Goal: Task Accomplishment & Management: Complete application form

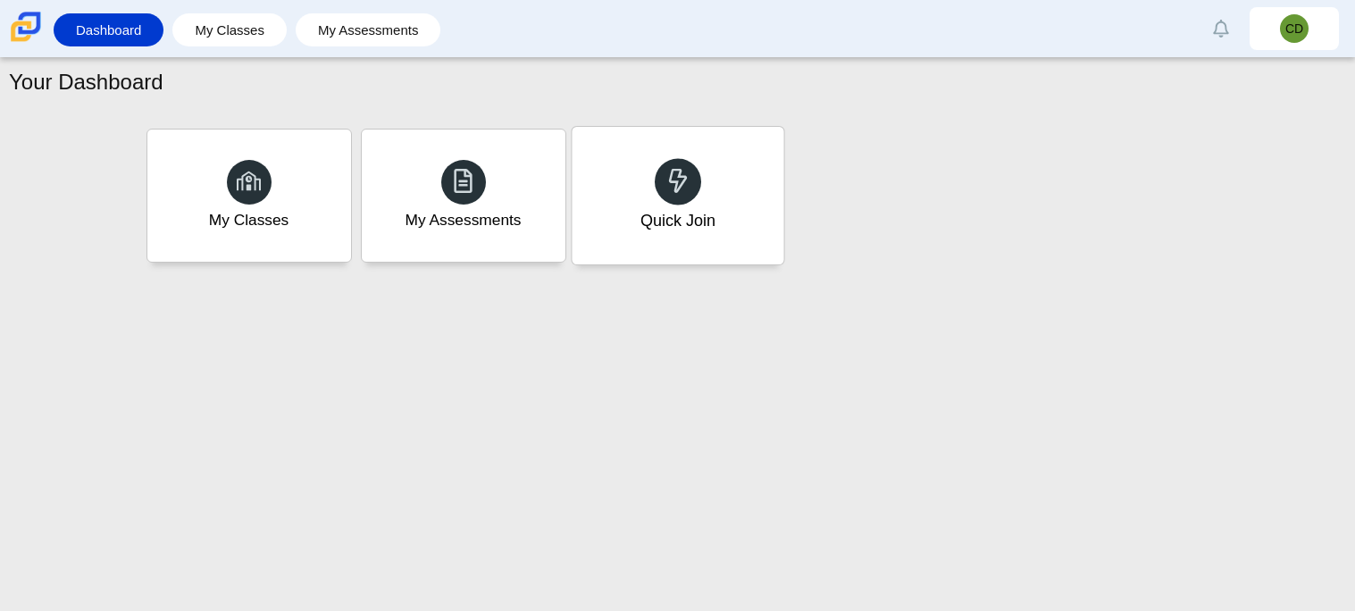
click at [737, 209] on div "Quick Join" at bounding box center [678, 196] width 212 height 138
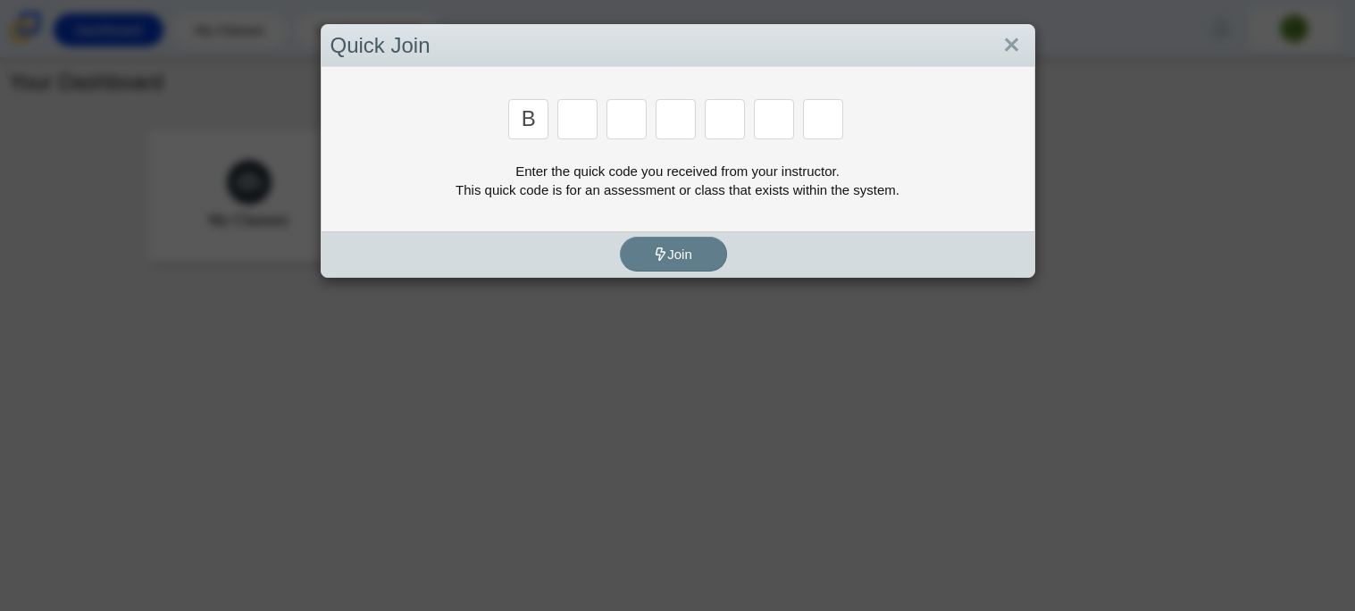
type input "b"
type input "e"
type input "m"
type input "3"
type input "5"
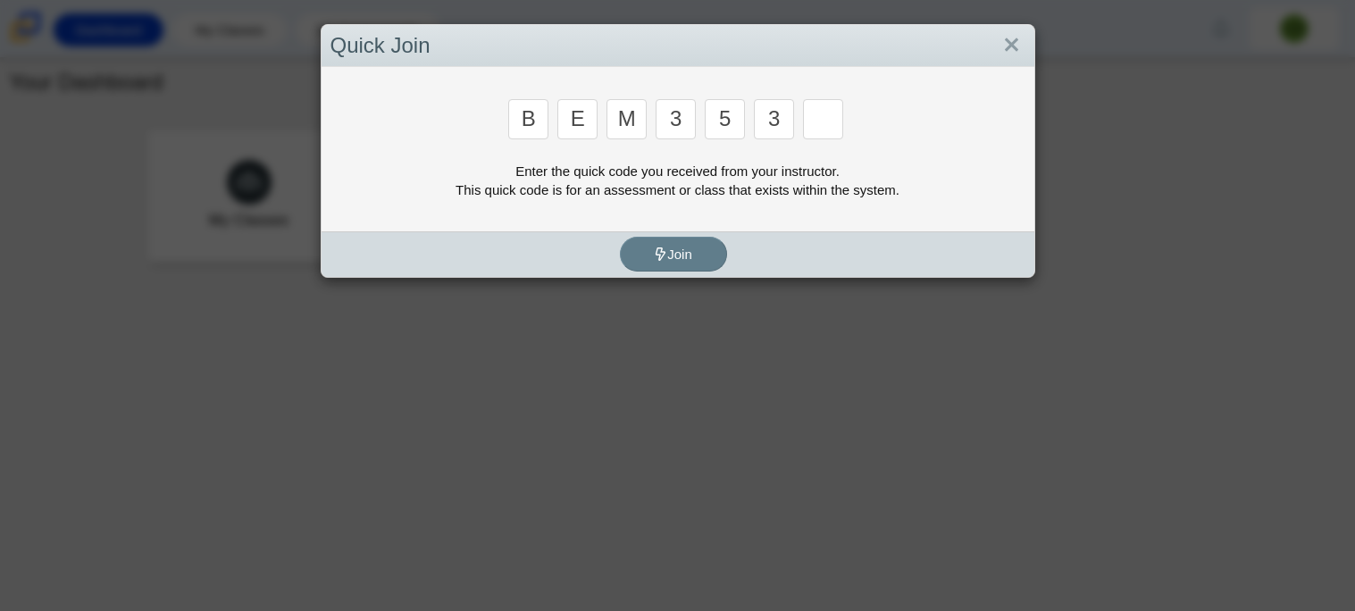
type input "3"
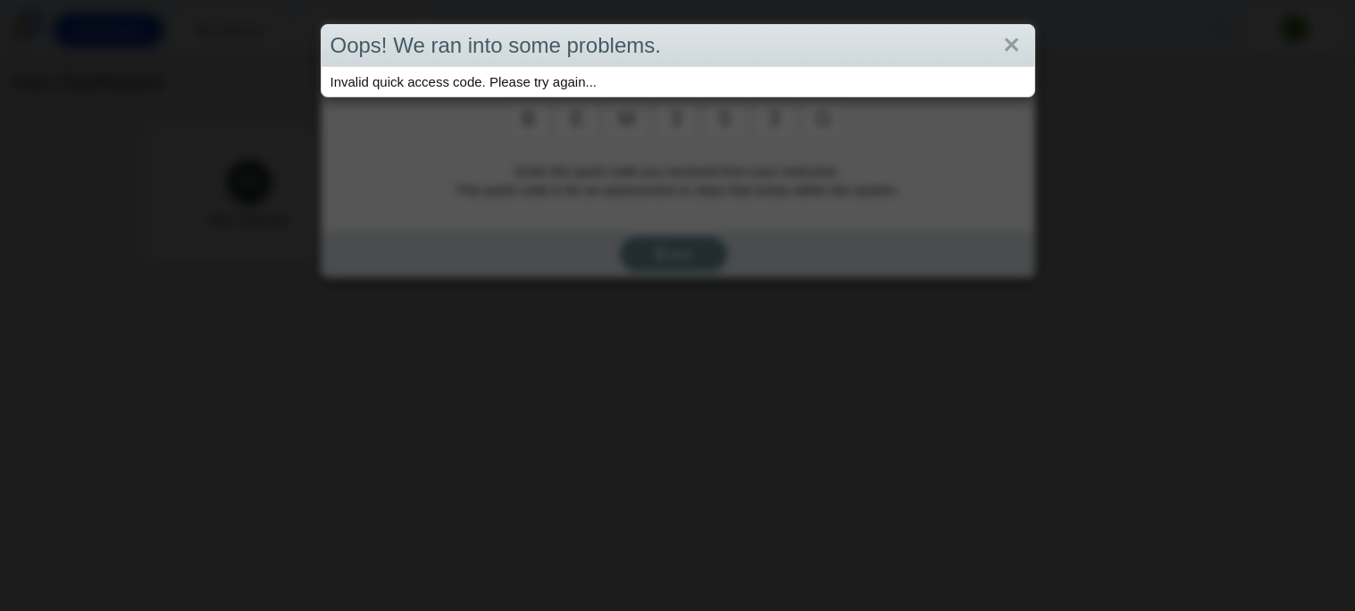
type input "g"
click at [1015, 46] on link "Close" at bounding box center [1012, 45] width 28 height 30
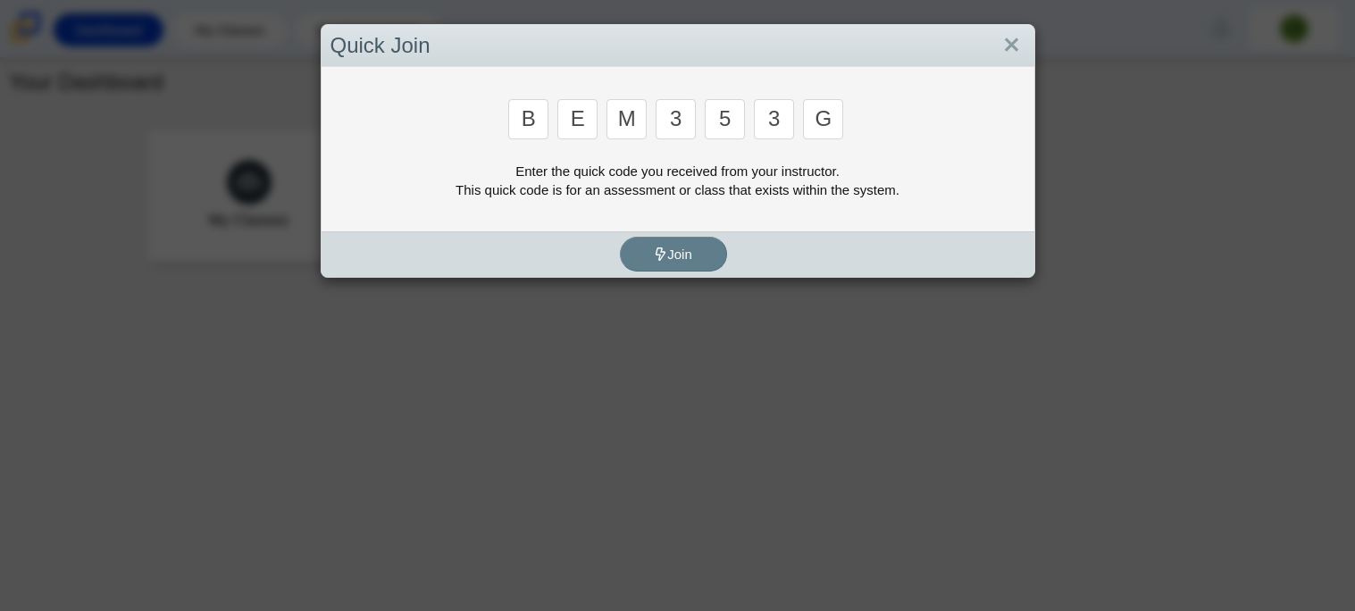
click at [830, 126] on input "g" at bounding box center [823, 119] width 40 height 40
type input "B"
type input "m"
type input "3"
type input "5"
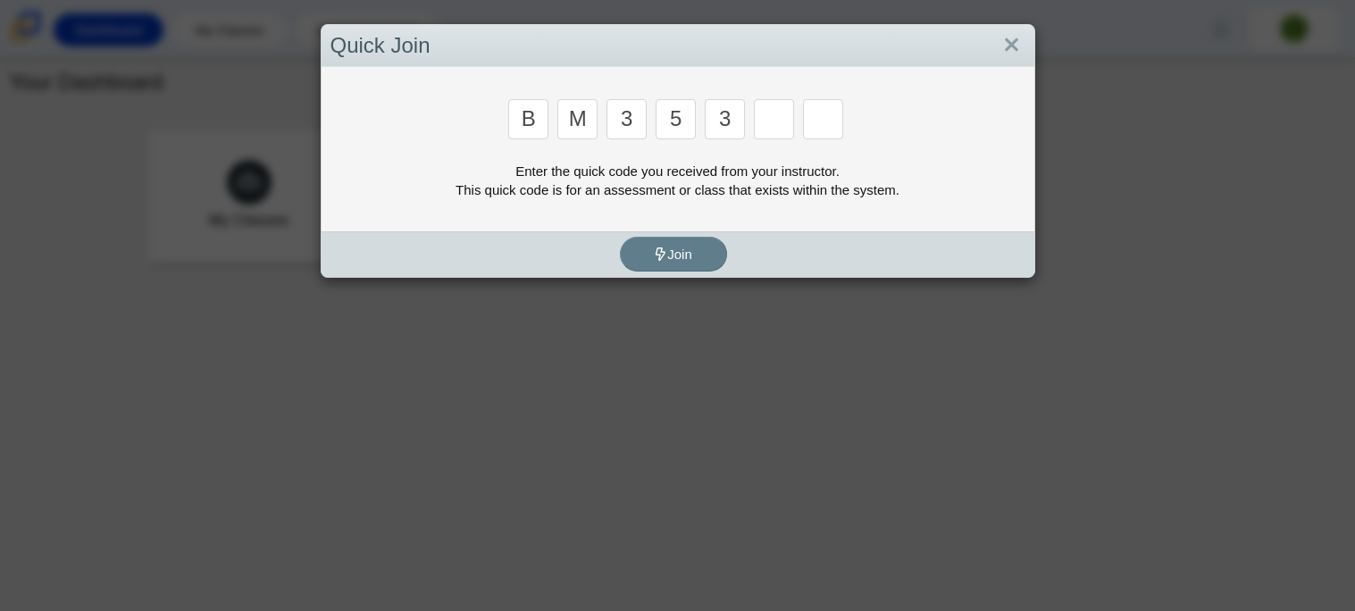
type input "3"
type input "g"
type input "b"
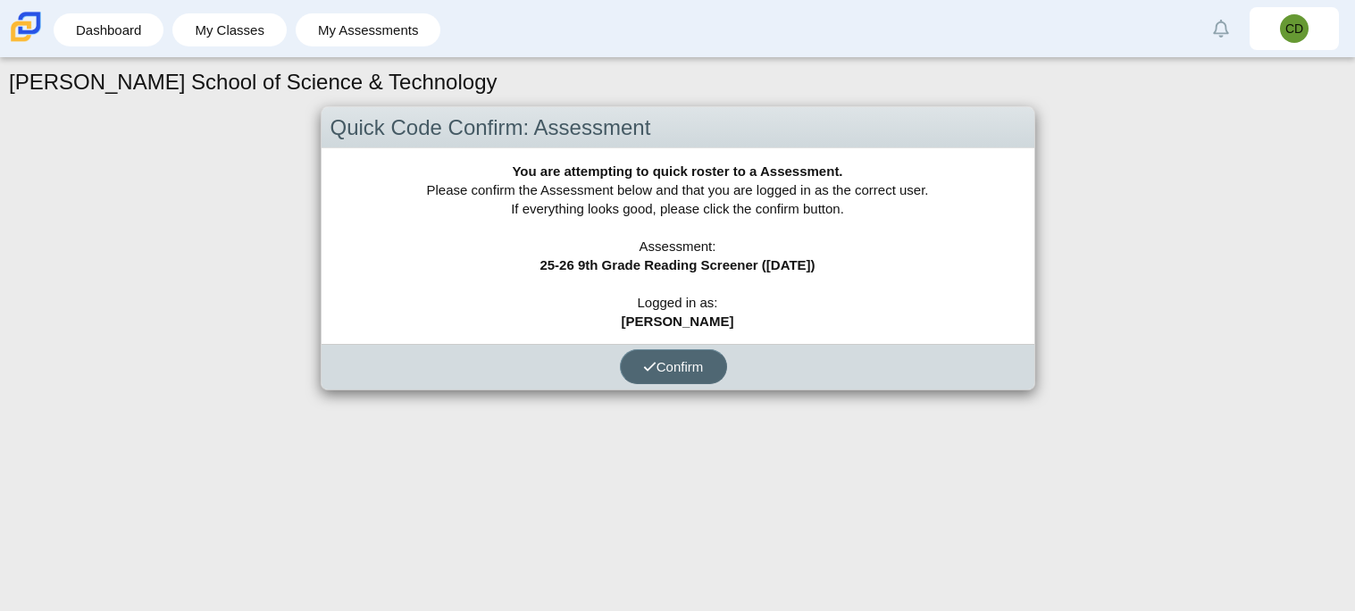
click at [642, 354] on button "Confirm" at bounding box center [673, 366] width 107 height 35
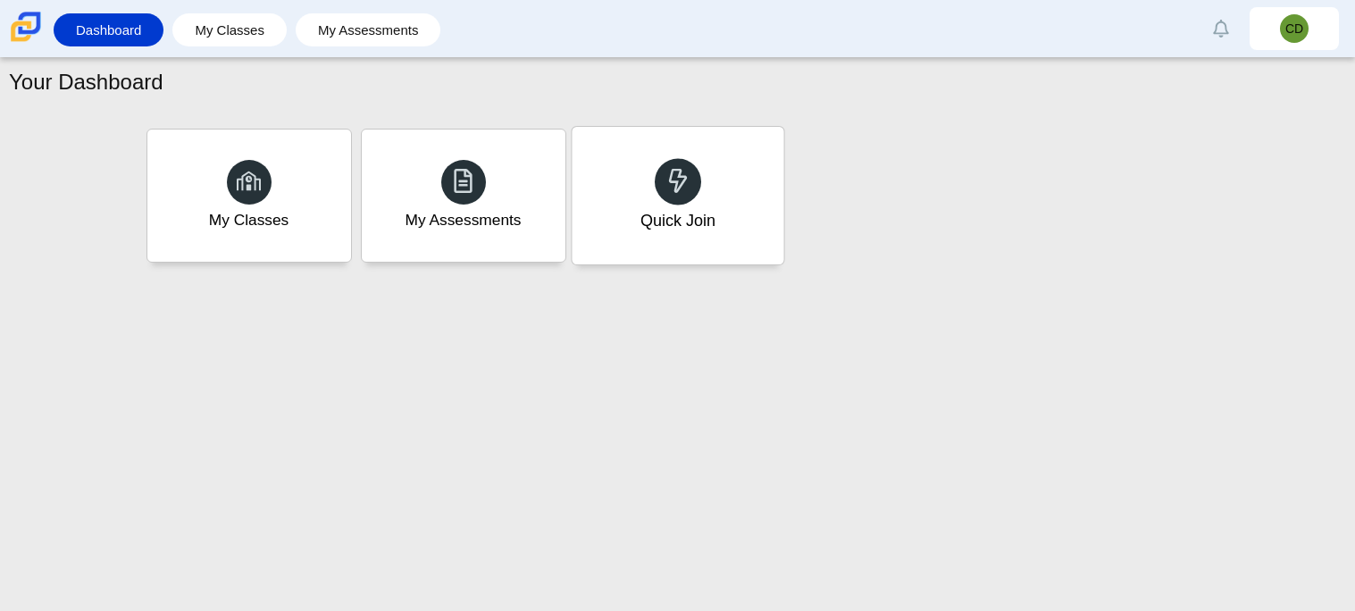
click at [641, 152] on div "Quick Join" at bounding box center [678, 196] width 212 height 138
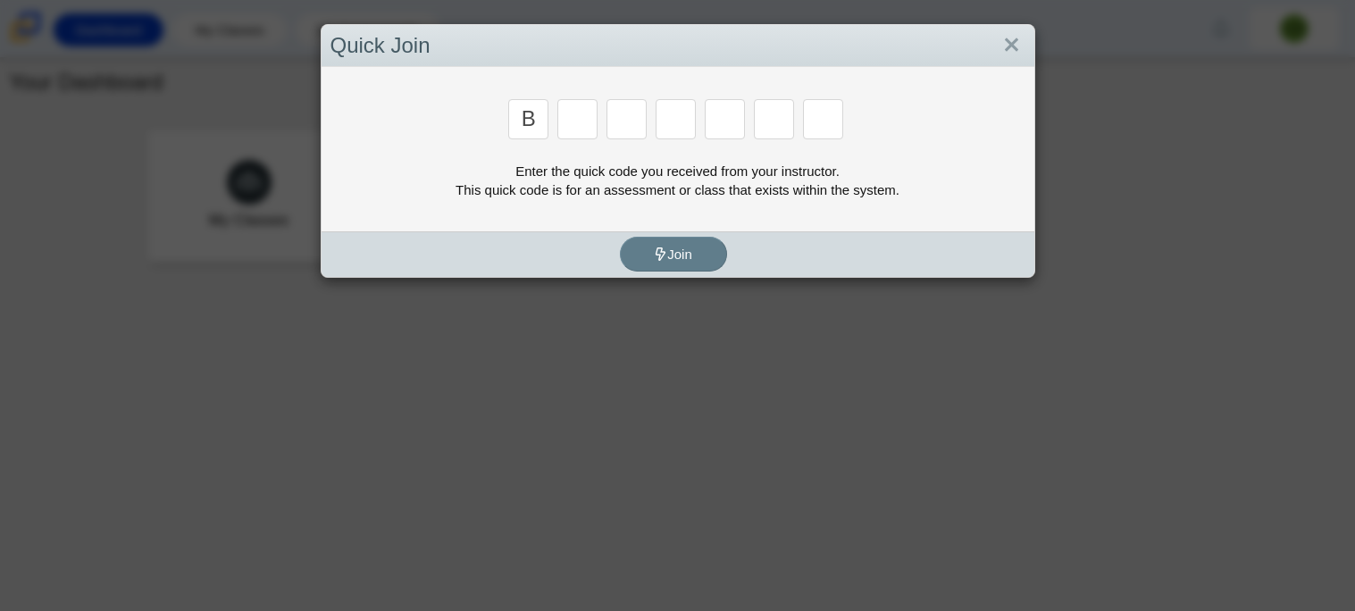
type input "b"
type input "m"
type input "3"
type input "5"
type input "3"
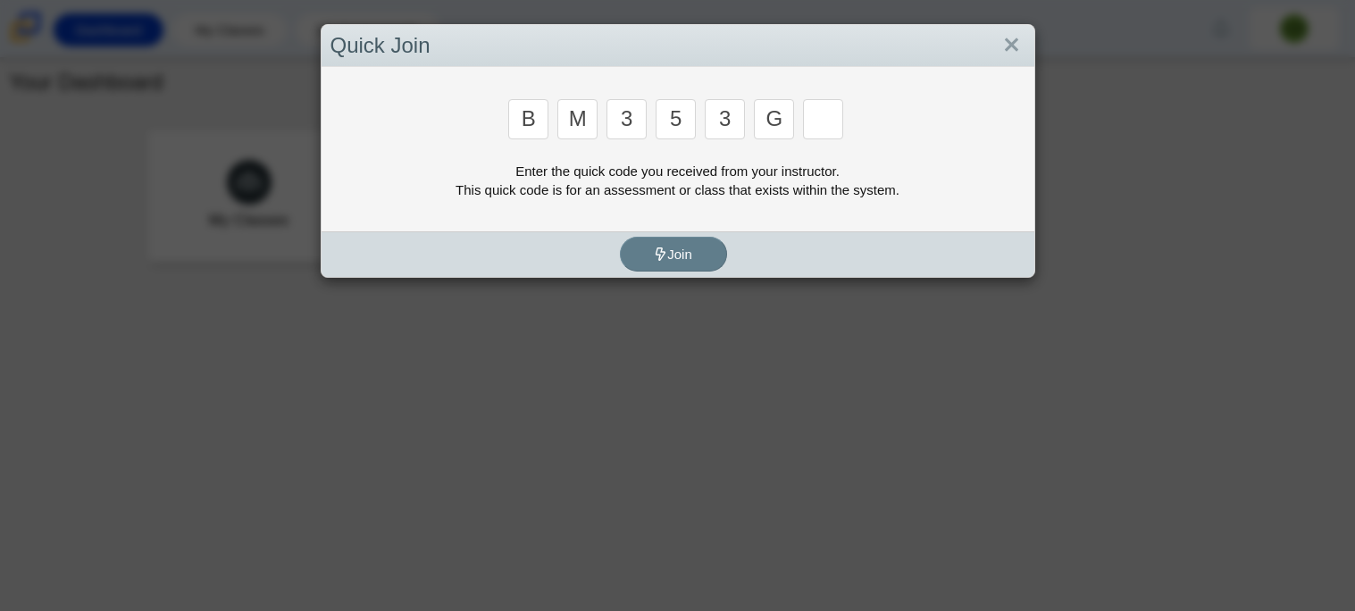
type input "g"
type input "b"
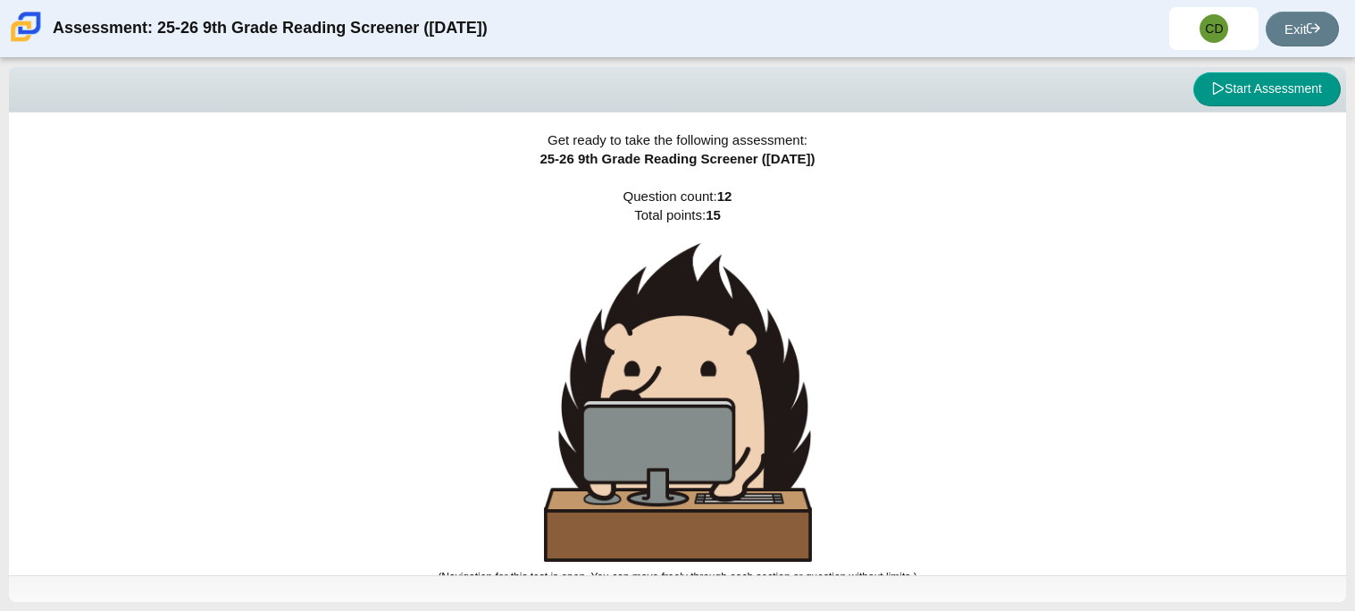
click at [1182, 197] on div "Get ready to take the following assessment: 25-26 9th Grade Reading Screener ([…" at bounding box center [677, 344] width 1337 height 463
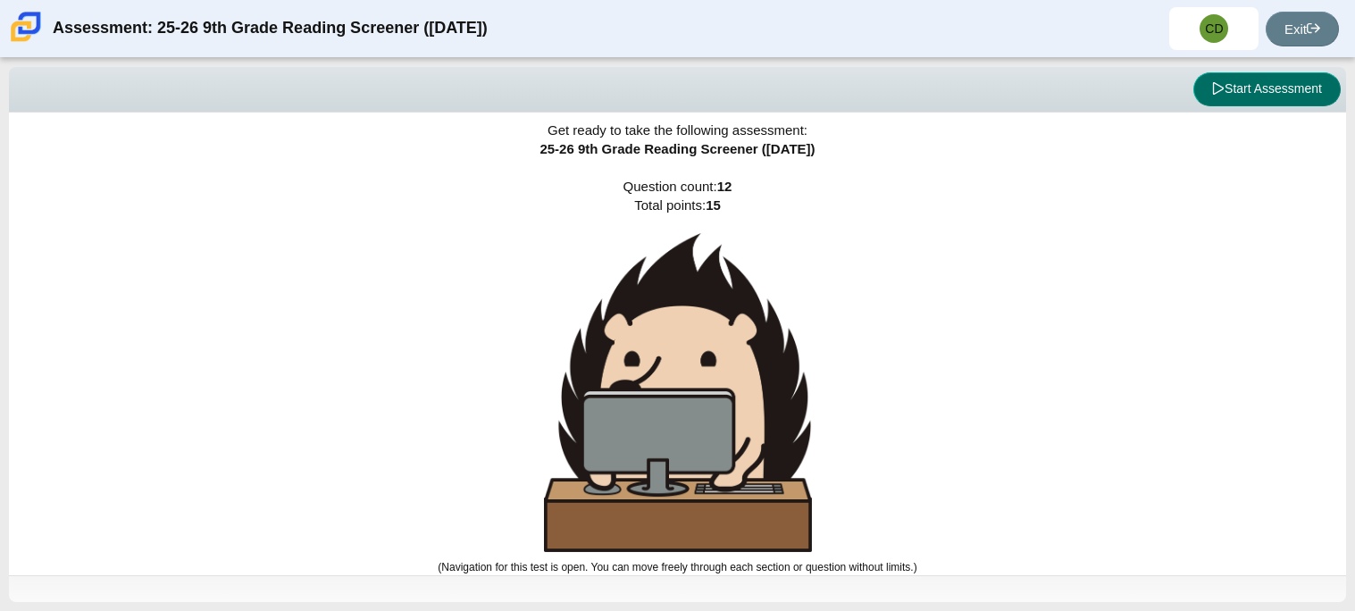
click at [1216, 76] on button "Start Assessment" at bounding box center [1266, 89] width 147 height 34
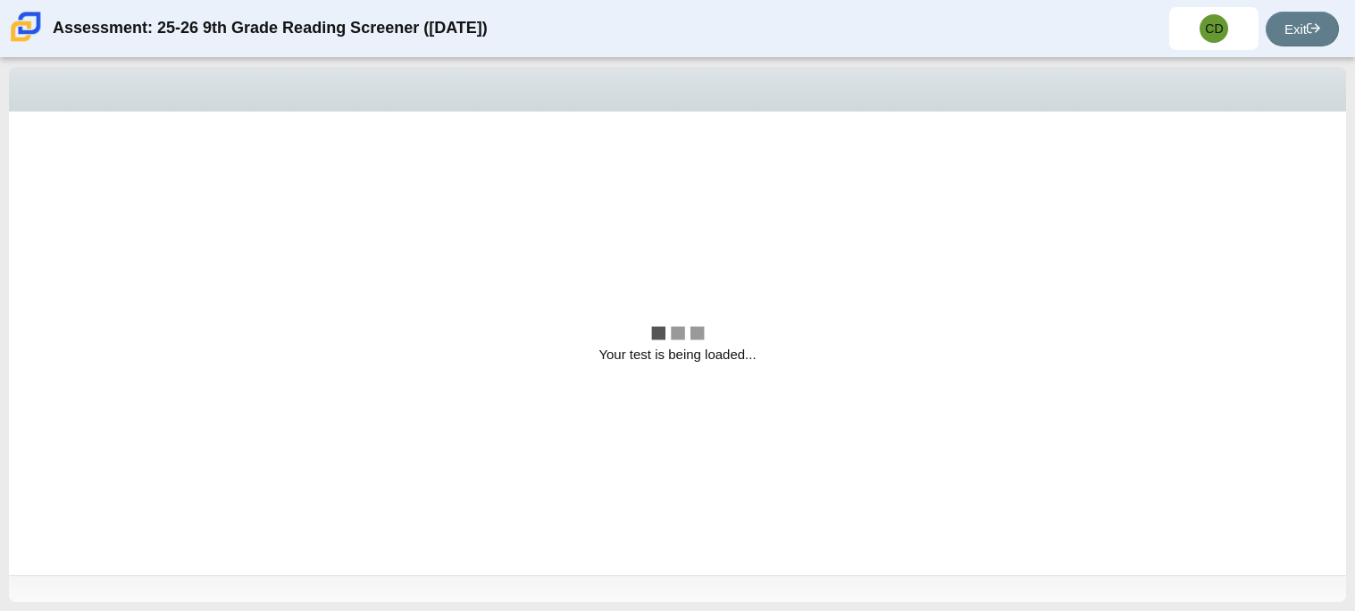
scroll to position [0, 0]
select select "ccc5b315-3c7c-471c-bf90-f22c8299c798"
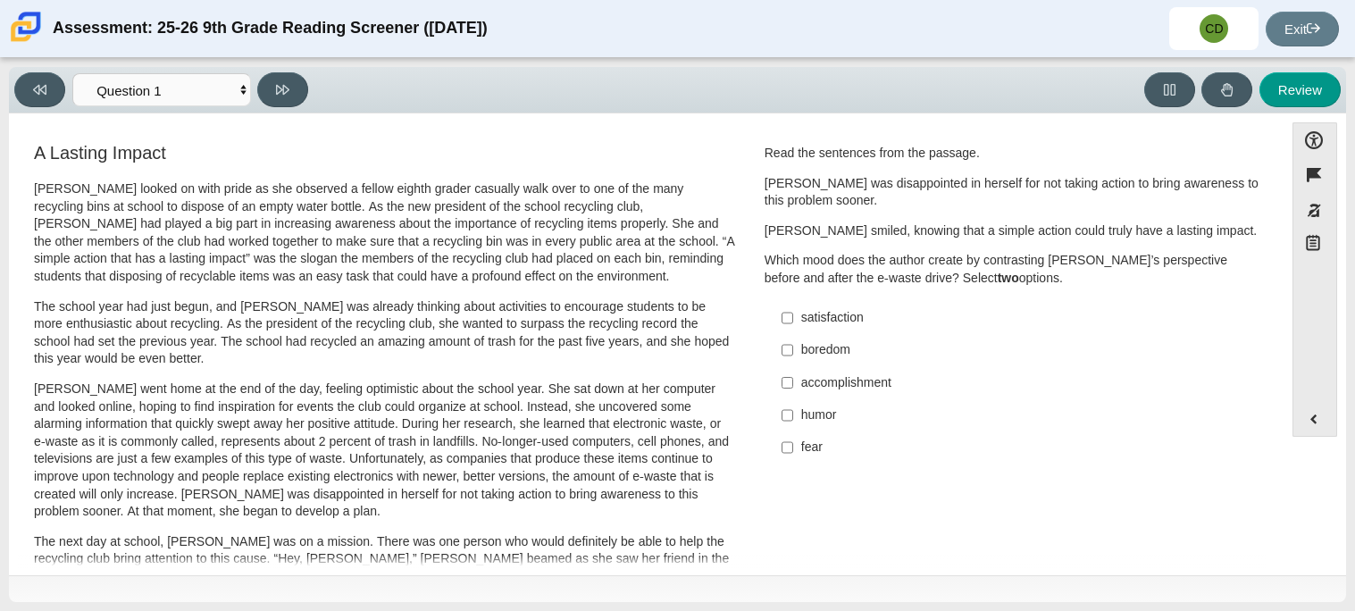
click at [723, 226] on p "Scarlett looked on with pride as she observed a fellow eighth grader casually w…" at bounding box center [384, 232] width 701 height 105
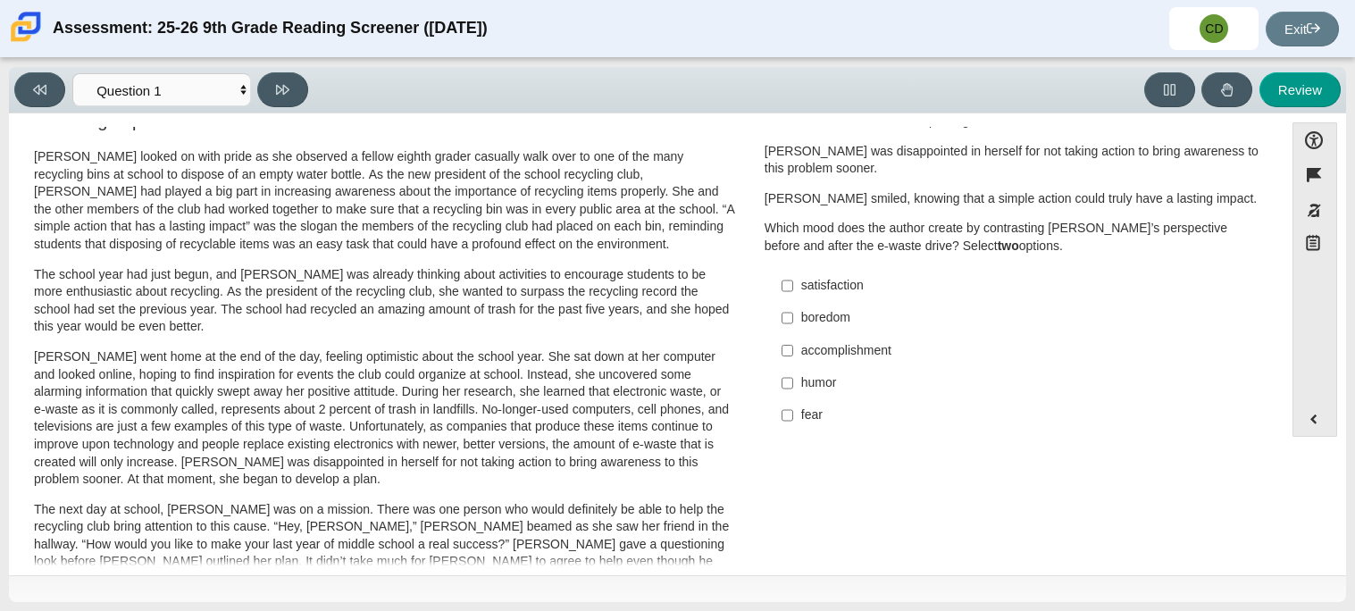
scroll to position [35, 0]
click at [256, 327] on p "The school year had just begun, and Scarlett was already thinking about activit…" at bounding box center [384, 298] width 701 height 70
click at [433, 386] on p "Scarlett went home at the end of the day, feeling optimistic about the school y…" at bounding box center [384, 416] width 701 height 140
click at [653, 492] on div "Scarlett looked on with pride as she observed a fellow eighth grader casually w…" at bounding box center [384, 622] width 701 height 953
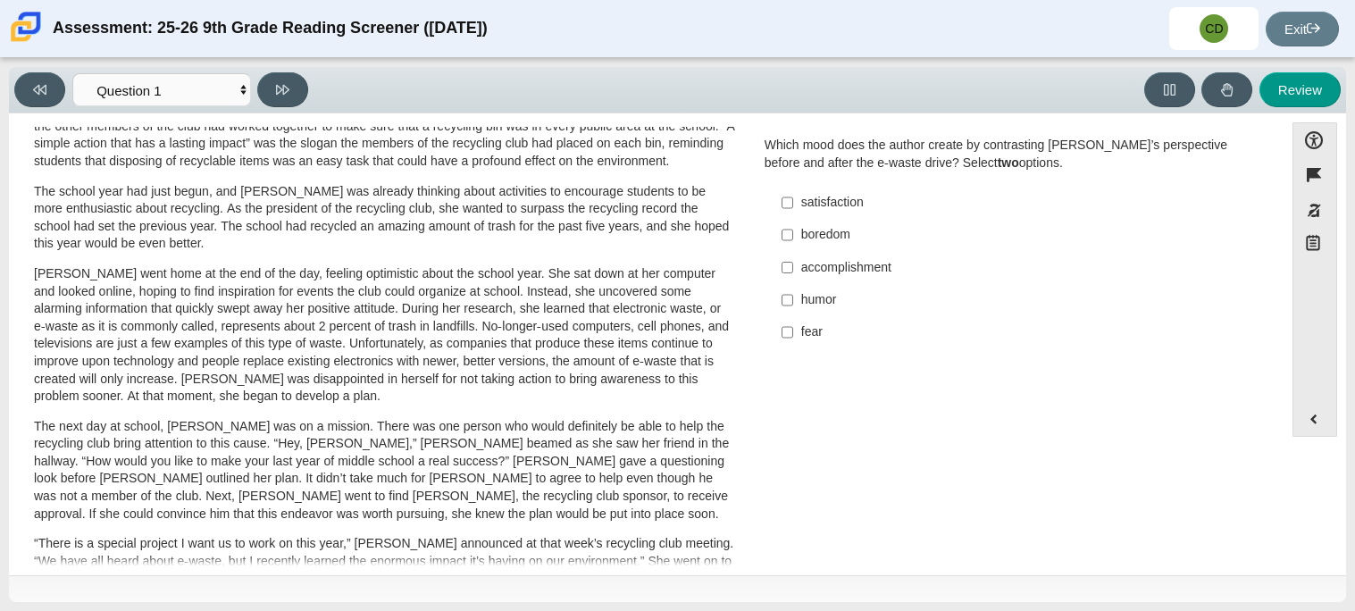
scroll to position [109, 0]
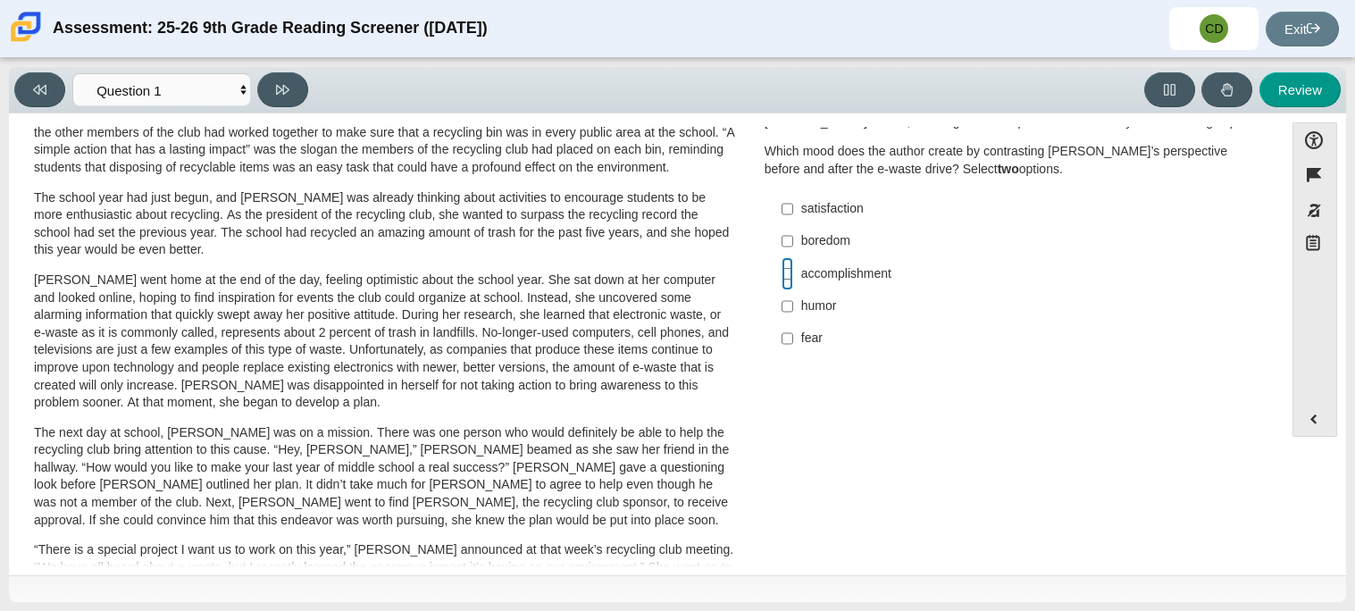
click at [781, 271] on input "accomplishment accomplishment" at bounding box center [787, 273] width 12 height 32
checkbox input "true"
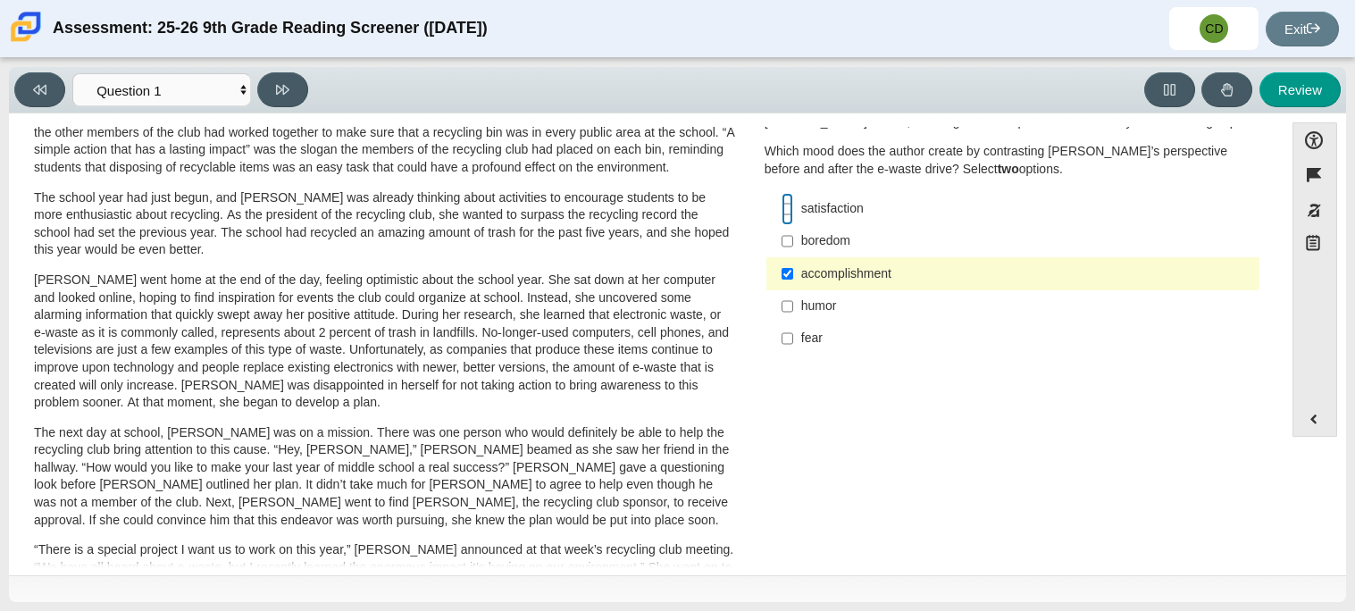
click at [781, 209] on input "satisfaction satisfaction" at bounding box center [787, 209] width 12 height 32
checkbox input "true"
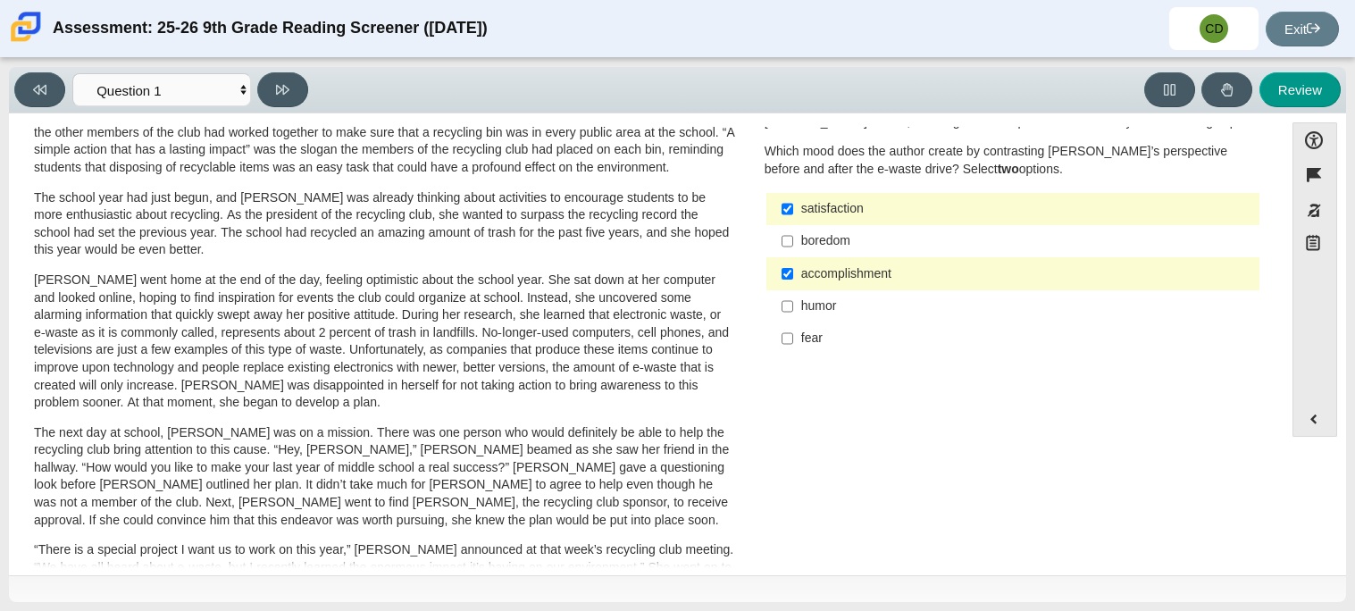
click at [606, 487] on p "The next day at school, Scarlett was on a mission. There was one person who wou…" at bounding box center [384, 476] width 701 height 105
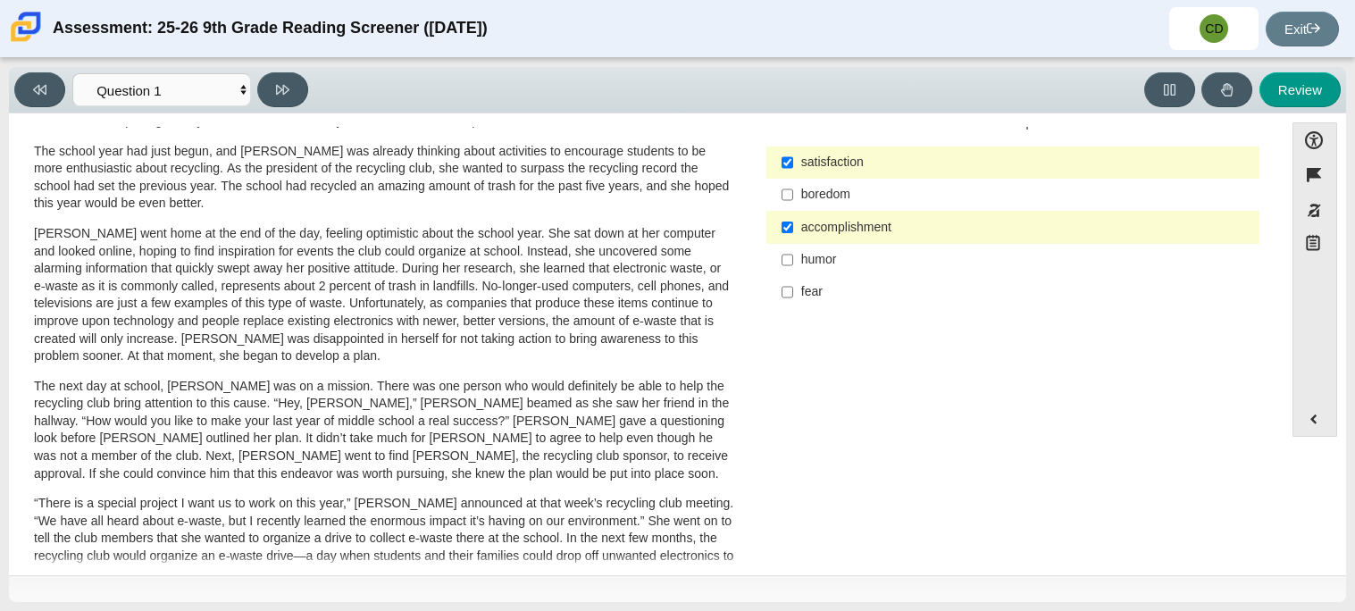
scroll to position [38, 0]
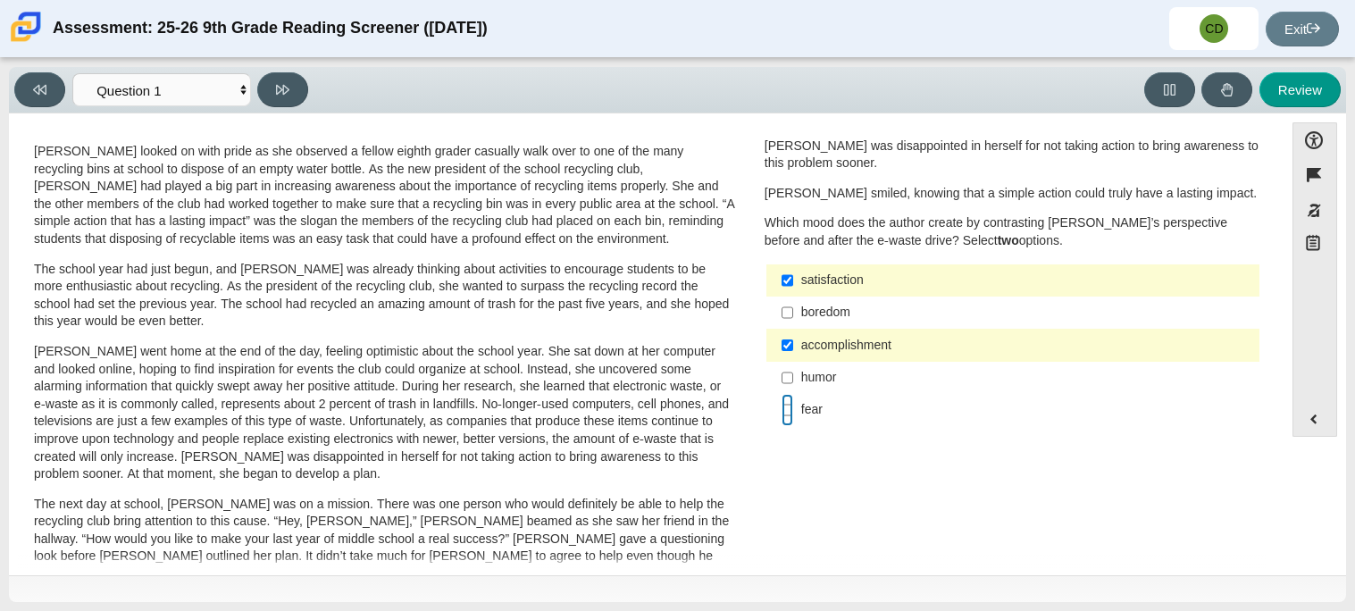
click at [781, 409] on input "fear fear" at bounding box center [787, 410] width 12 height 32
checkbox input "true"
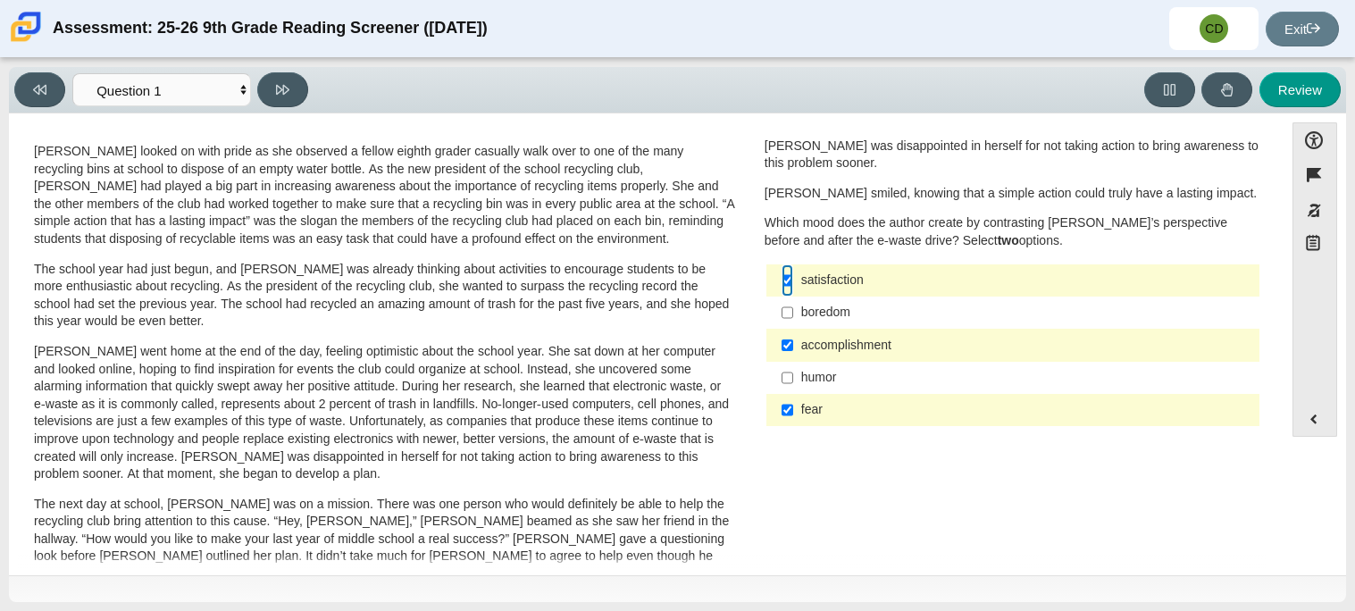
click at [781, 284] on input "satisfaction satisfaction" at bounding box center [787, 280] width 12 height 32
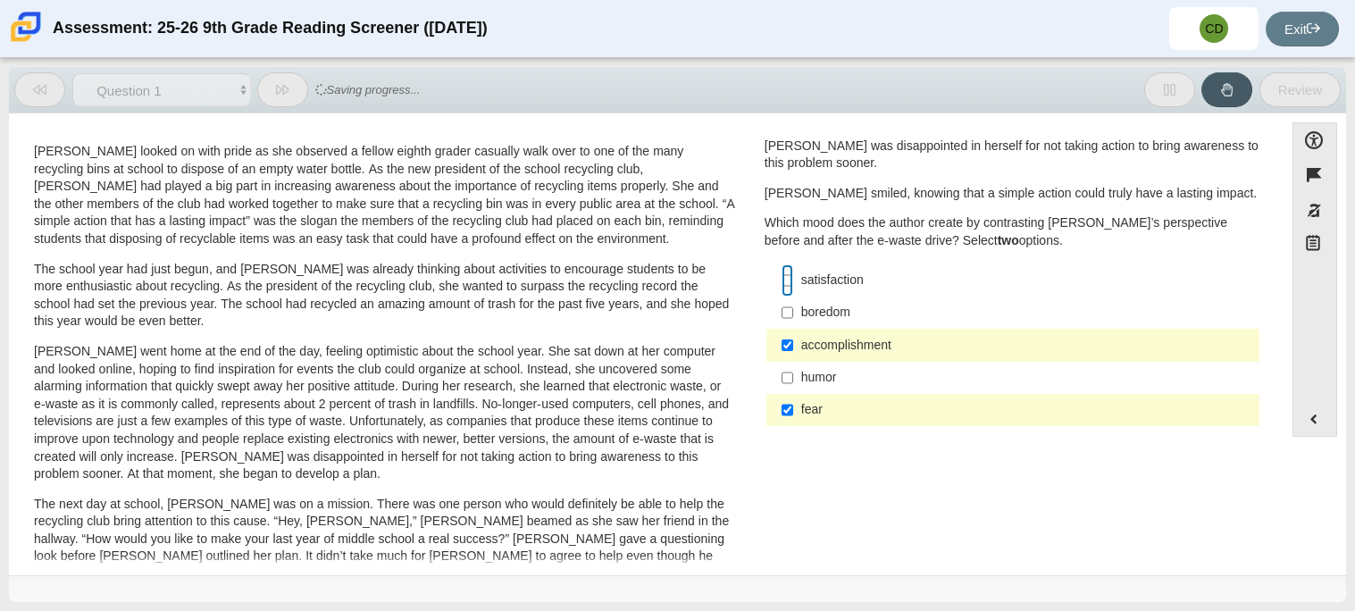
click at [781, 284] on input "satisfaction satisfaction" at bounding box center [787, 280] width 12 height 32
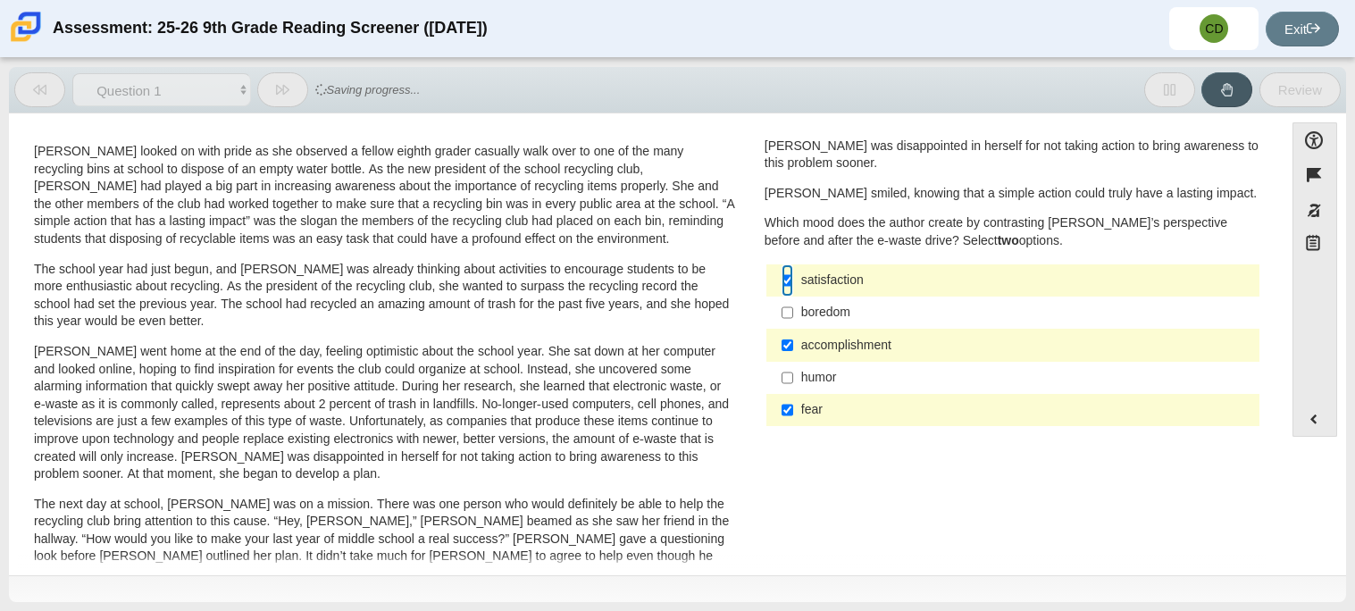
click at [781, 284] on input "satisfaction satisfaction" at bounding box center [787, 280] width 12 height 32
checkbox input "false"
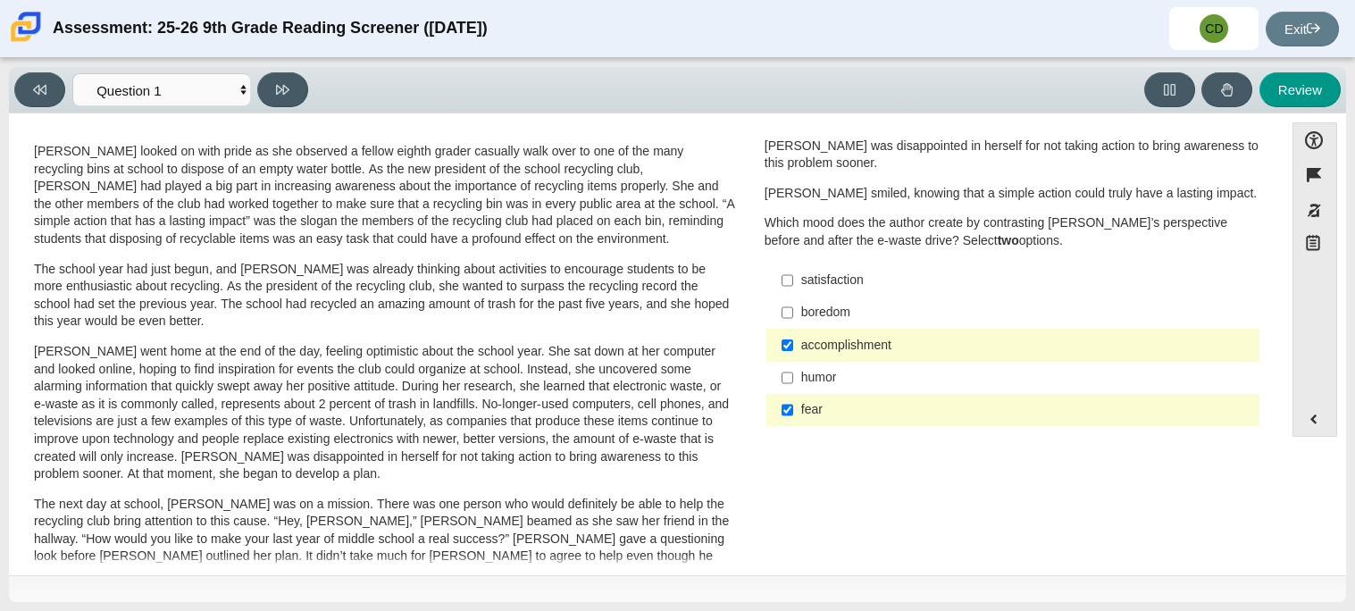
click at [748, 489] on div "A Lasting Impact Scarlett looked on with pride as she observed a fellow eighth …" at bounding box center [646, 606] width 1257 height 1007
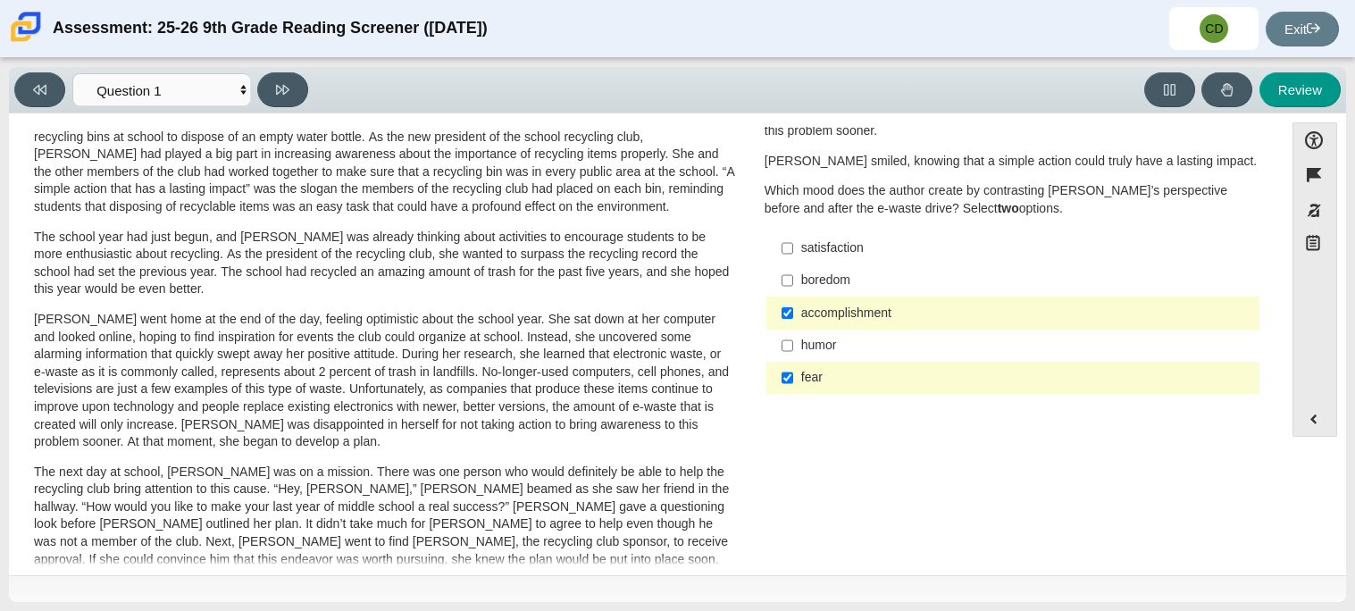
scroll to position [0, 0]
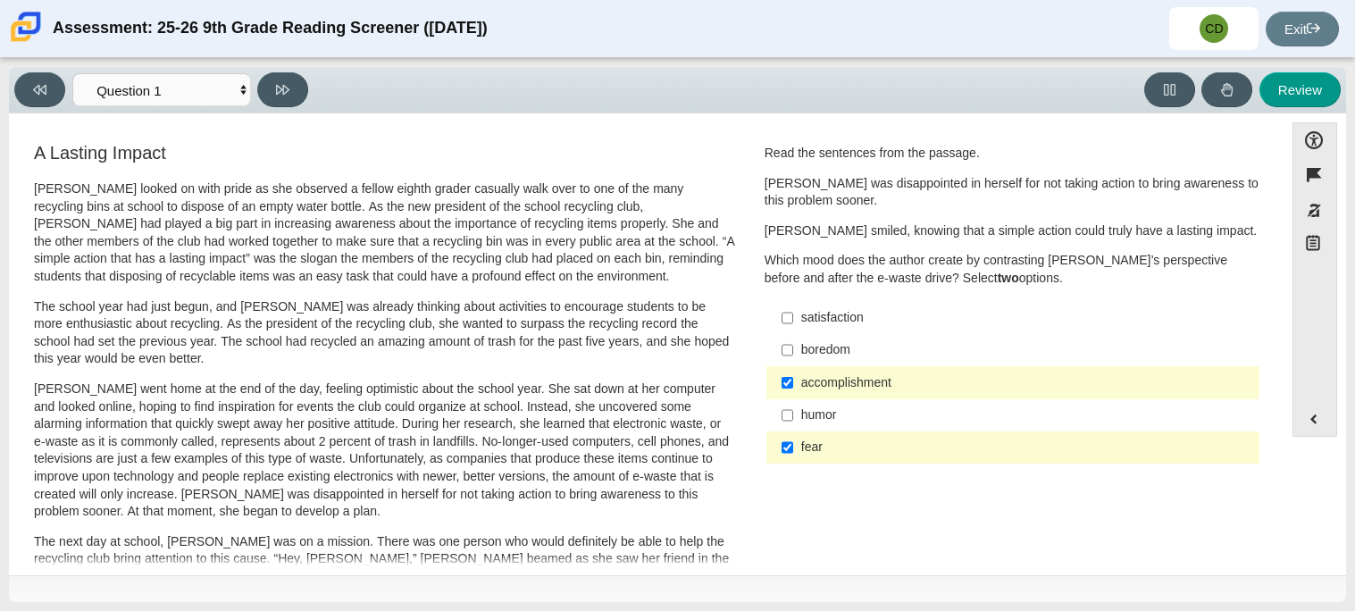
click at [814, 448] on div "fear" at bounding box center [1026, 448] width 451 height 18
click at [793, 448] on input "fear fear" at bounding box center [787, 447] width 12 height 32
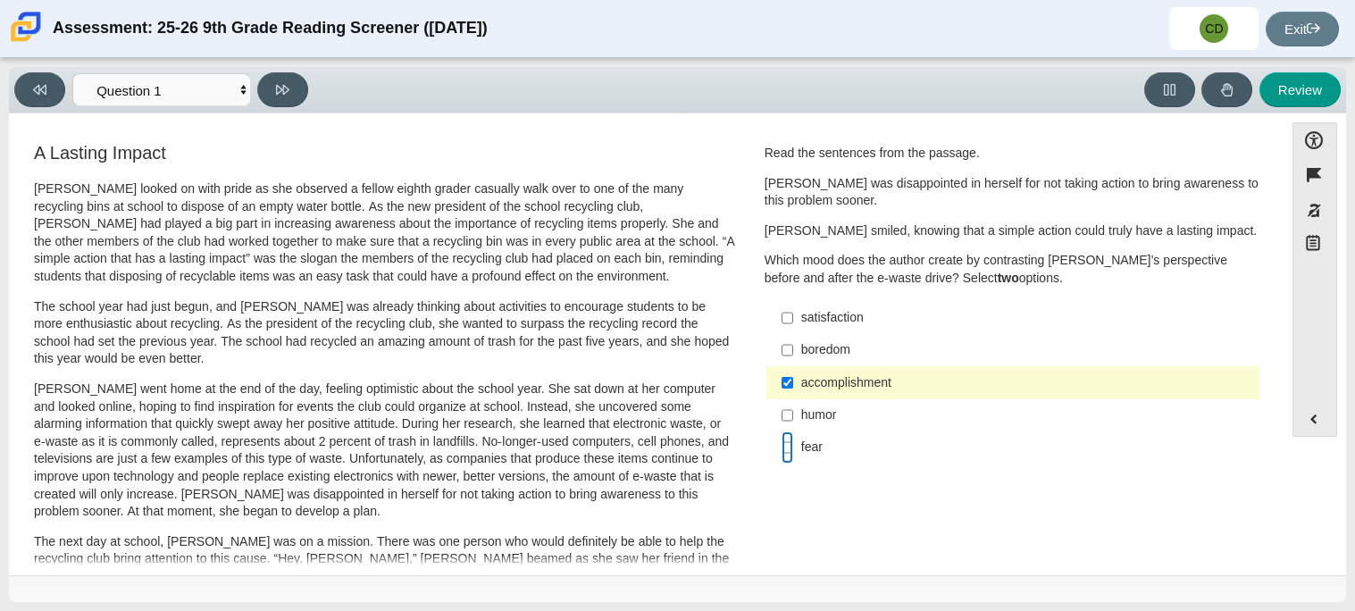
click at [781, 446] on input "fear fear" at bounding box center [787, 447] width 12 height 32
checkbox input "true"
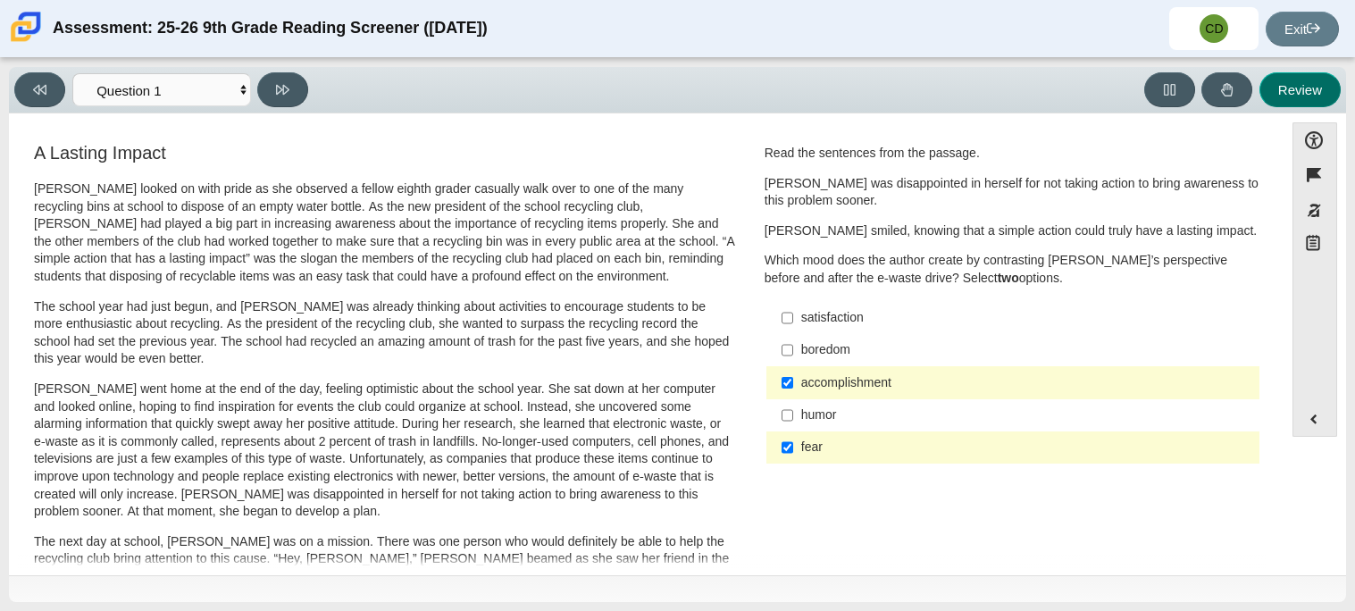
click at [1319, 87] on button "Review" at bounding box center [1299, 89] width 81 height 35
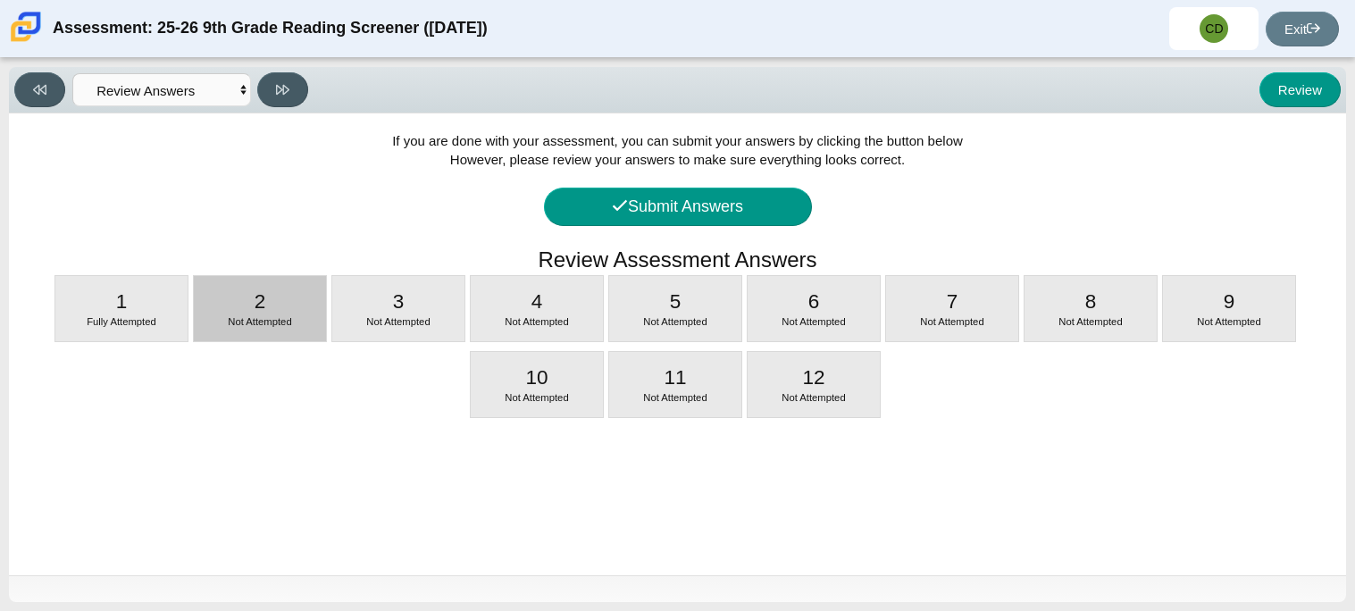
click at [265, 289] on div "2 Not Attempted" at bounding box center [260, 308] width 132 height 65
select select "0ff64528-ffd7-428d-b192-babfaadd44e8"
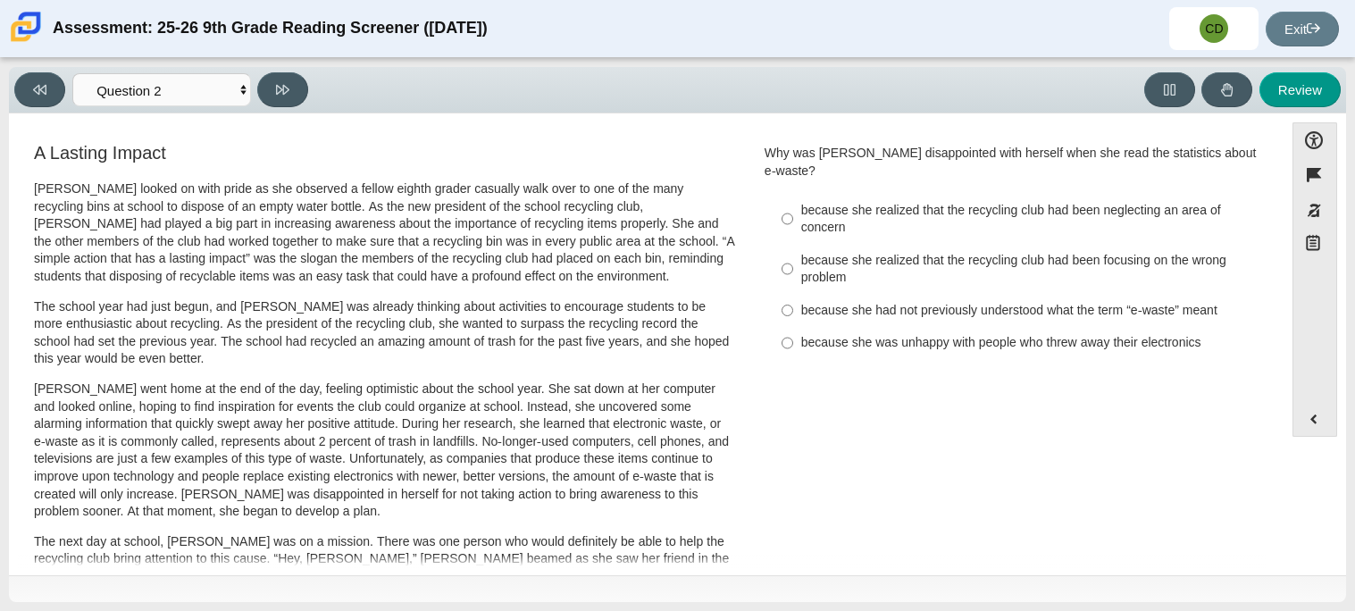
click at [809, 211] on div "because she realized that the recycling club had been neglecting an area of con…" at bounding box center [1026, 219] width 451 height 35
click at [793, 211] on input "because she realized that the recycling club had been neglecting an area of con…" at bounding box center [787, 219] width 12 height 50
radio input "true"
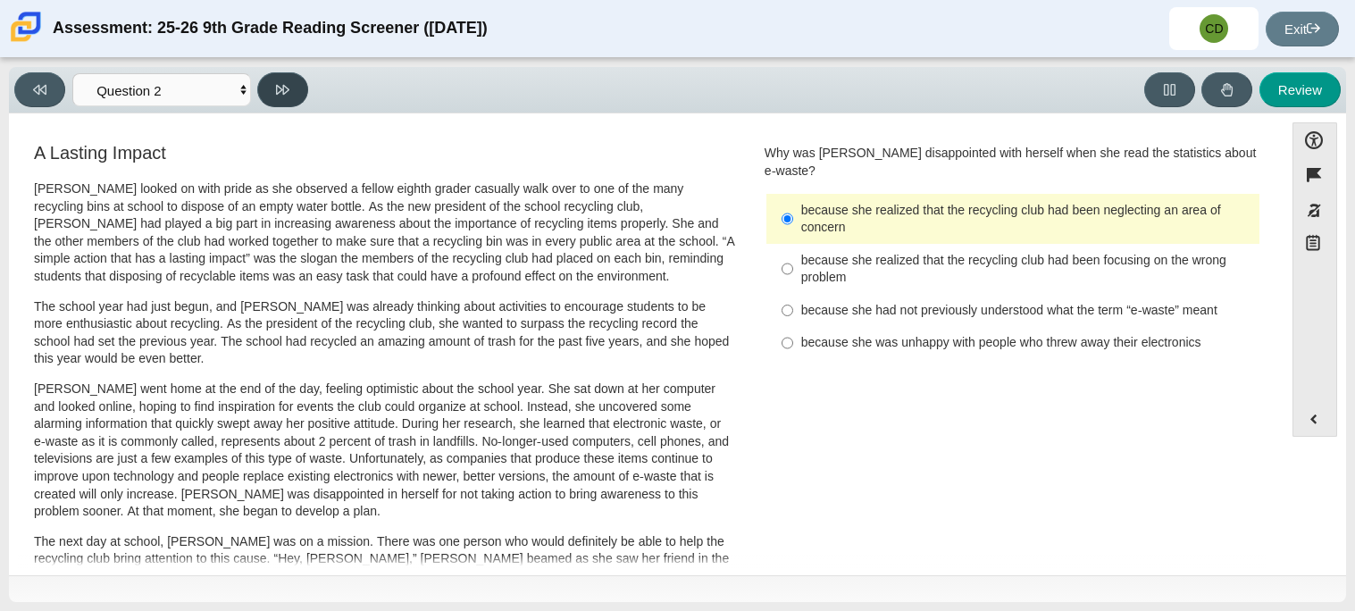
click at [268, 86] on button at bounding box center [282, 89] width 51 height 35
select select "7ce3d843-6974-4858-901c-1ff39630e843"
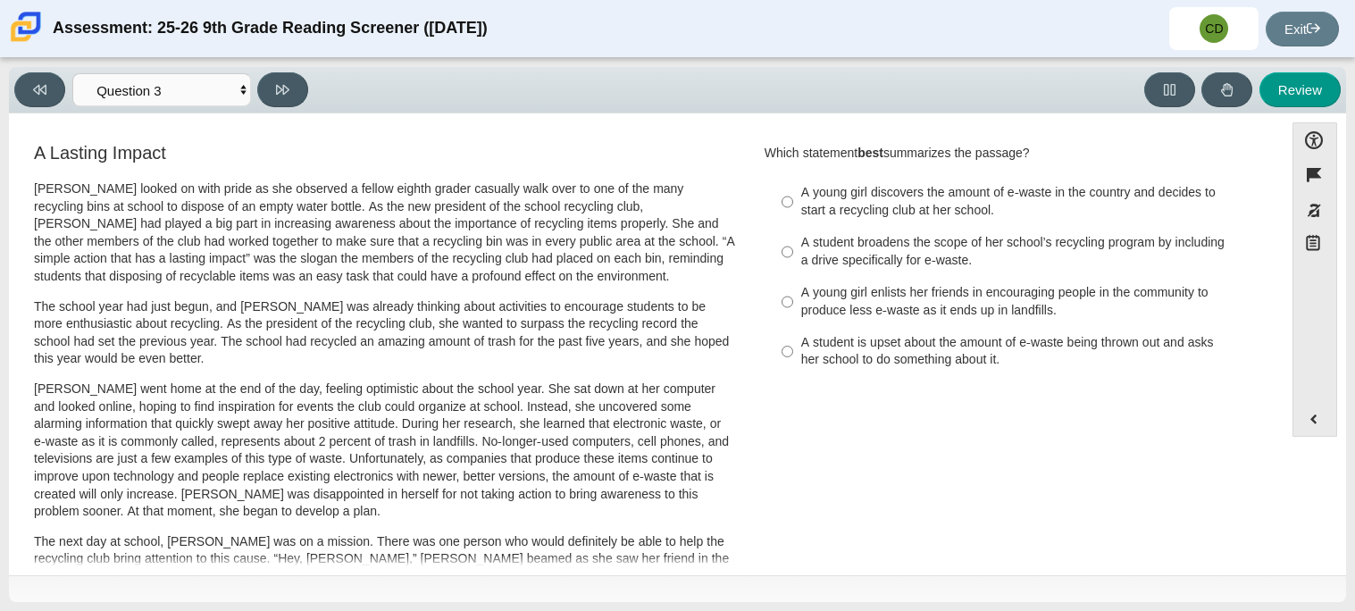
click at [840, 240] on div "A student broadens the scope of her school’s recycling program by including a d…" at bounding box center [1026, 251] width 451 height 35
click at [793, 240] on input "A student broadens the scope of her school’s recycling program by including a d…" at bounding box center [787, 252] width 12 height 50
radio input "true"
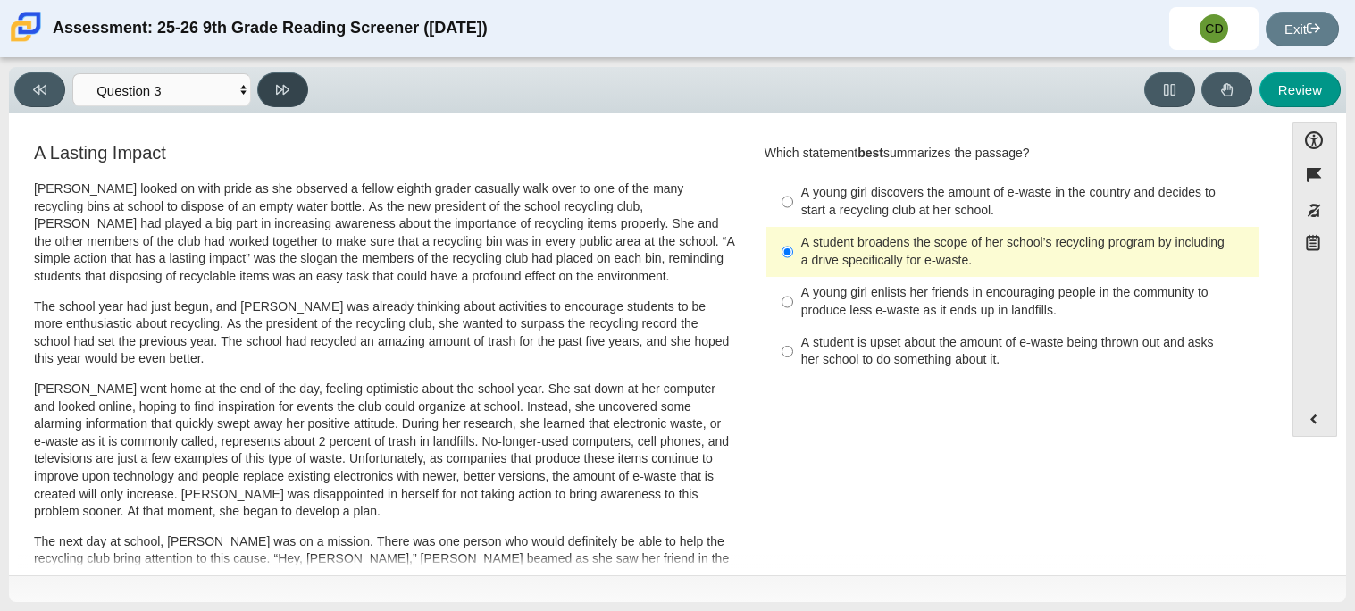
click at [278, 94] on icon at bounding box center [282, 89] width 13 height 13
select select "ca9ea0f1-49c5-4bd1-83b0-472c18652b42"
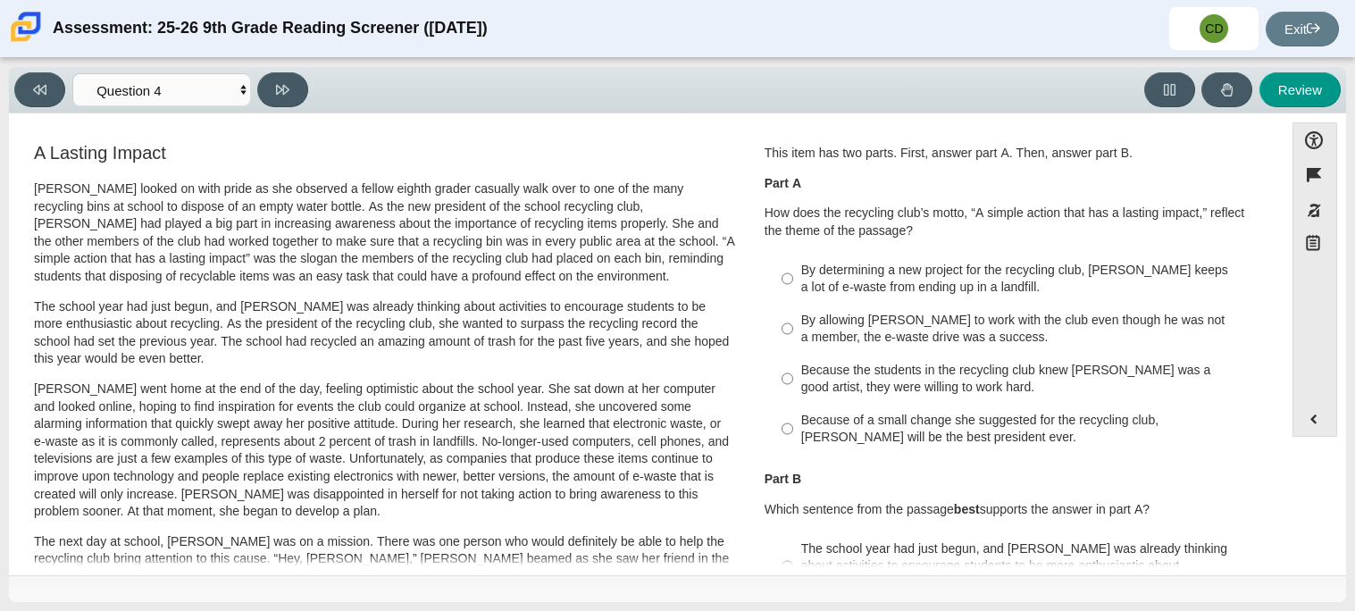
scroll to position [35, 0]
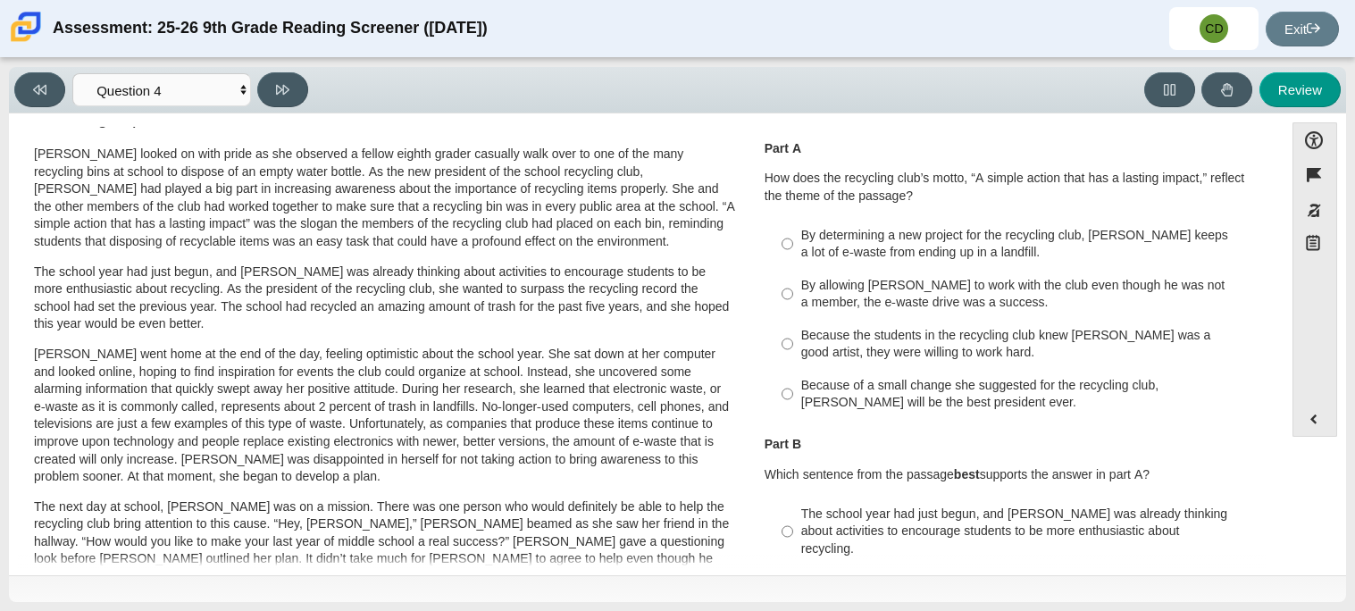
click at [860, 385] on div "Because of a small change she suggested for the recycling club, Scarlett will b…" at bounding box center [1026, 394] width 451 height 35
click at [793, 385] on input "Because of a small change she suggested for the recycling club, Scarlett will b…" at bounding box center [787, 394] width 12 height 50
radio input "true"
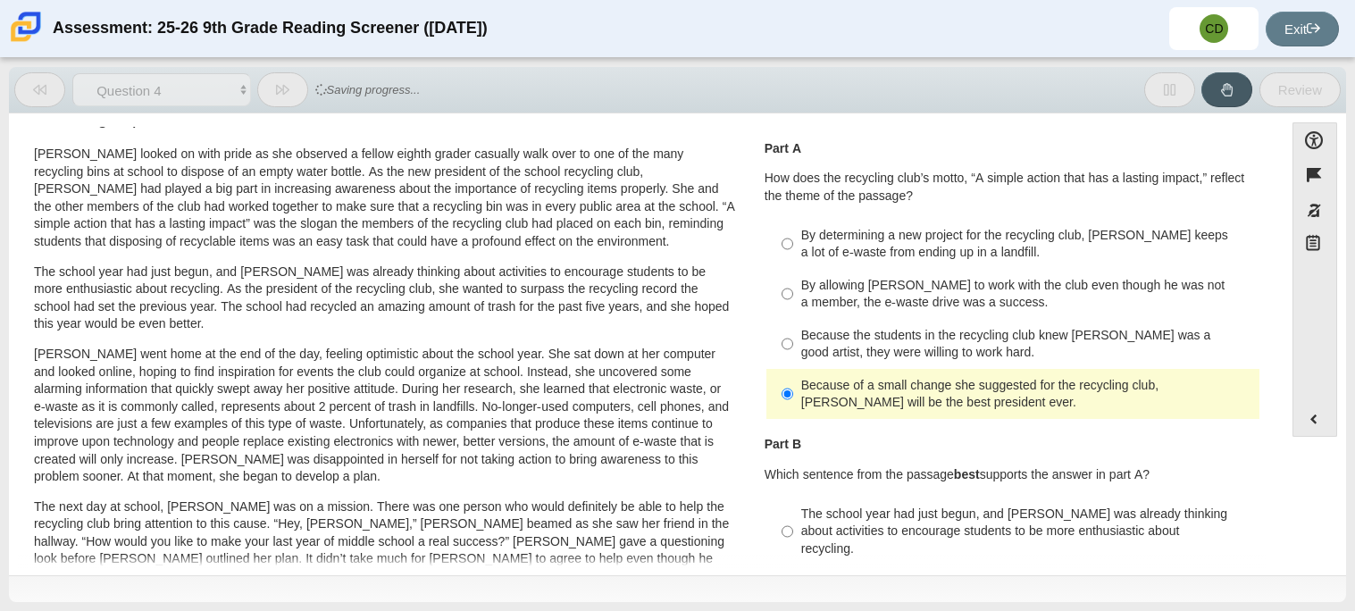
click at [1307, 510] on div "Accessibility options Close Color scheme Font size Zoom Change the background a…" at bounding box center [677, 342] width 1319 height 441
click at [1298, 511] on div "Accessibility options Close Color scheme Font size Zoom Change the background a…" at bounding box center [677, 342] width 1319 height 441
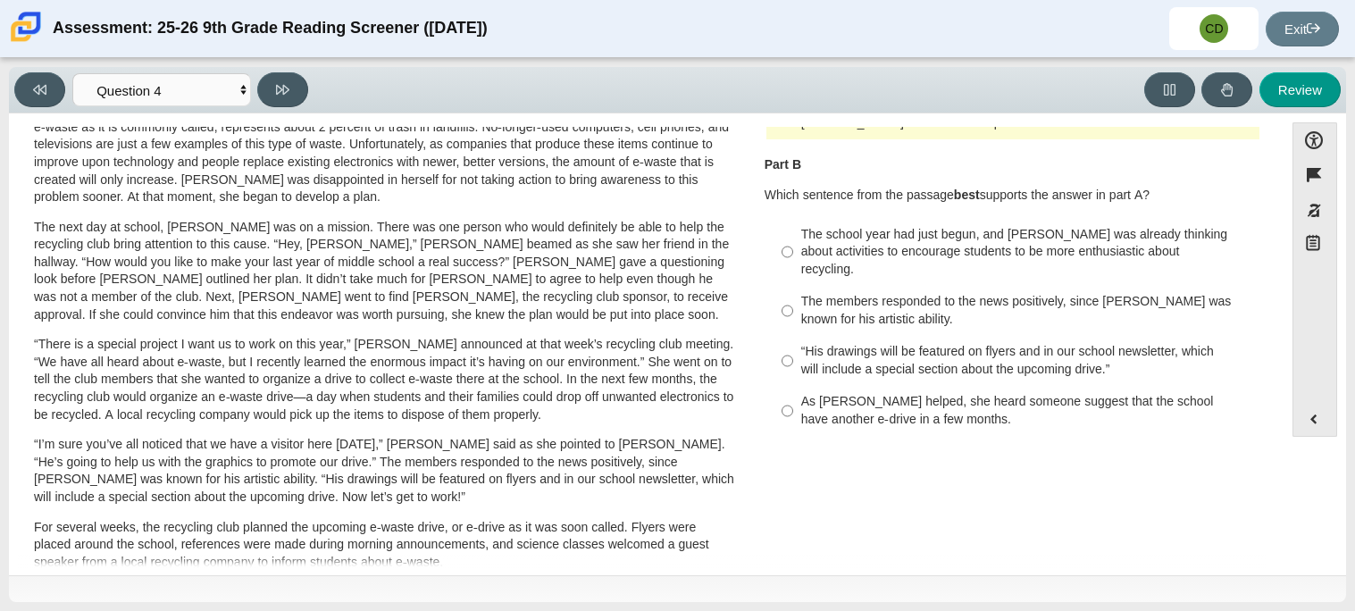
scroll to position [319, 0]
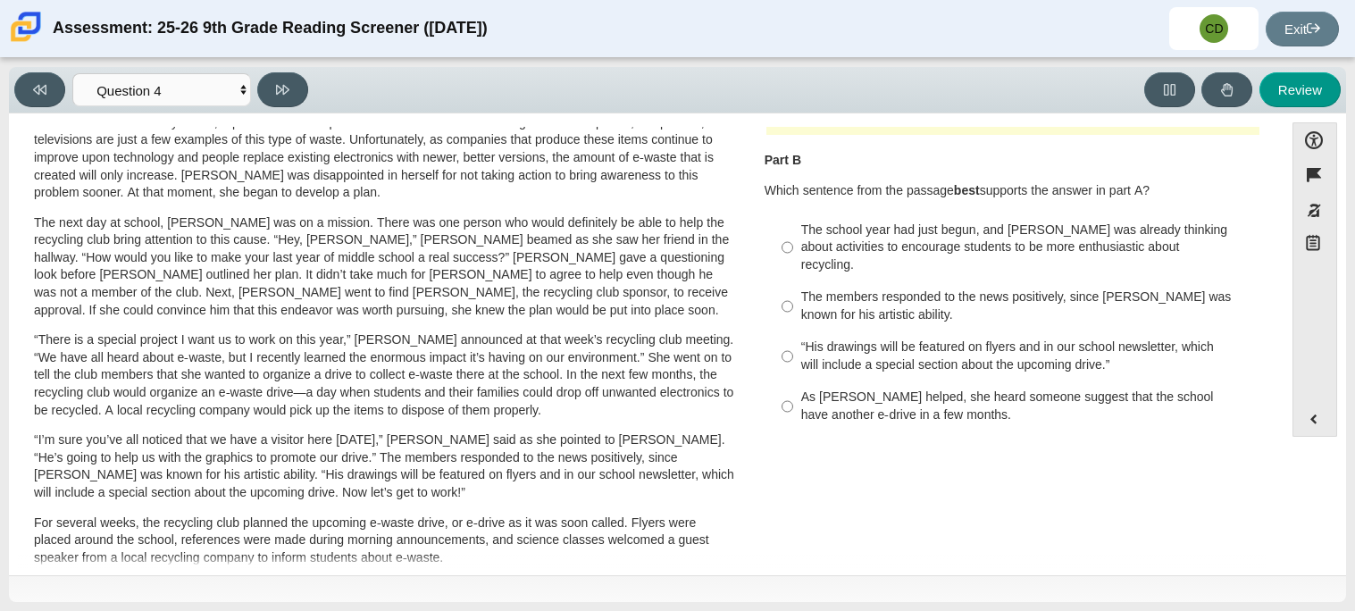
click at [1169, 216] on label "The school year had just begun, and Scarlett was already thinking about activit…" at bounding box center [1014, 247] width 490 height 68
click at [793, 216] on input "The school year had just begun, and Scarlett was already thinking about activit…" at bounding box center [787, 247] width 12 height 68
radio input "true"
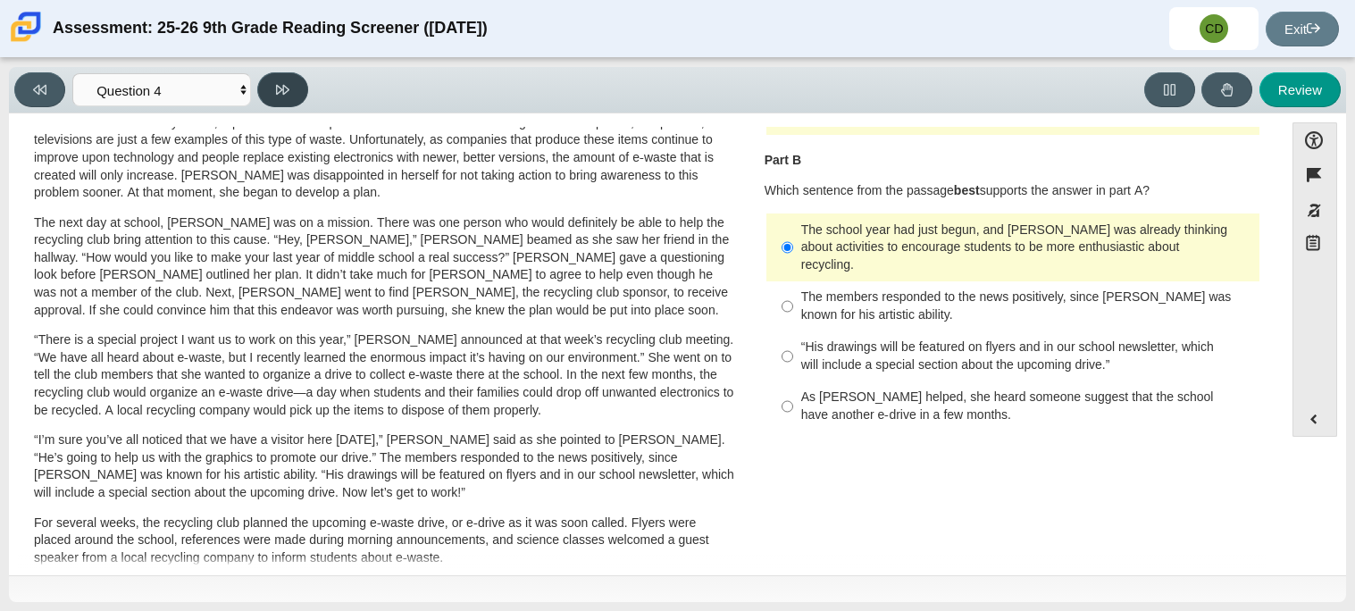
click at [283, 85] on icon at bounding box center [282, 90] width 13 height 10
select select "e41f1a79-e29f-4095-8030-a53364015bed"
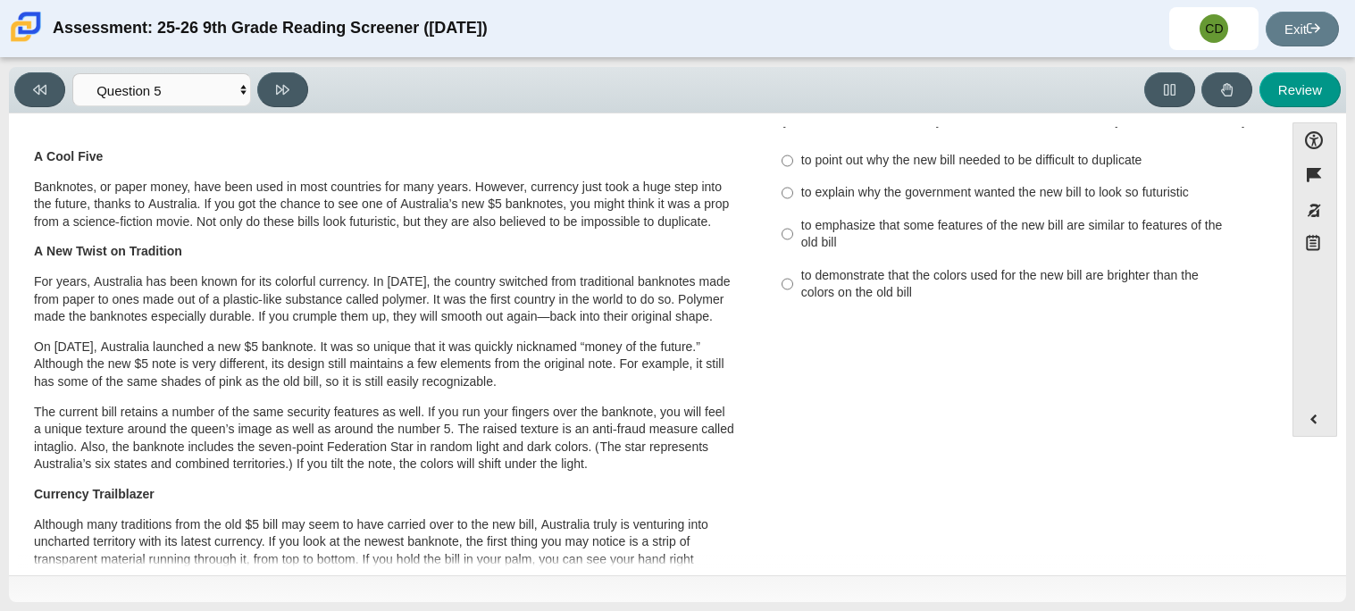
scroll to position [0, 0]
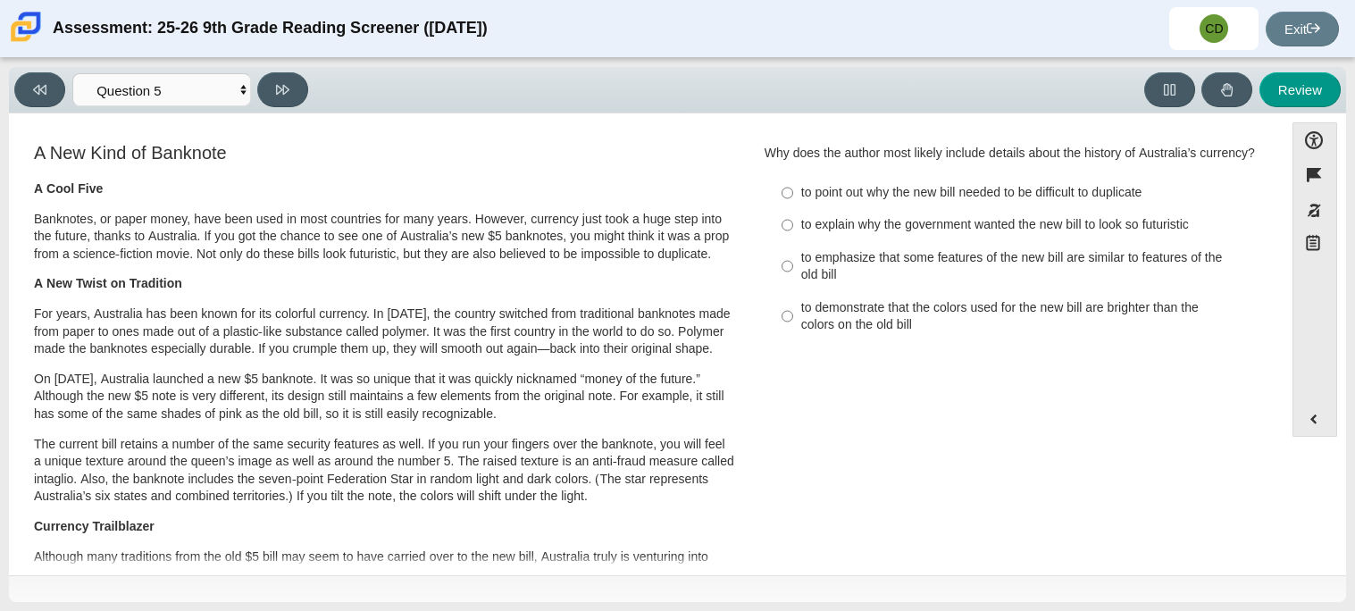
click at [840, 265] on div "to emphasize that some features of the new bill are similar to features of the …" at bounding box center [1026, 266] width 451 height 35
click at [793, 265] on input "to emphasize that some features of the new bill are similar to features of the …" at bounding box center [787, 266] width 12 height 50
radio input "true"
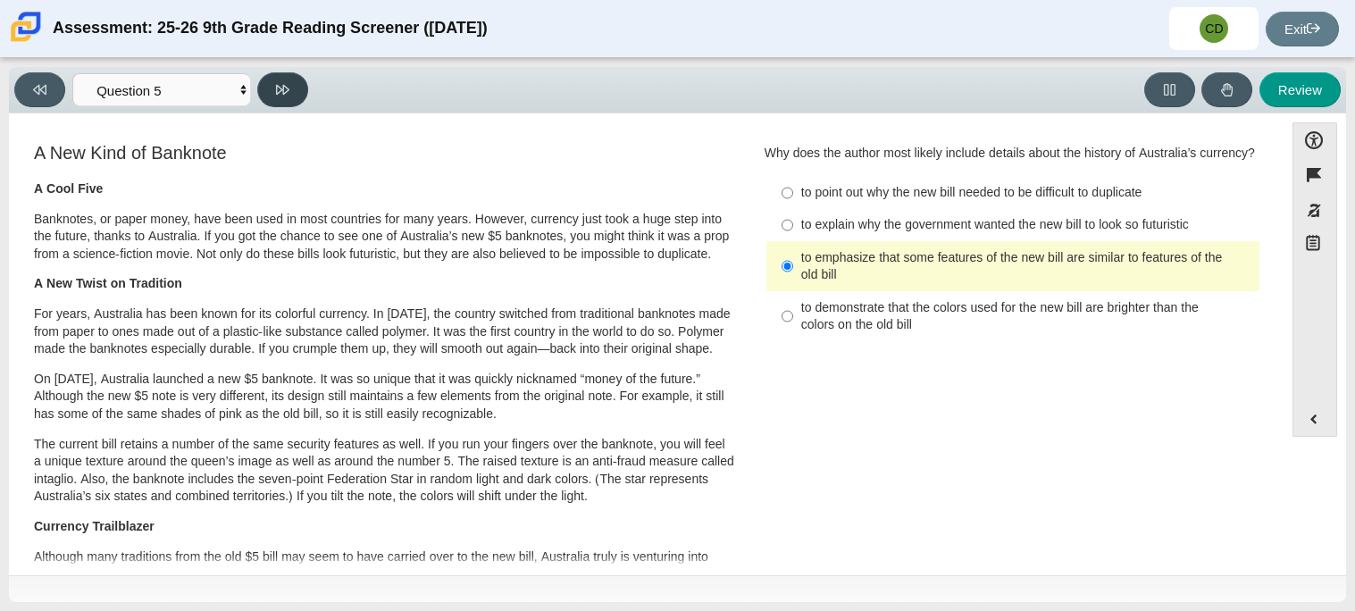
click at [272, 89] on button at bounding box center [282, 89] width 51 height 35
select select "69146e31-7b3d-4a3e-9ce6-f30c24342ae0"
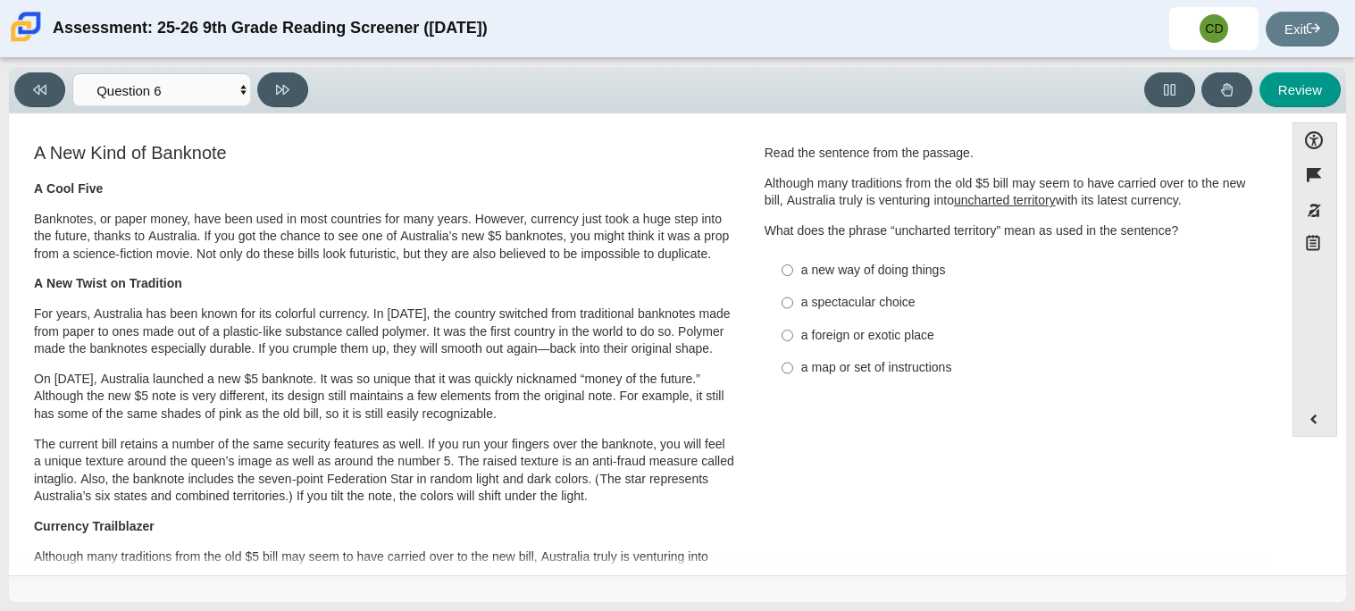
click at [838, 267] on div "a new way of doing things" at bounding box center [1026, 271] width 451 height 18
click at [793, 267] on input "a new way of doing things a new way of doing things" at bounding box center [787, 270] width 12 height 32
radio input "true"
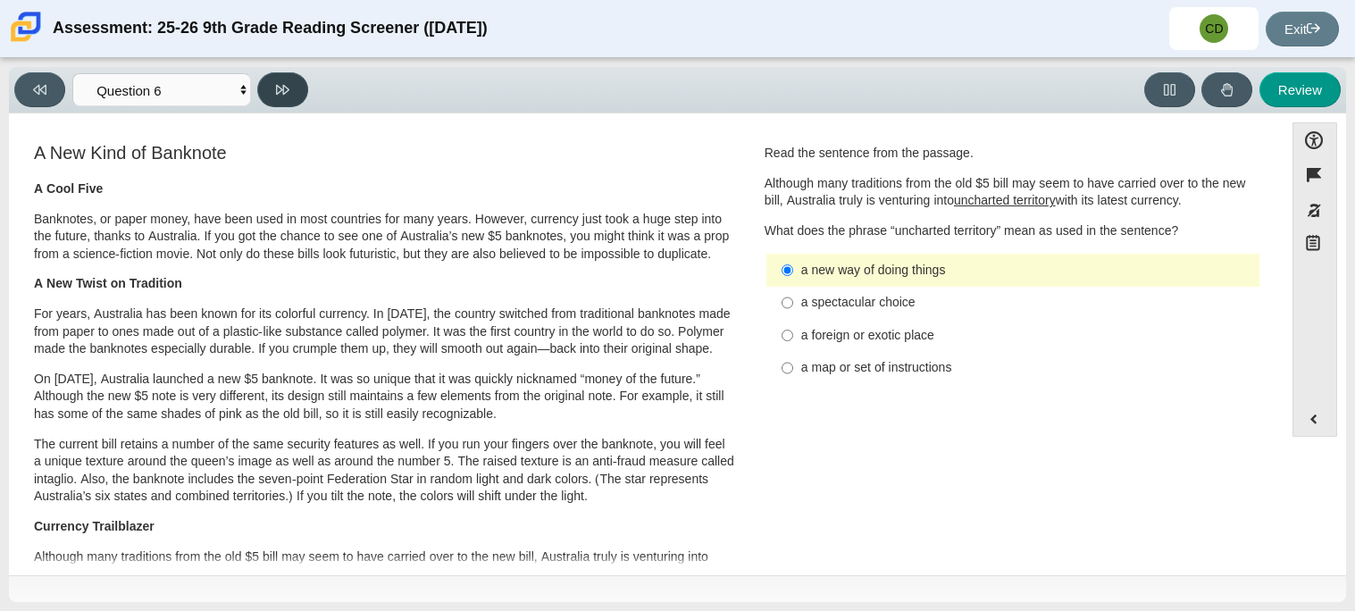
click at [280, 88] on icon at bounding box center [282, 89] width 13 height 13
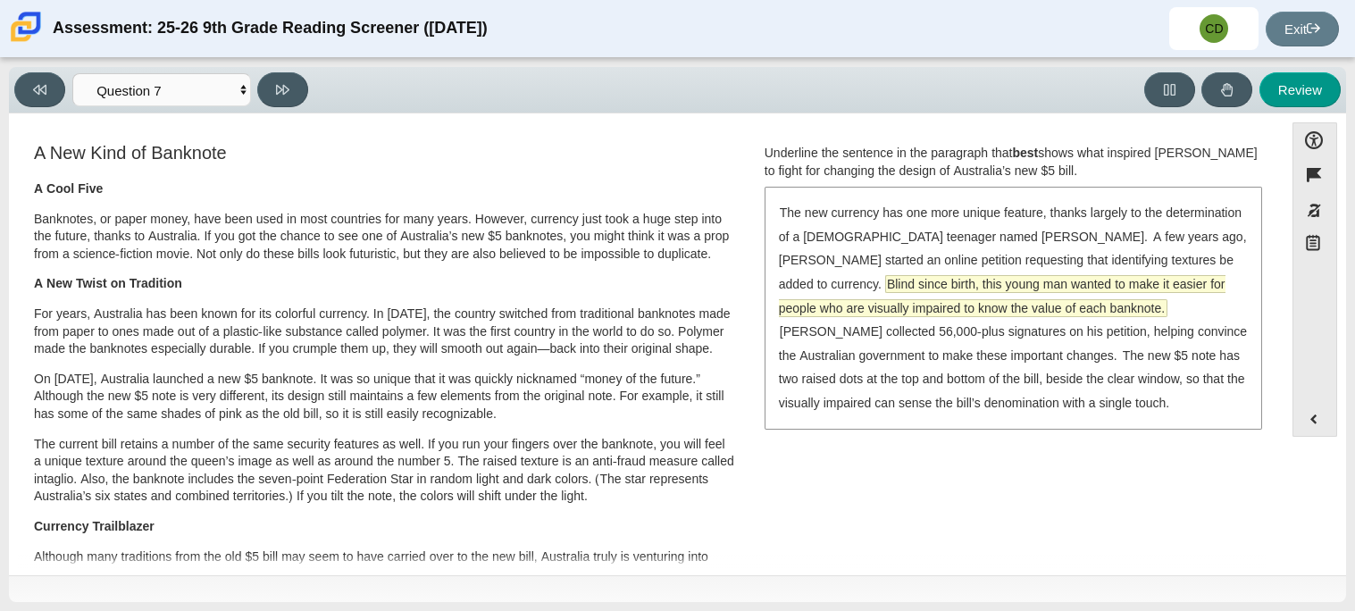
click at [889, 280] on span "Blind since birth, this young man wanted to make it easier for people who are v…" at bounding box center [1002, 296] width 447 height 40
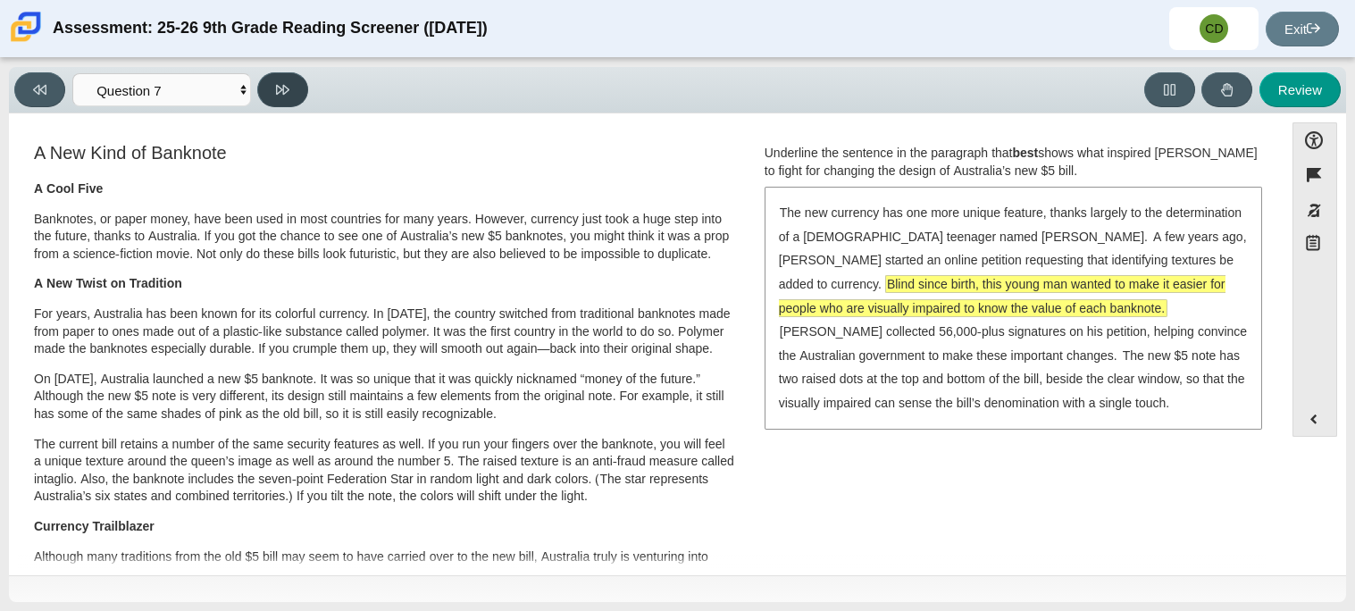
click at [296, 76] on button at bounding box center [282, 89] width 51 height 35
select select "ea8338c2-a6a3-418e-a305-2b963b54a290"
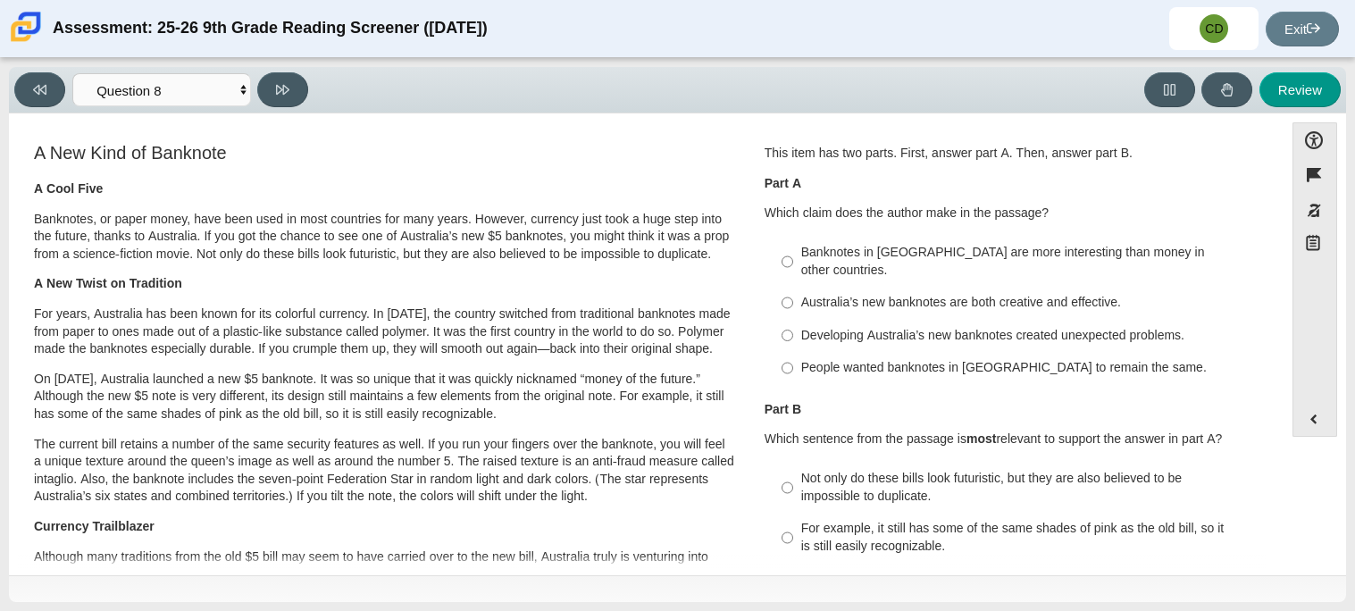
click at [863, 287] on label "Australia’s new banknotes are both creative and effective. Australia’s new bank…" at bounding box center [1014, 303] width 490 height 32
click at [793, 287] on input "Australia’s new banknotes are both creative and effective. Australia’s new bank…" at bounding box center [787, 303] width 12 height 32
radio input "true"
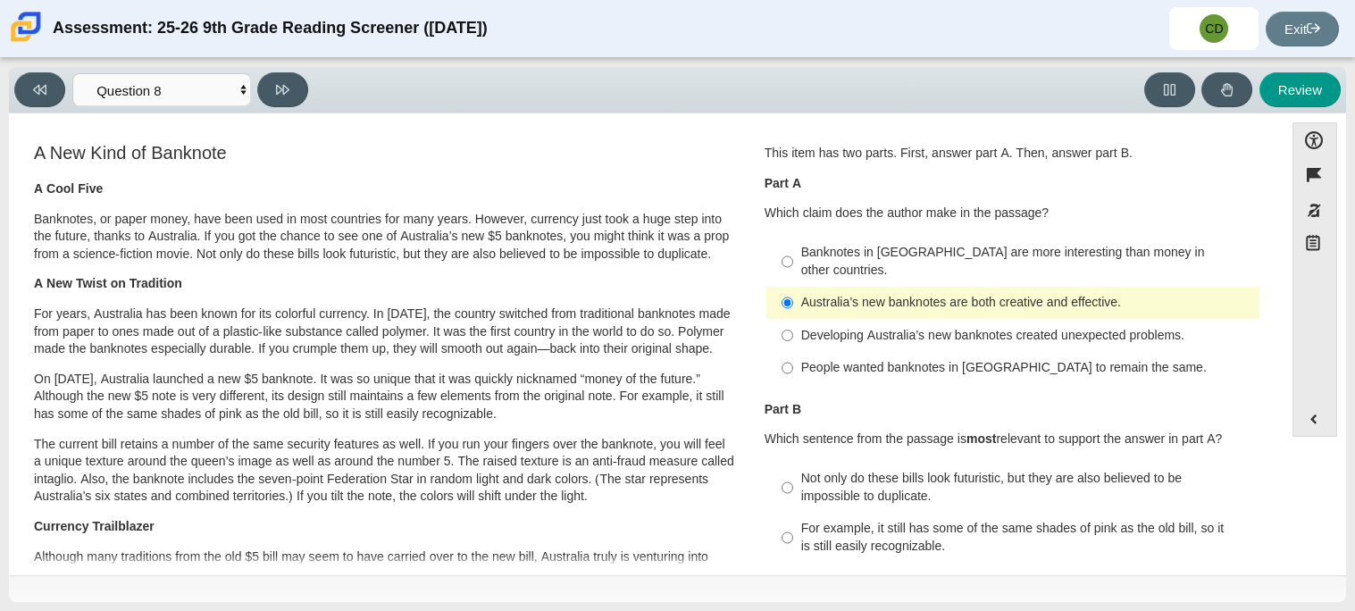
click at [1280, 361] on div "Accessibility options Close Color scheme Font size Zoom Change the background a…" at bounding box center [677, 342] width 1319 height 441
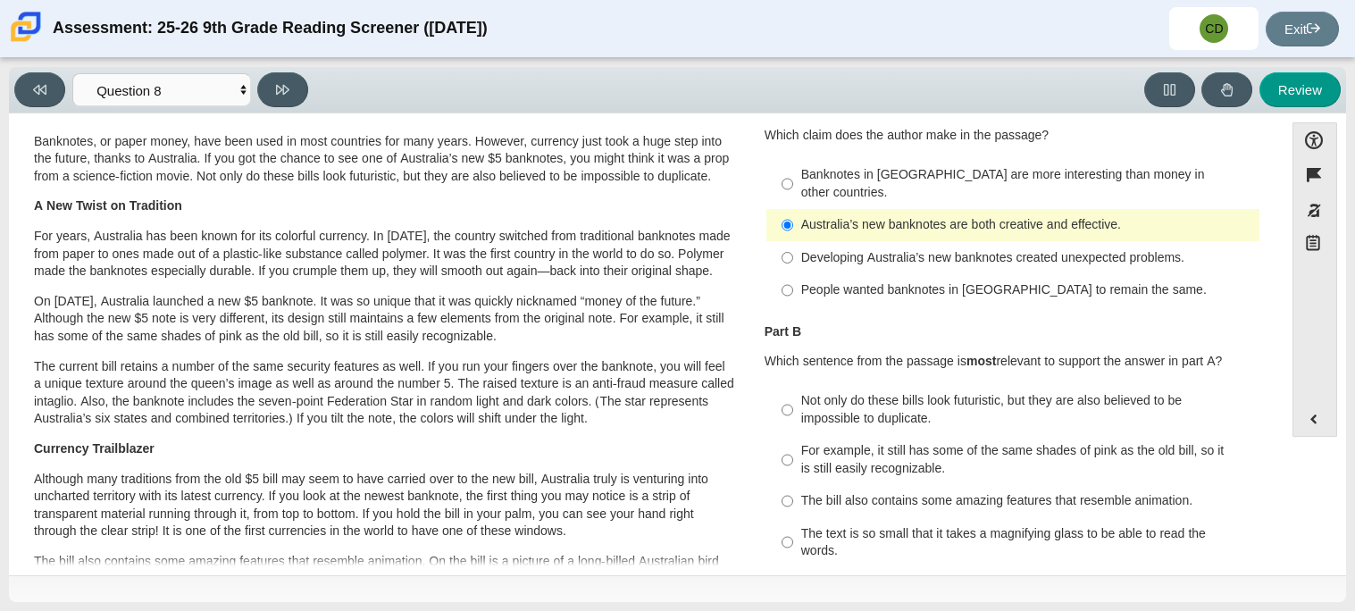
scroll to position [79, 0]
click at [1008, 395] on div "Not only do these bills look futuristic, but they are also believed to be impos…" at bounding box center [1026, 407] width 451 height 35
click at [793, 395] on input "Not only do these bills look futuristic, but they are also believed to be impos…" at bounding box center [787, 408] width 12 height 50
radio input "true"
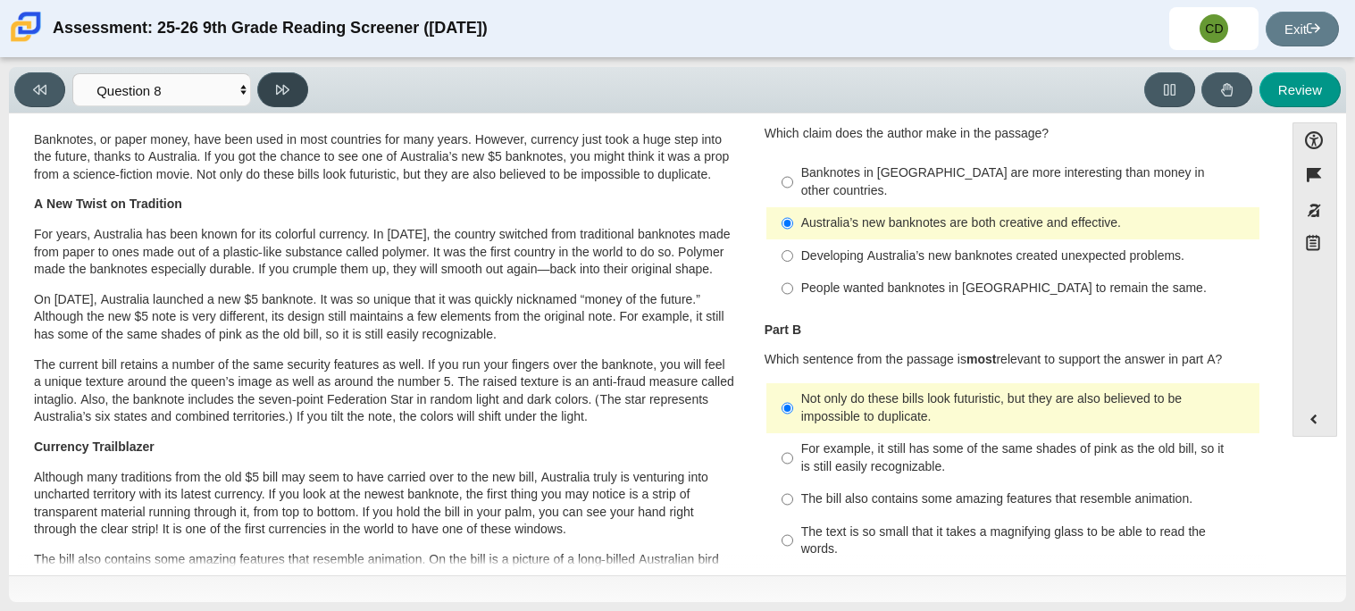
click at [291, 75] on button at bounding box center [282, 89] width 51 height 35
select select "89f058d6-b15c-4ef5-a4b3-fdaffb8868b6"
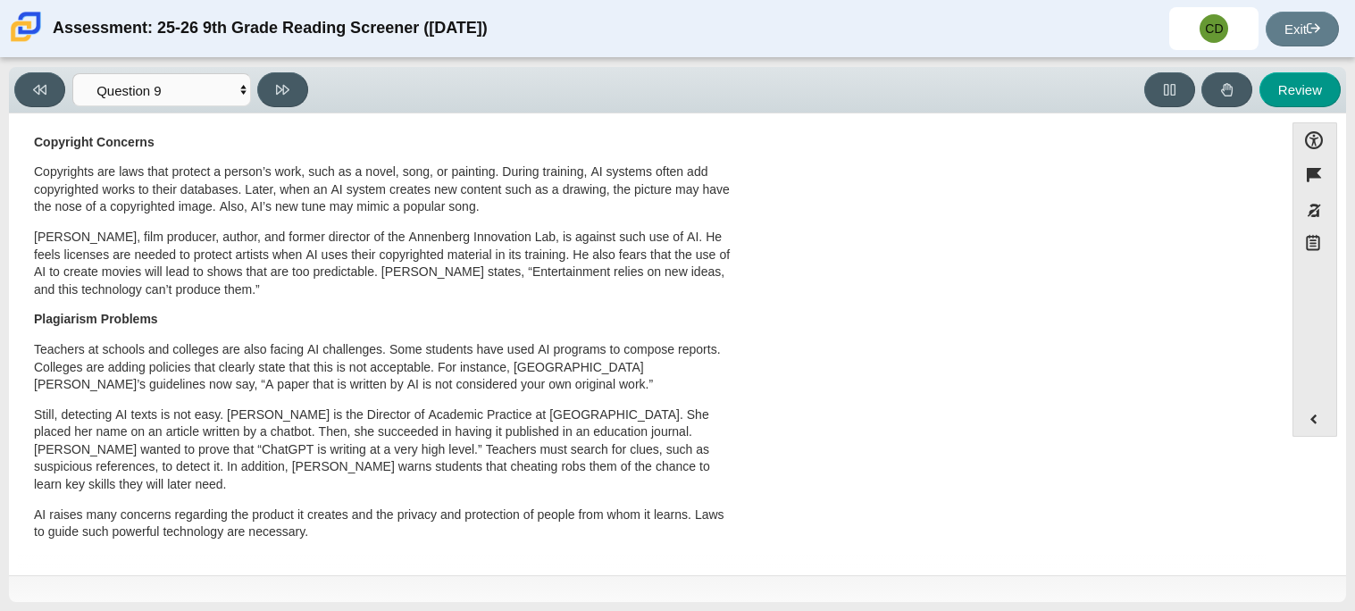
scroll to position [0, 0]
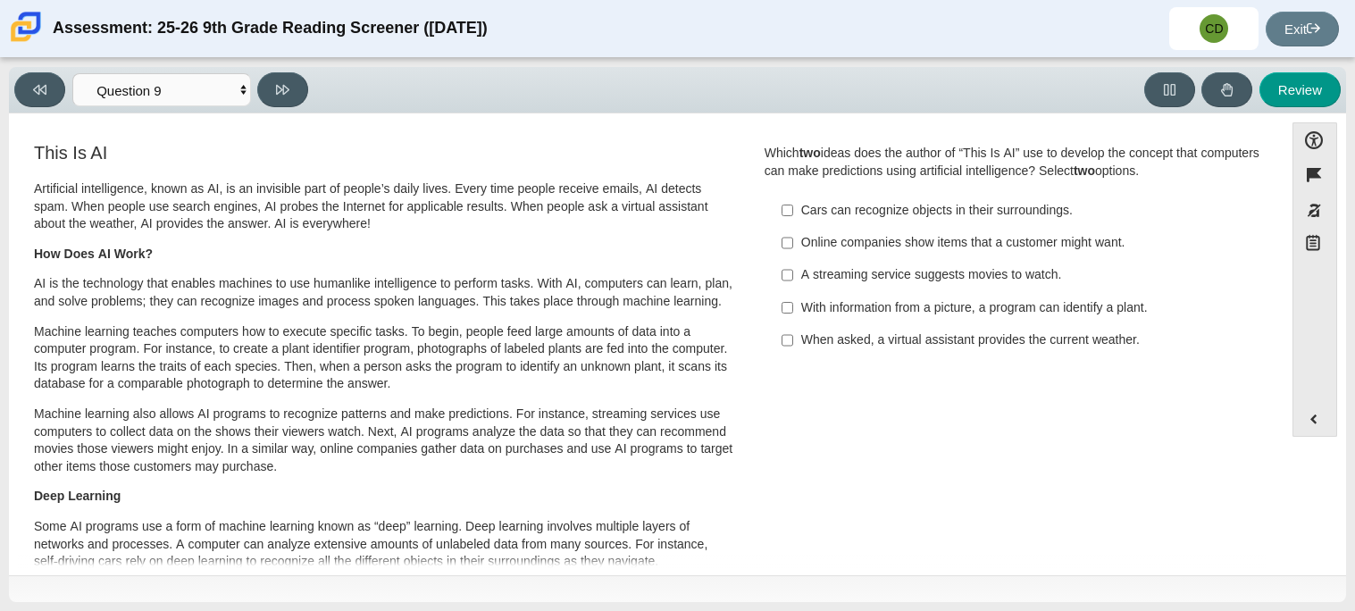
click at [986, 301] on div "With information from a picture, a program can identify a plant." at bounding box center [1026, 308] width 451 height 18
click at [793, 301] on input "With information from a picture, a program can identify a plant. With informati…" at bounding box center [787, 307] width 12 height 32
checkbox input "true"
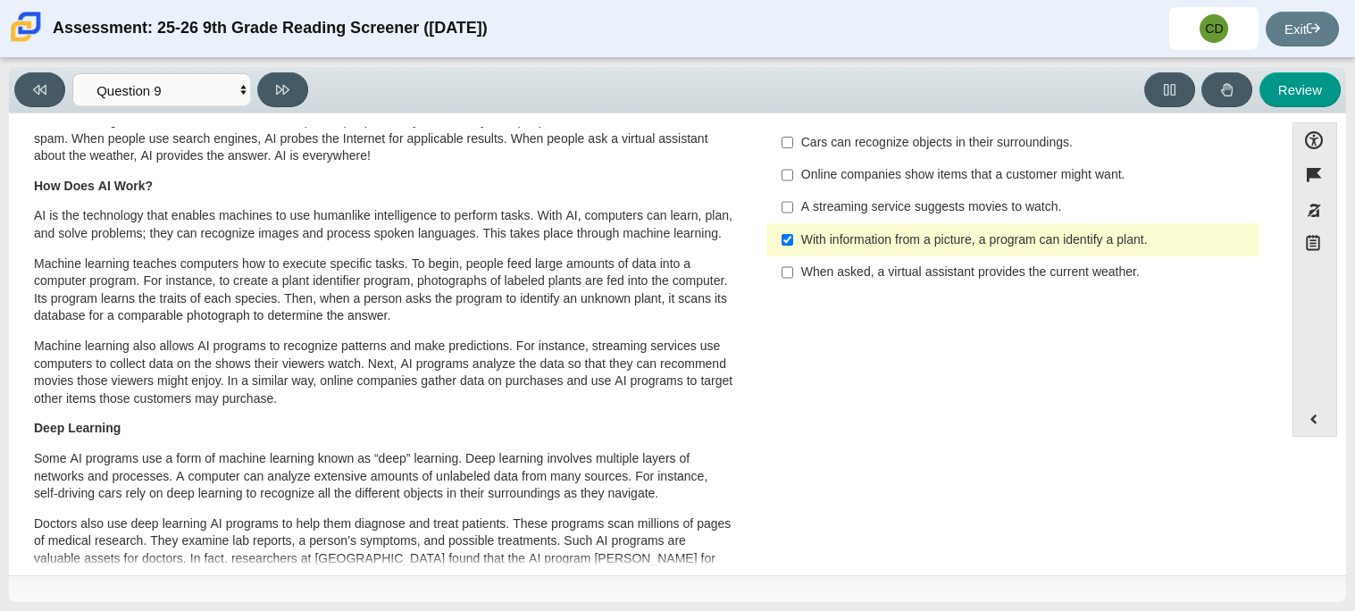
scroll to position [71, 0]
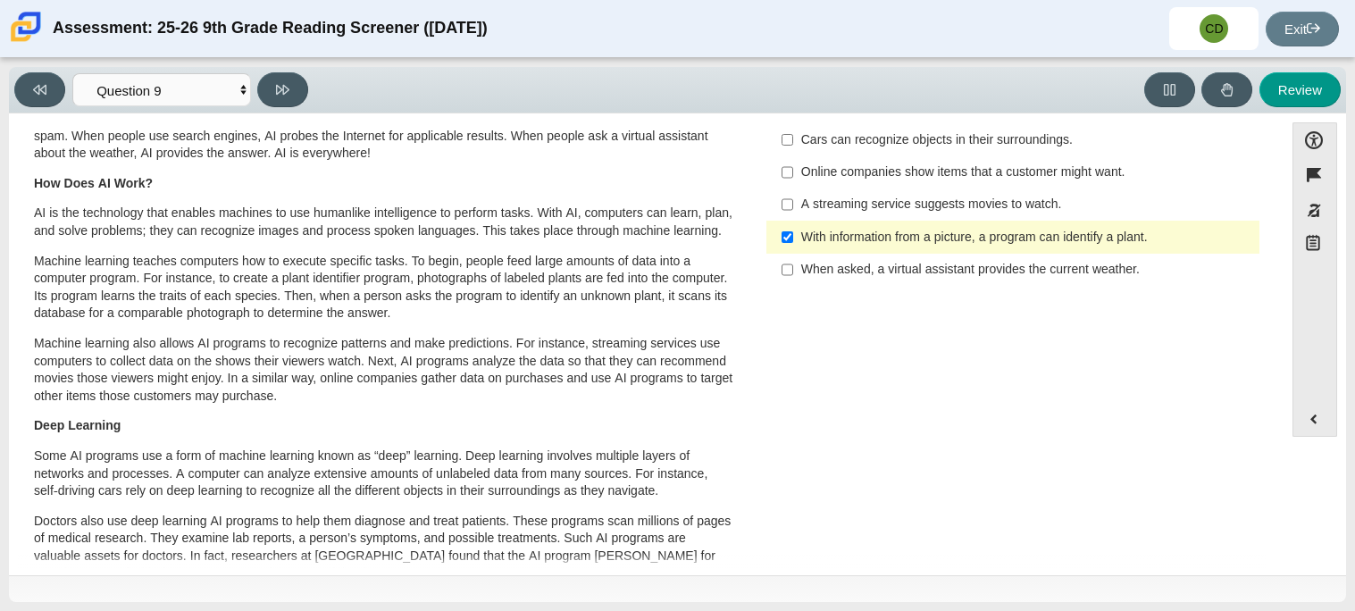
click at [1005, 140] on div "Cars can recognize objects in their surroundings." at bounding box center [1026, 140] width 451 height 18
click at [793, 140] on input "Cars can recognize objects in their surroundings. Cars can recognize objects in…" at bounding box center [787, 139] width 12 height 32
checkbox input "true"
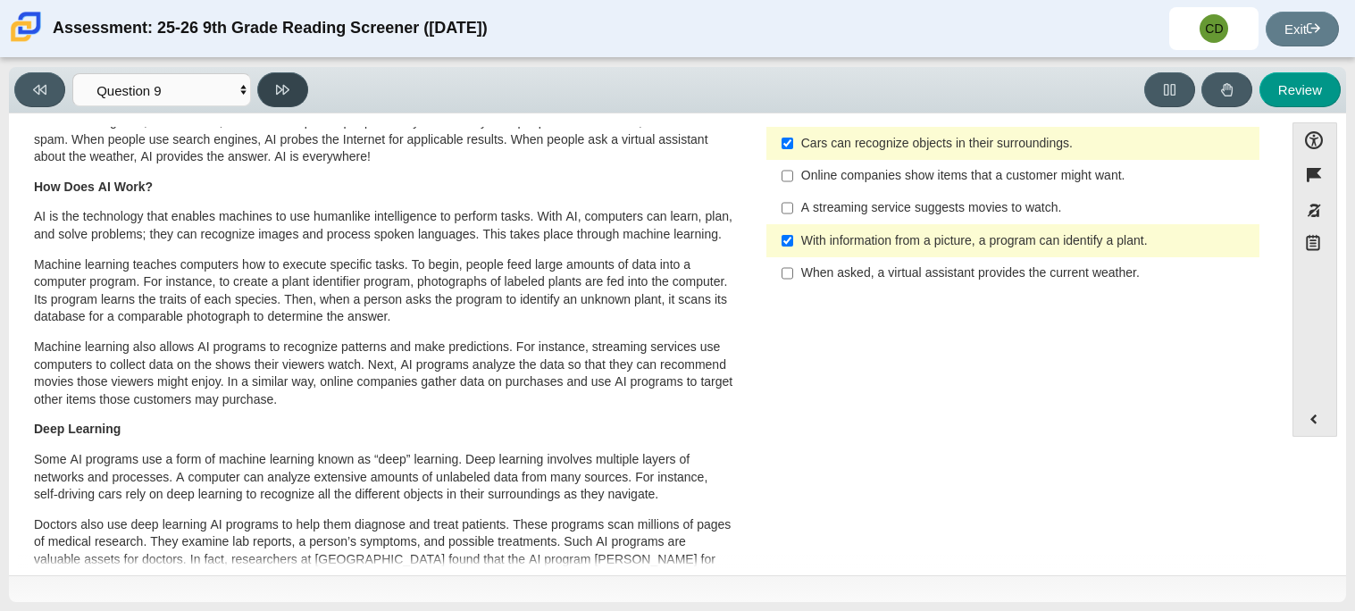
click at [260, 86] on button at bounding box center [282, 89] width 51 height 35
select select "cdf3c14e-a918-44d1-9b63-3db0fa81641e"
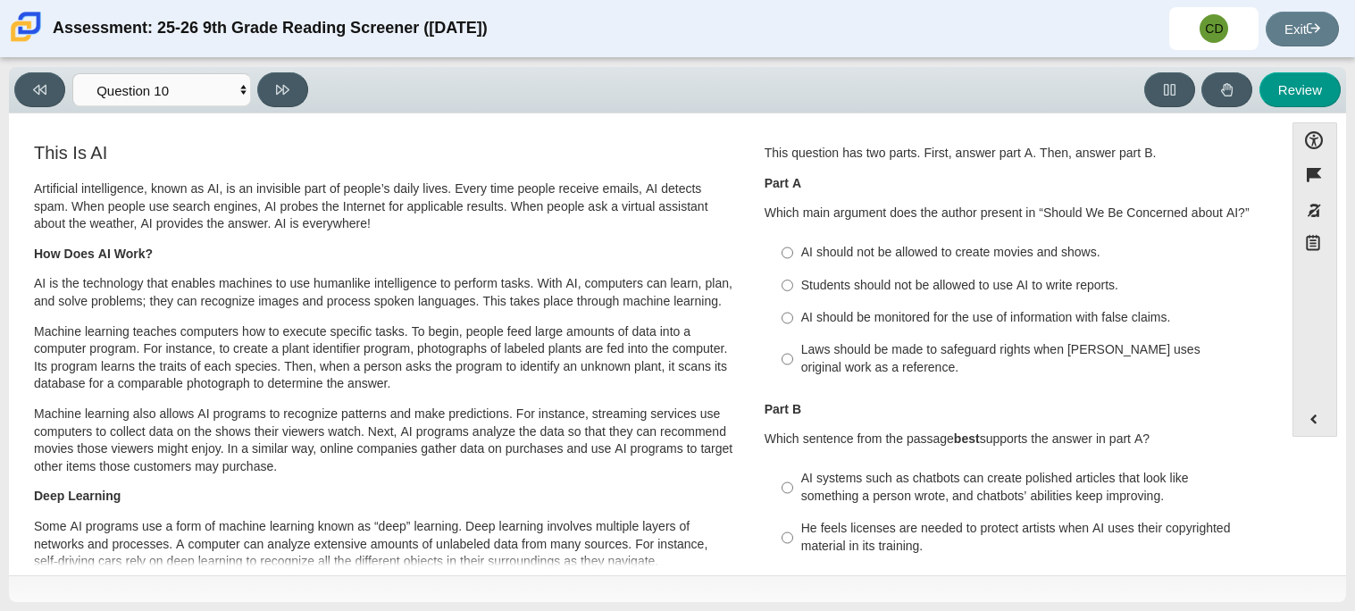
click at [808, 278] on div "Students should not be allowed to use AI to write reports." at bounding box center [1026, 286] width 451 height 18
click at [793, 278] on input "Students should not be allowed to use AI to write reports. Students should not …" at bounding box center [787, 285] width 12 height 32
radio input "true"
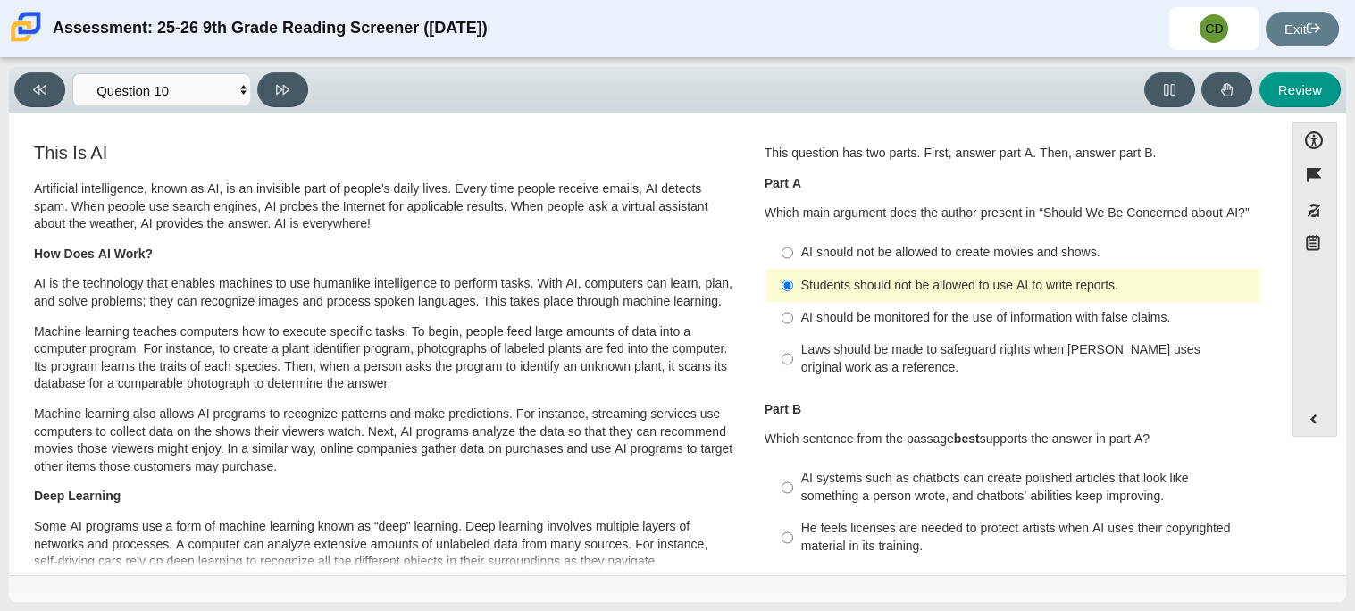
click at [640, 381] on p "Machine learning teaches computers how to execute specific tasks. To begin, peo…" at bounding box center [384, 358] width 701 height 70
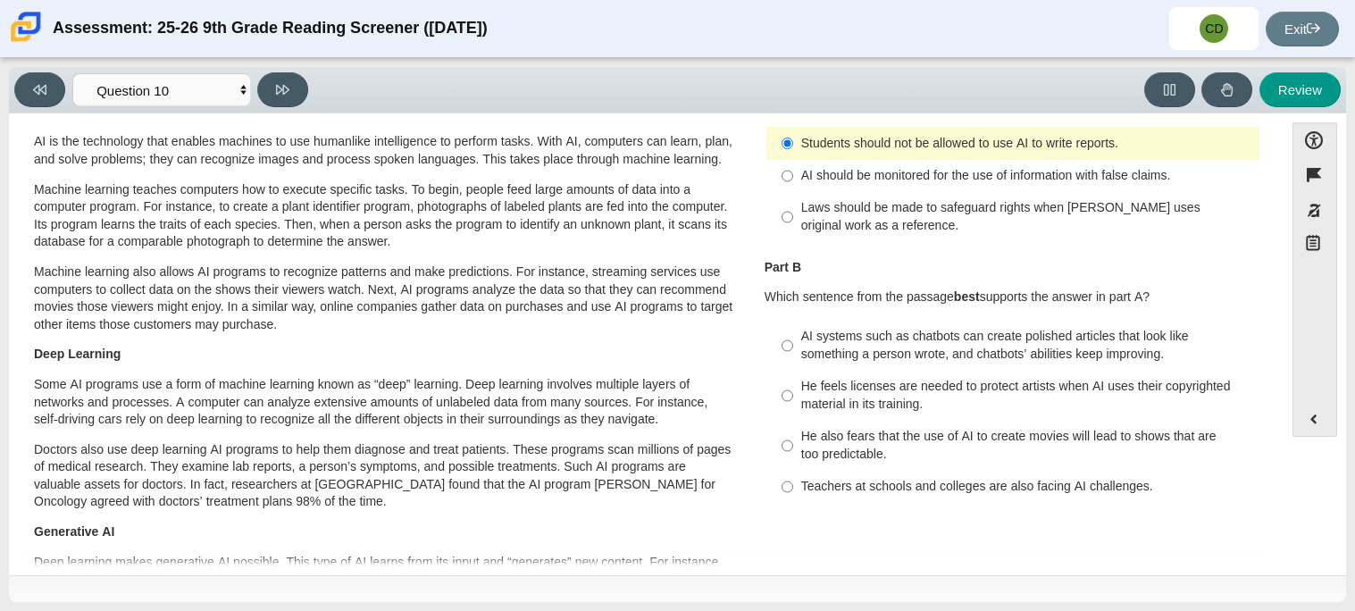
scroll to position [71, 0]
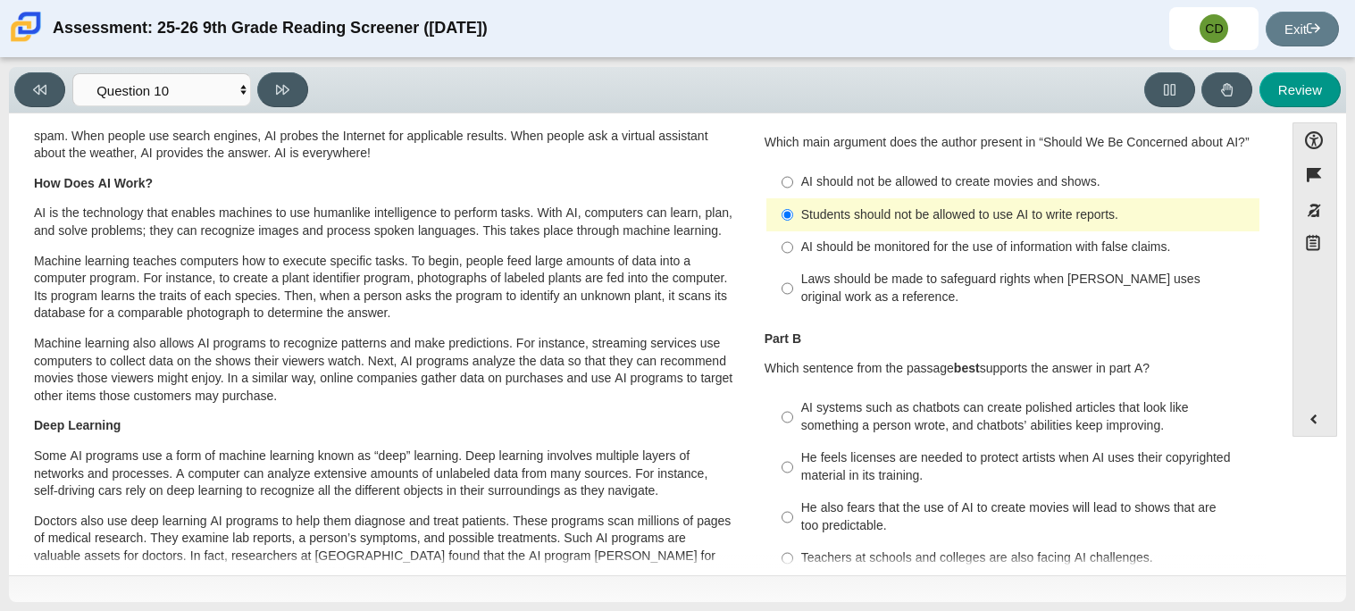
click at [963, 244] on div "AI should be monitored for the use of information with false claims." at bounding box center [1026, 247] width 451 height 18
click at [793, 244] on input "AI should be monitored for the use of information with false claims. AI should …" at bounding box center [787, 247] width 12 height 32
radio input "true"
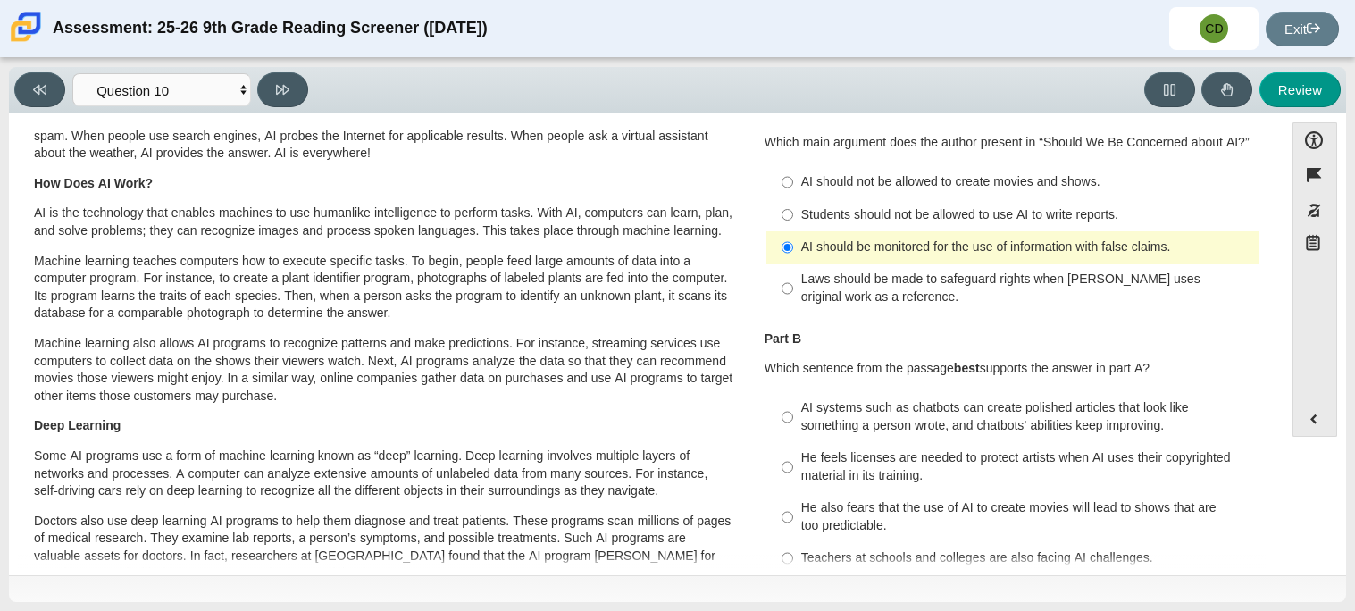
click at [1224, 419] on div "AI systems such as chatbots can create polished articles that look like somethi…" at bounding box center [1026, 416] width 451 height 35
click at [793, 419] on input "AI systems such as chatbots can create polished articles that look like somethi…" at bounding box center [787, 417] width 12 height 50
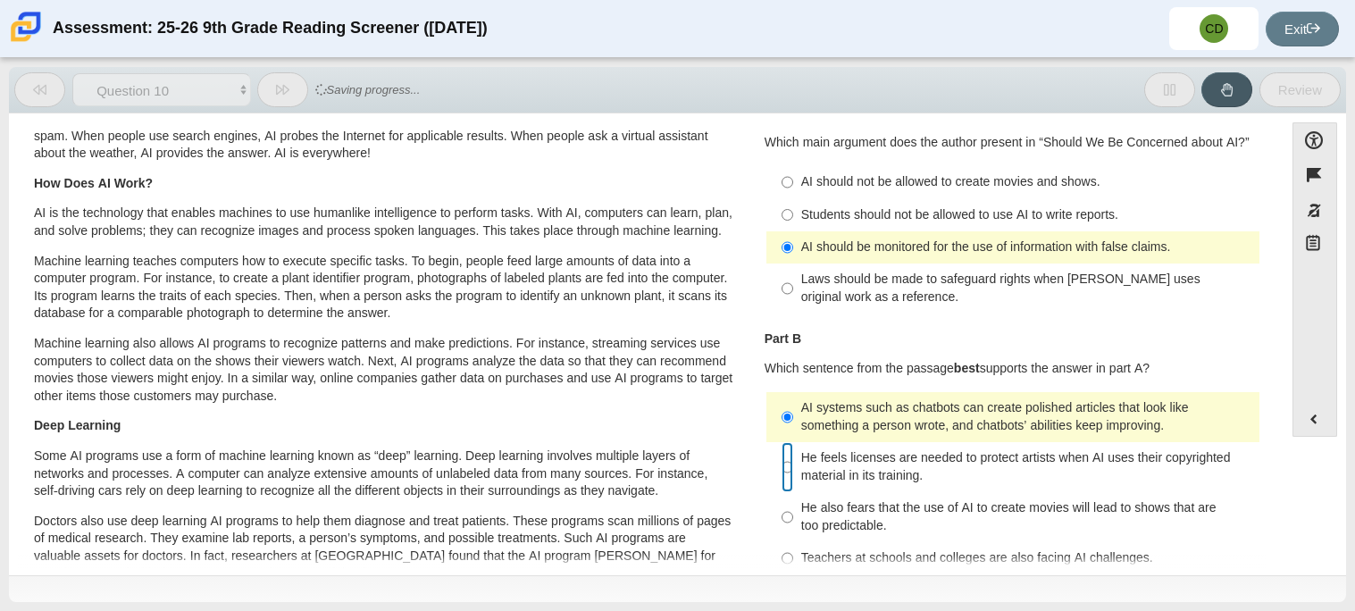
radio input "false"
radio input "true"
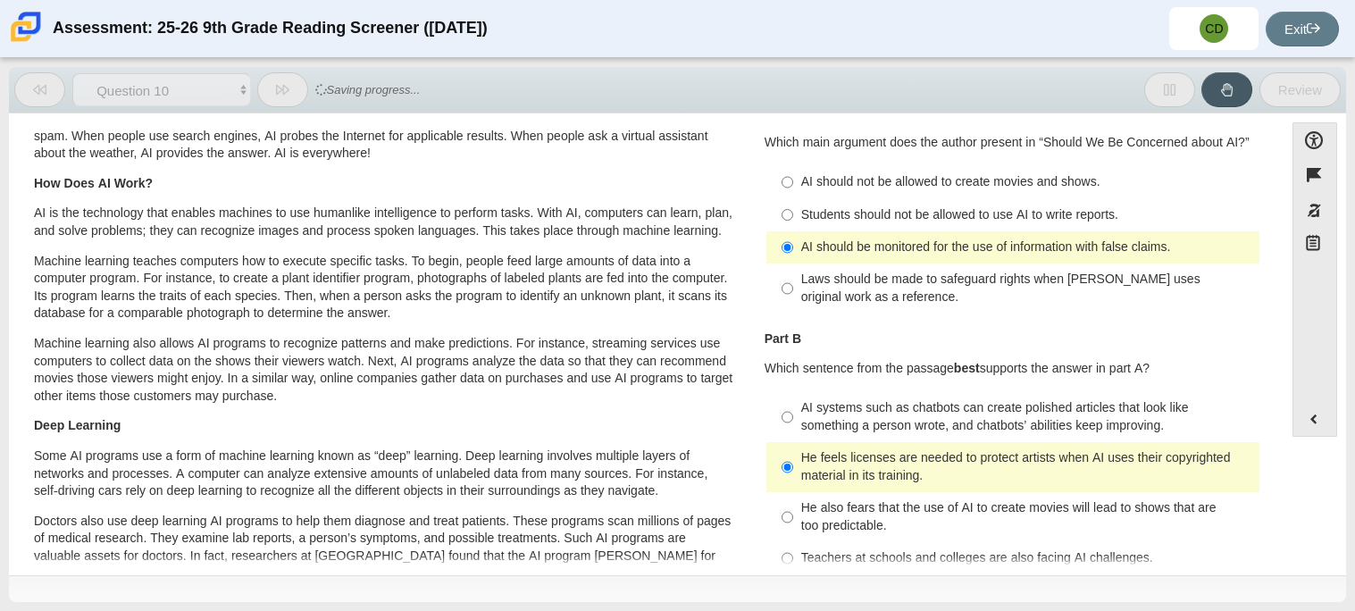
click at [1250, 290] on ul "AI should not be allowed to create movies and shows. AI should not be allowed t…" at bounding box center [1012, 239] width 495 height 149
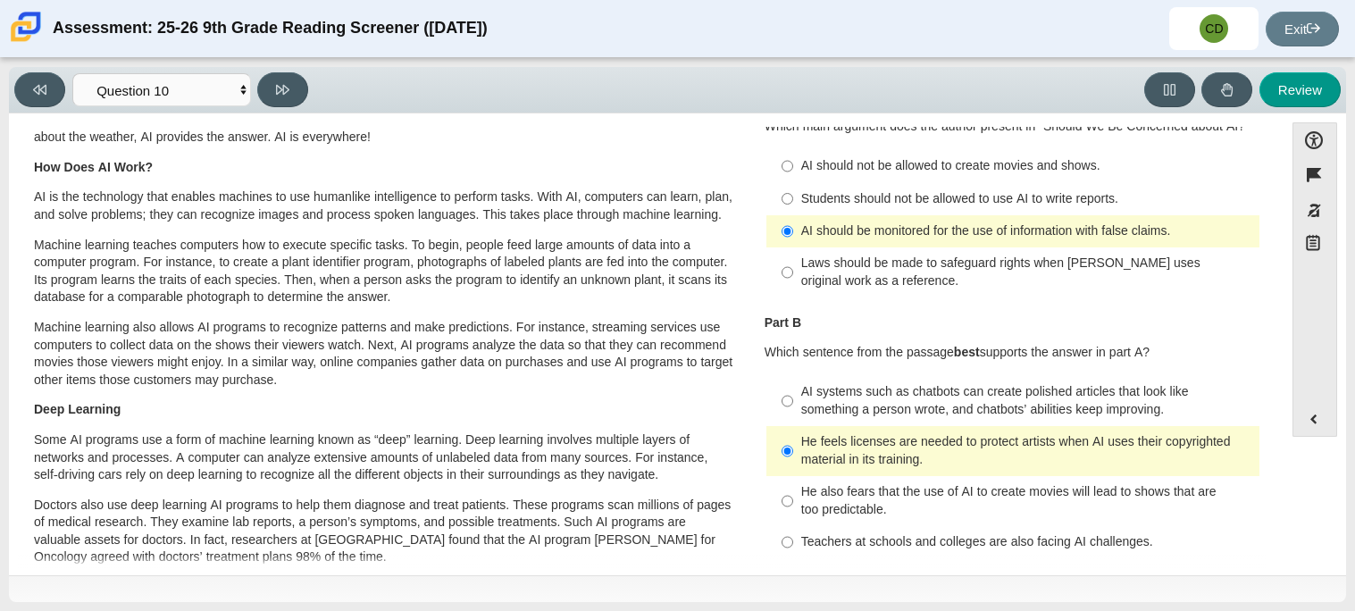
scroll to position [84, 0]
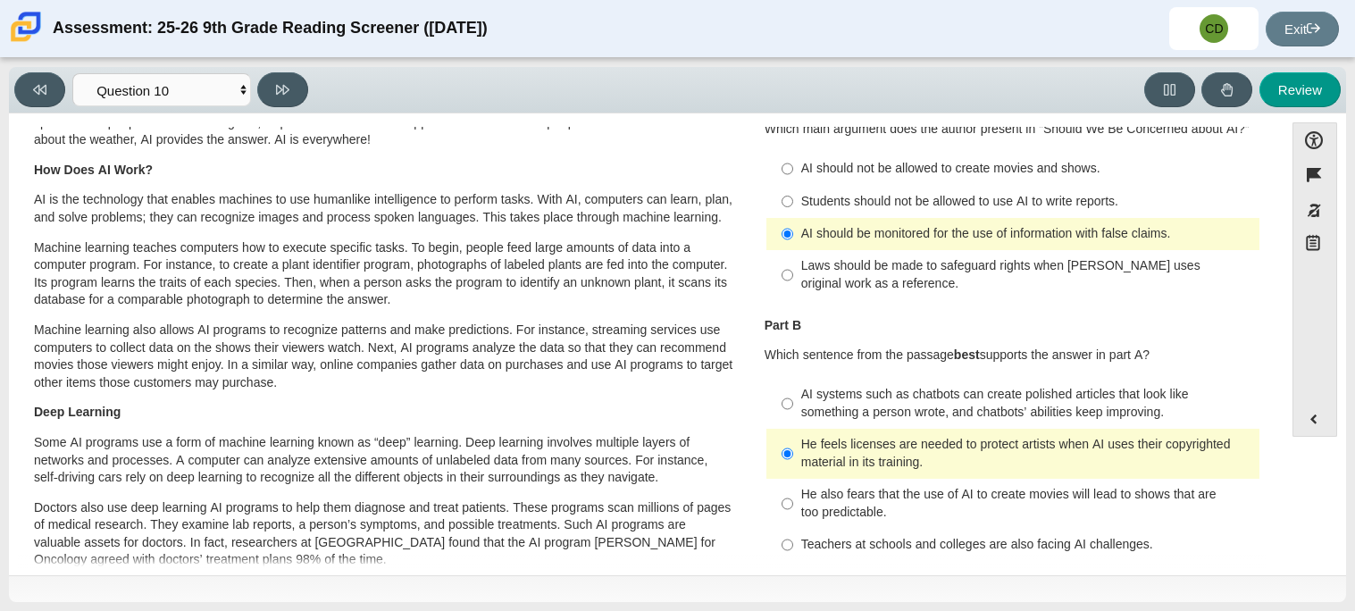
click at [1039, 205] on div "Students should not be allowed to use AI to write reports." at bounding box center [1026, 202] width 451 height 18
click at [793, 205] on input "Students should not be allowed to use AI to write reports. Students should not …" at bounding box center [787, 201] width 12 height 32
radio input "true"
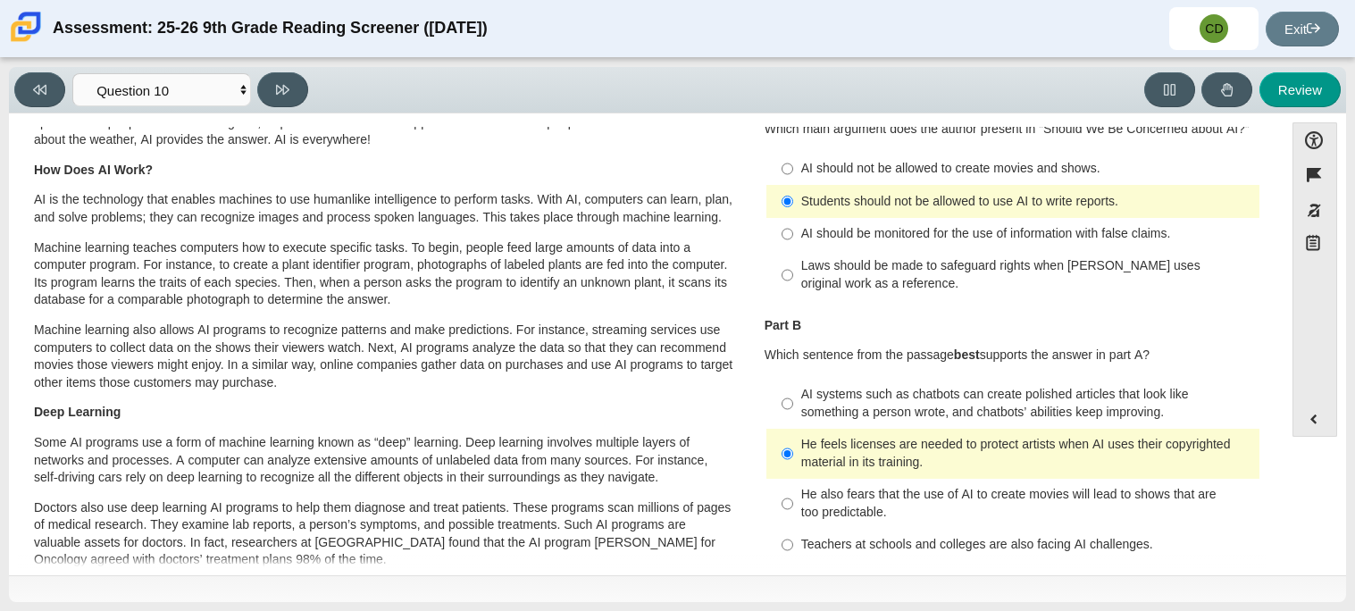
click at [884, 539] on div "Teachers at schools and colleges are also facing AI challenges." at bounding box center [1026, 545] width 451 height 18
click at [793, 539] on input "Teachers at schools and colleges are also facing AI challenges. Teachers at sch…" at bounding box center [787, 545] width 12 height 32
radio input "true"
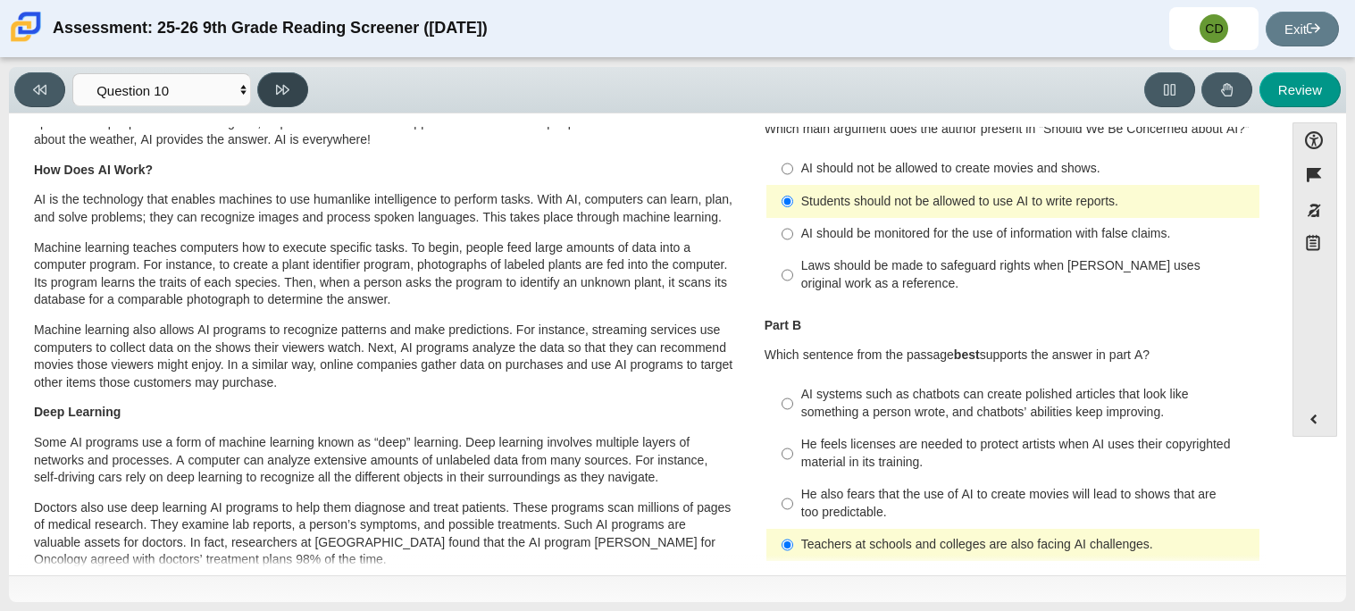
click at [266, 90] on button at bounding box center [282, 89] width 51 height 35
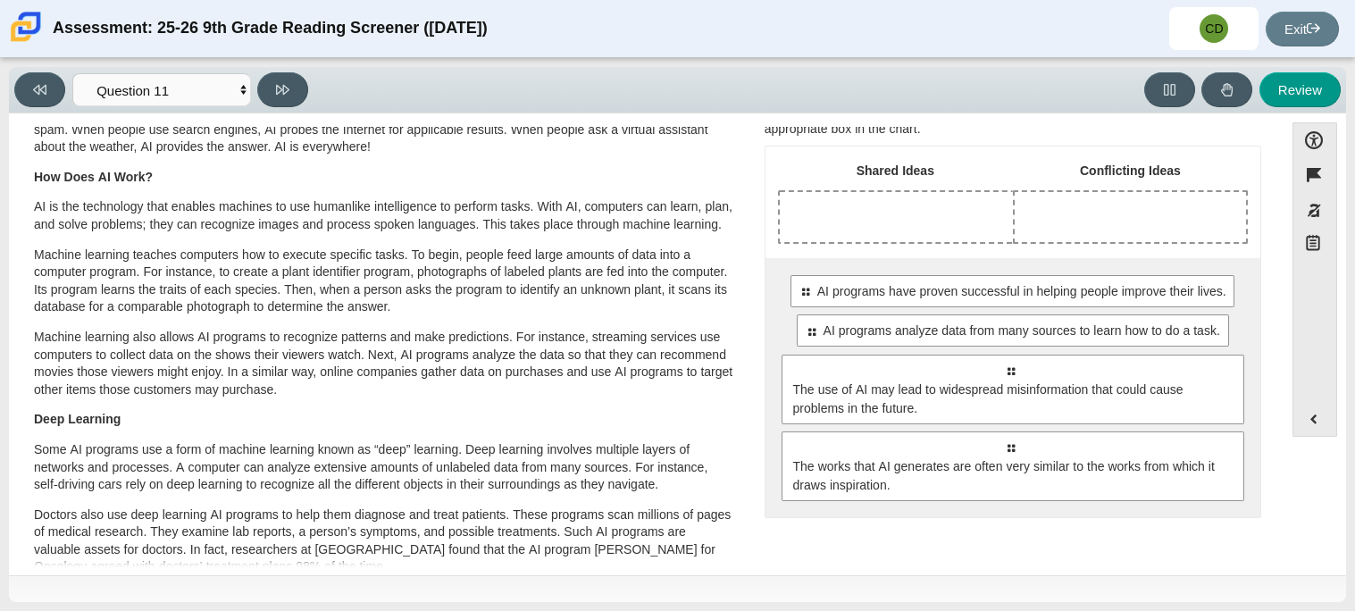
scroll to position [71, 0]
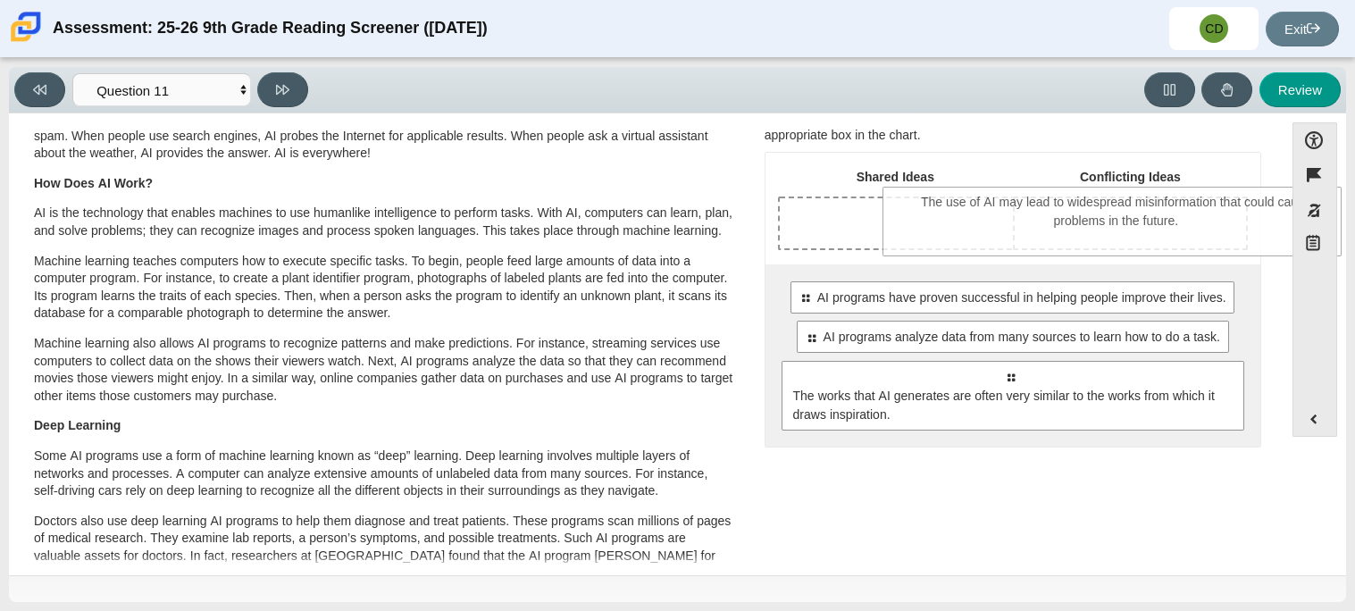
drag, startPoint x: 1155, startPoint y: 382, endPoint x: 1261, endPoint y: 208, distance: 204.0
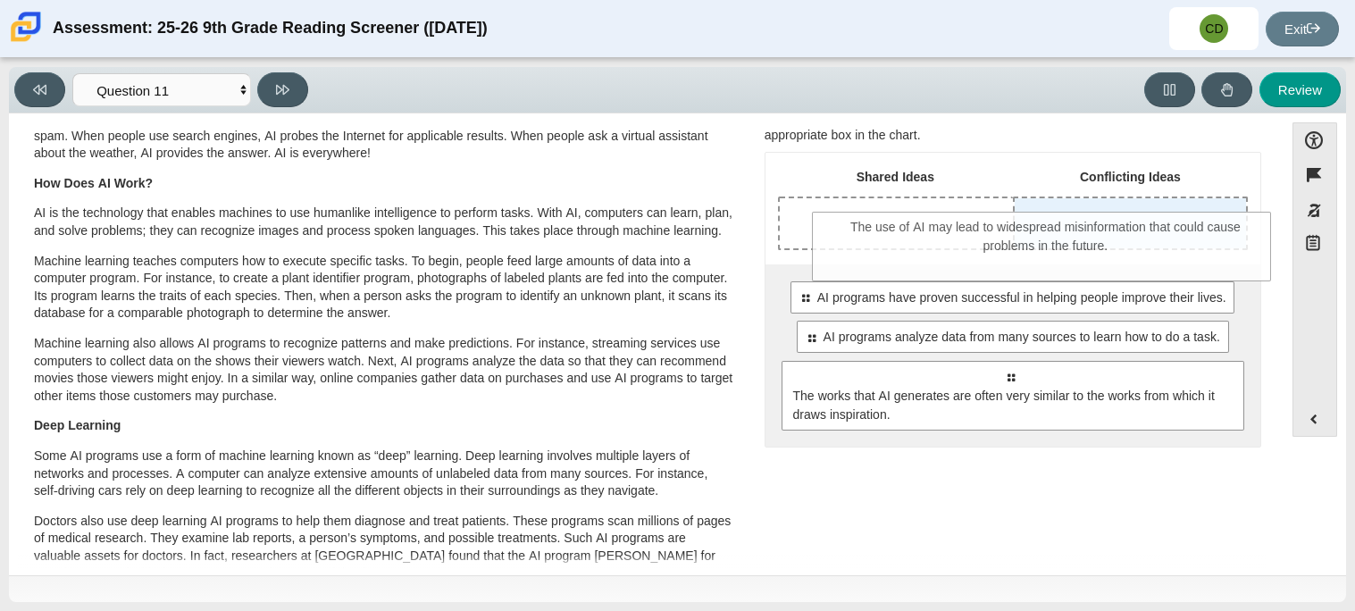
drag, startPoint x: 1137, startPoint y: 333, endPoint x: 1172, endPoint y: 224, distance: 114.4
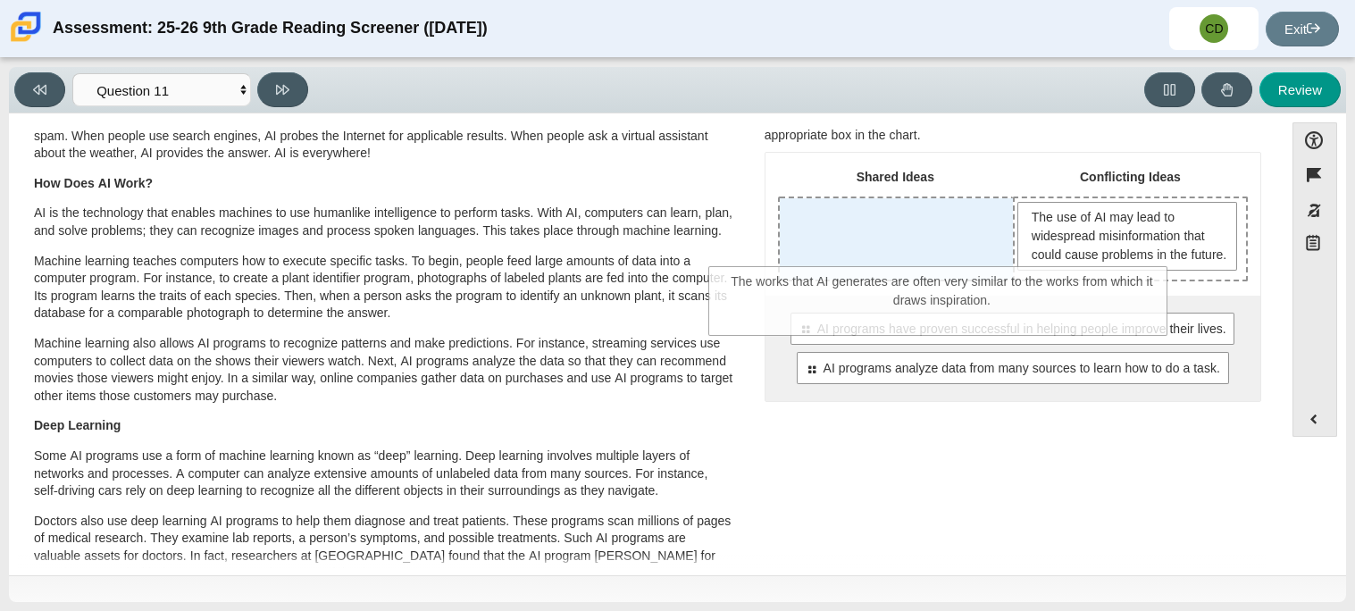
drag, startPoint x: 1025, startPoint y: 420, endPoint x: 955, endPoint y: 275, distance: 161.0
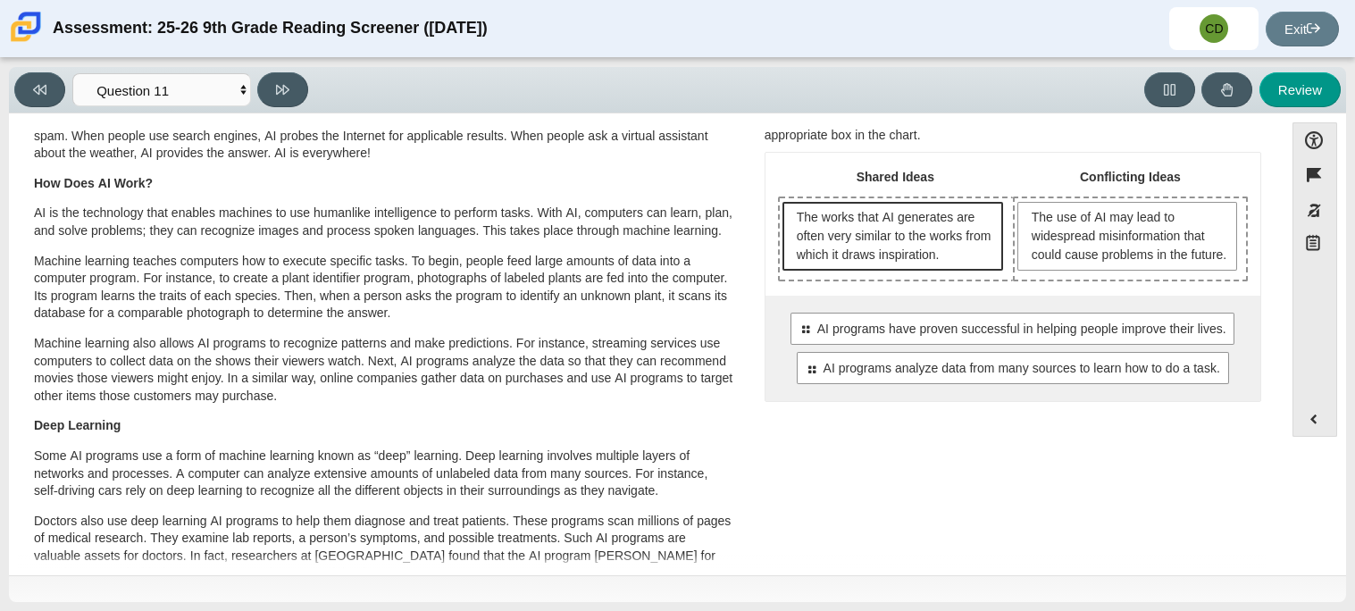
click at [943, 253] on span "The works that AI generates are often very similar to the works from which it d…" at bounding box center [895, 236] width 197 height 56
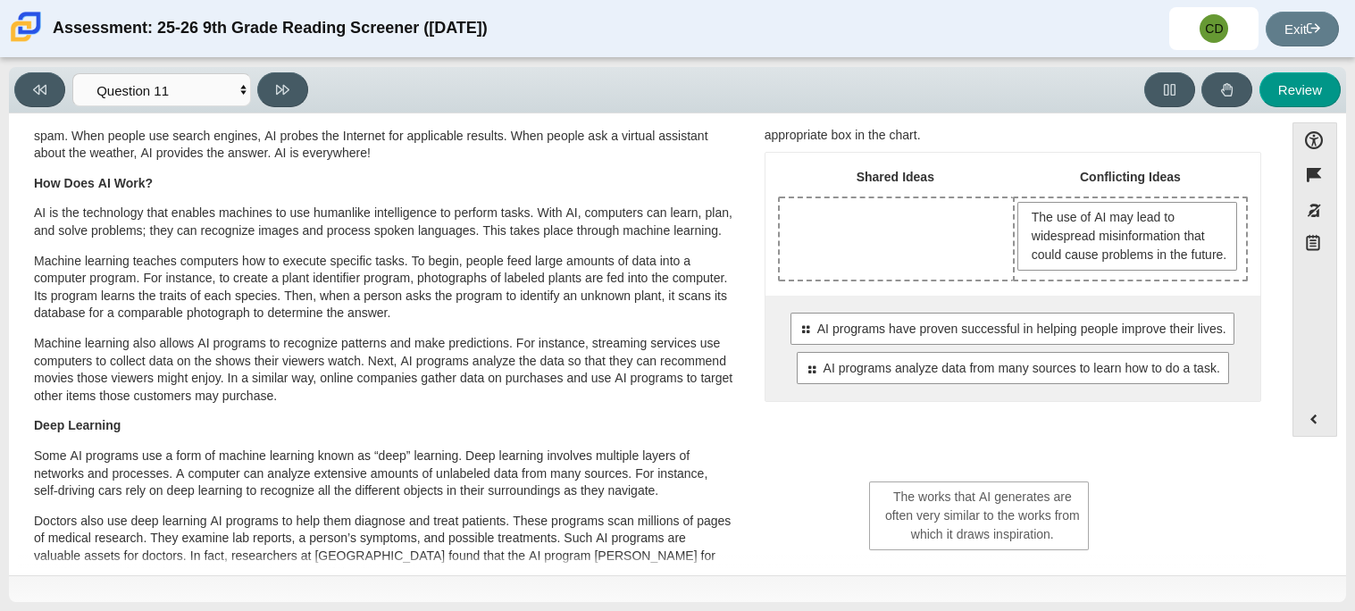
drag, startPoint x: 943, startPoint y: 253, endPoint x: 1031, endPoint y: 513, distance: 274.2
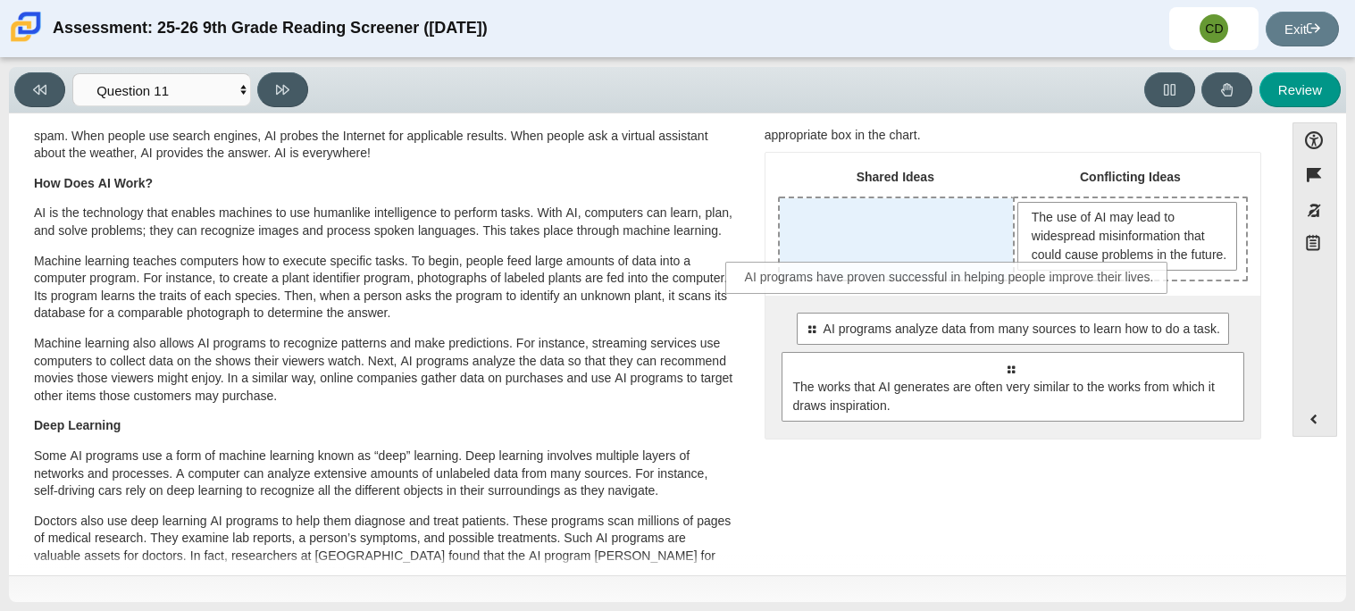
drag, startPoint x: 973, startPoint y: 358, endPoint x: 908, endPoint y: 282, distance: 99.5
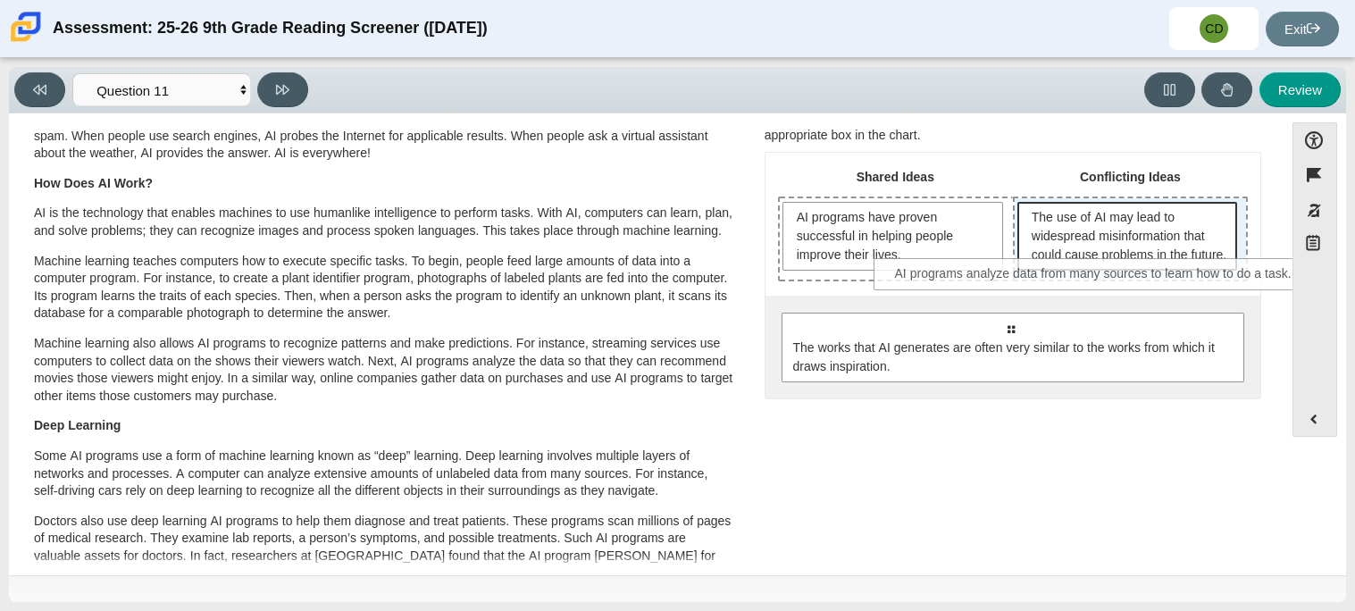
drag, startPoint x: 936, startPoint y: 354, endPoint x: 1021, endPoint y: 281, distance: 111.5
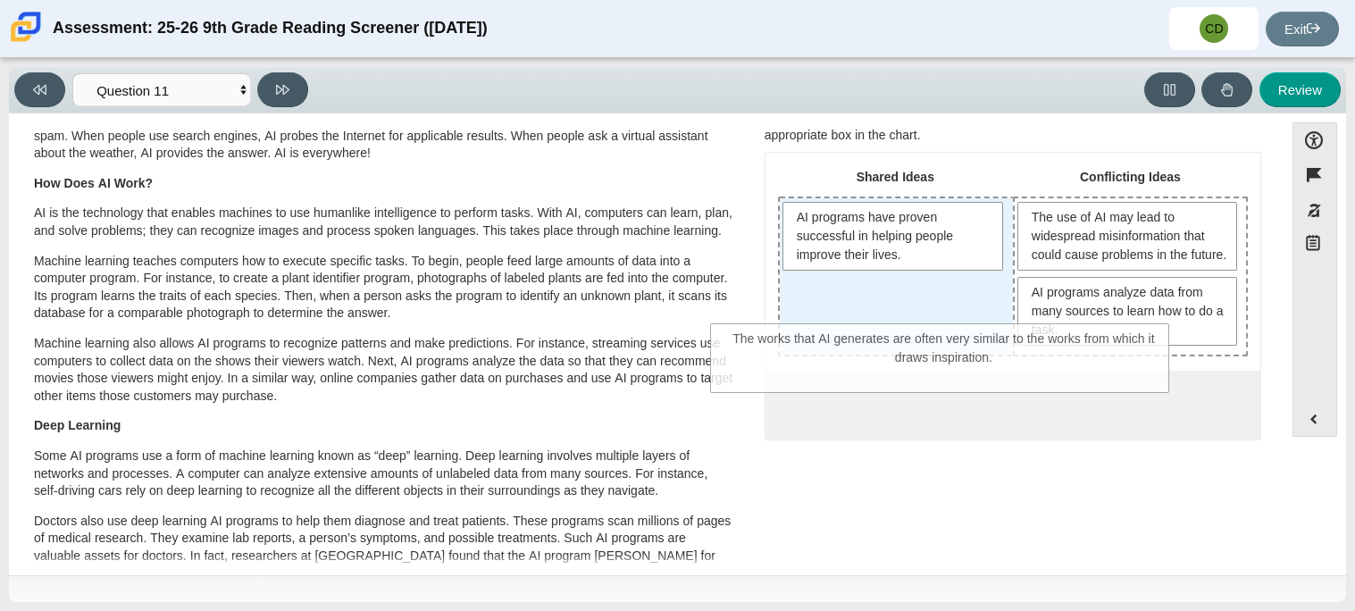
drag, startPoint x: 990, startPoint y: 406, endPoint x: 920, endPoint y: 325, distance: 107.0
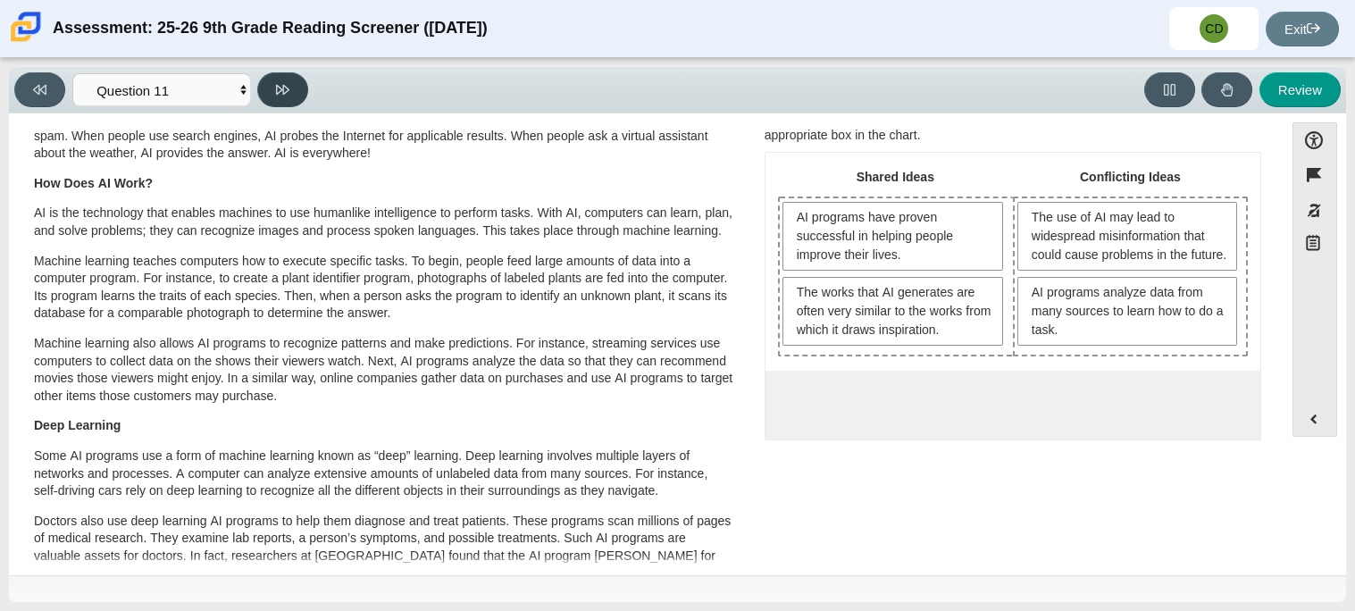
click at [279, 85] on icon at bounding box center [282, 90] width 13 height 10
select select "c3effed4-44ce-4a19-bd96-1787f34e9b4c"
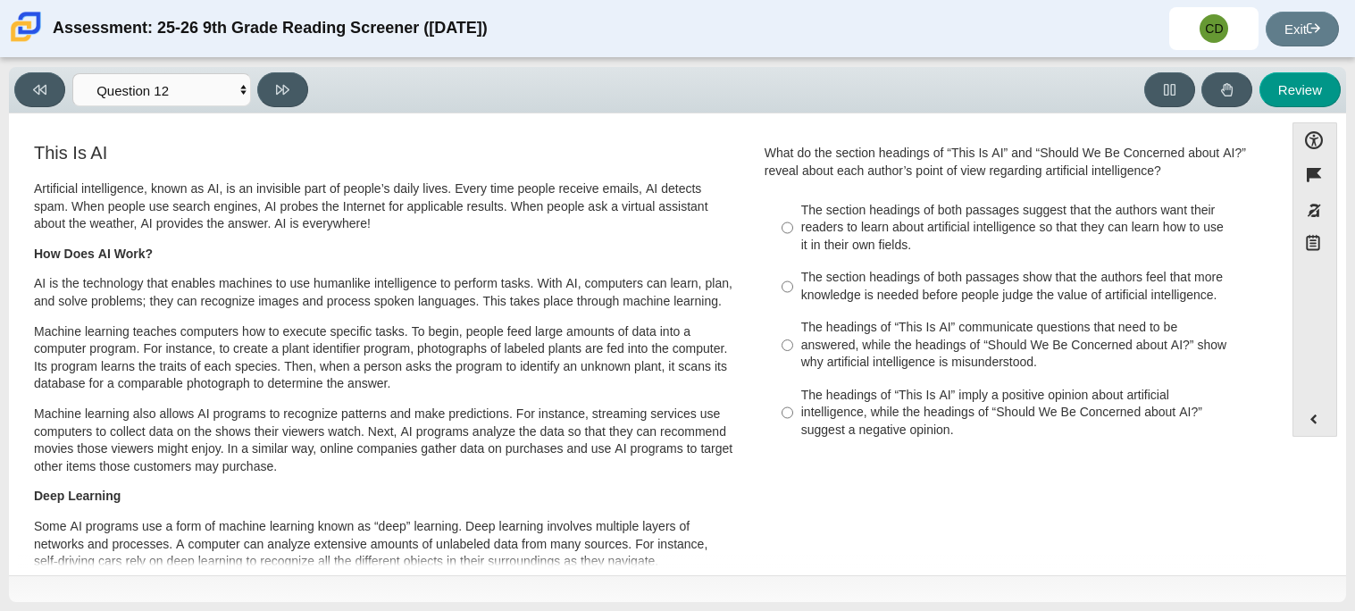
click at [861, 397] on div "The headings of “This Is AI” imply a positive opinion about artificial intellig…" at bounding box center [1026, 413] width 451 height 53
click at [793, 397] on input "The headings of “This Is AI” imply a positive opinion about artificial intellig…" at bounding box center [787, 413] width 12 height 68
radio input "true"
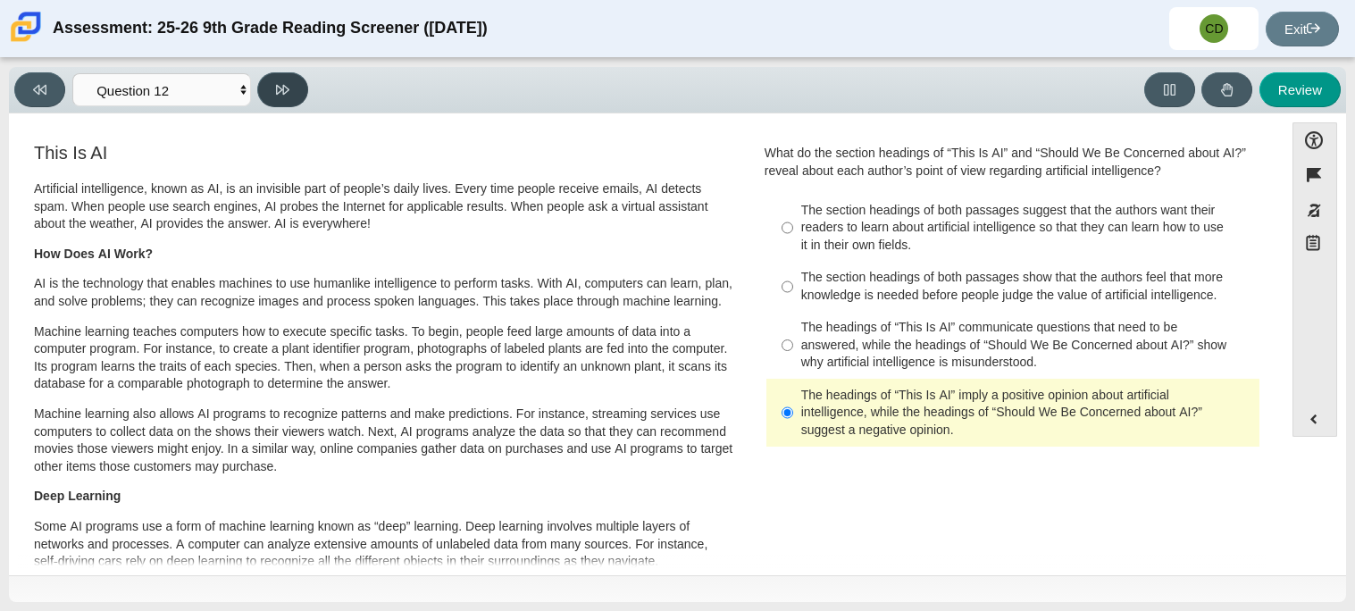
click at [295, 75] on button at bounding box center [282, 89] width 51 height 35
select select "review"
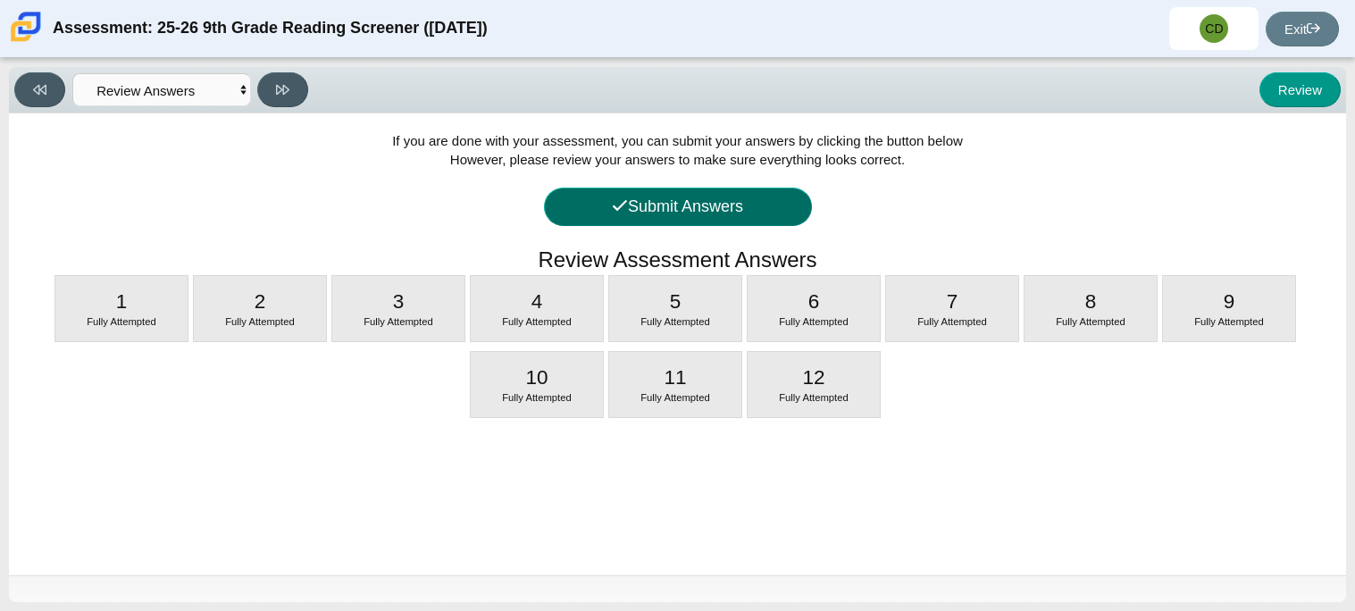
click at [695, 202] on button "Submit Answers" at bounding box center [678, 207] width 268 height 38
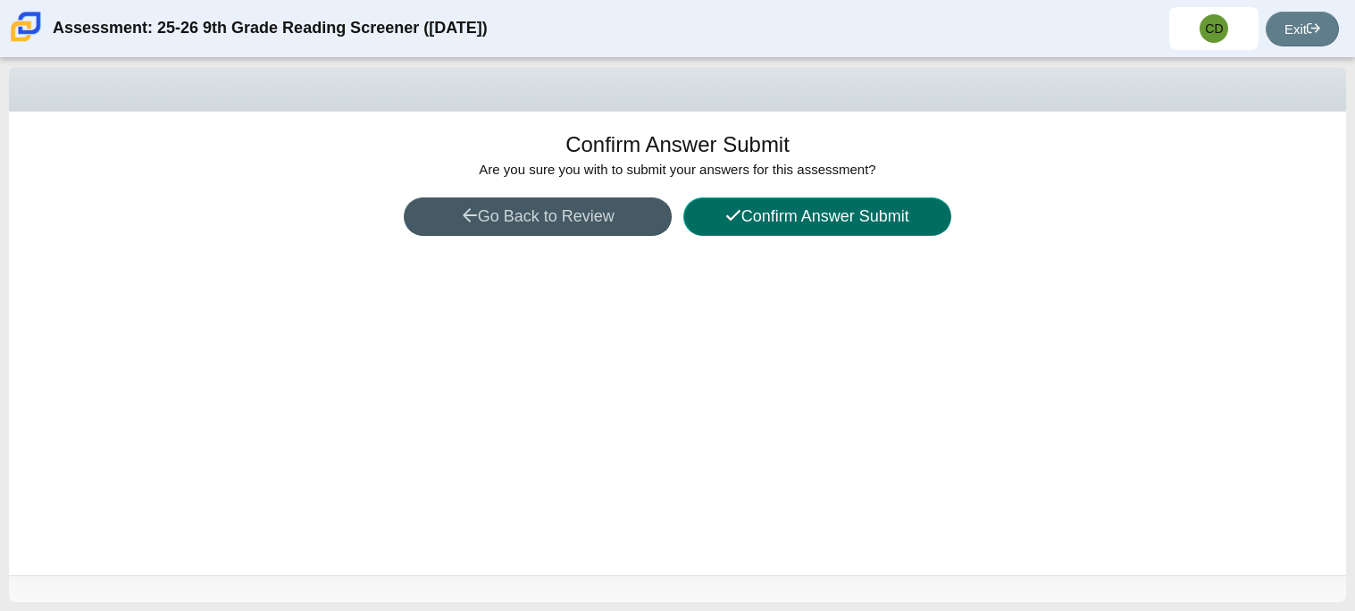
click at [752, 214] on button "Confirm Answer Submit" at bounding box center [817, 216] width 268 height 38
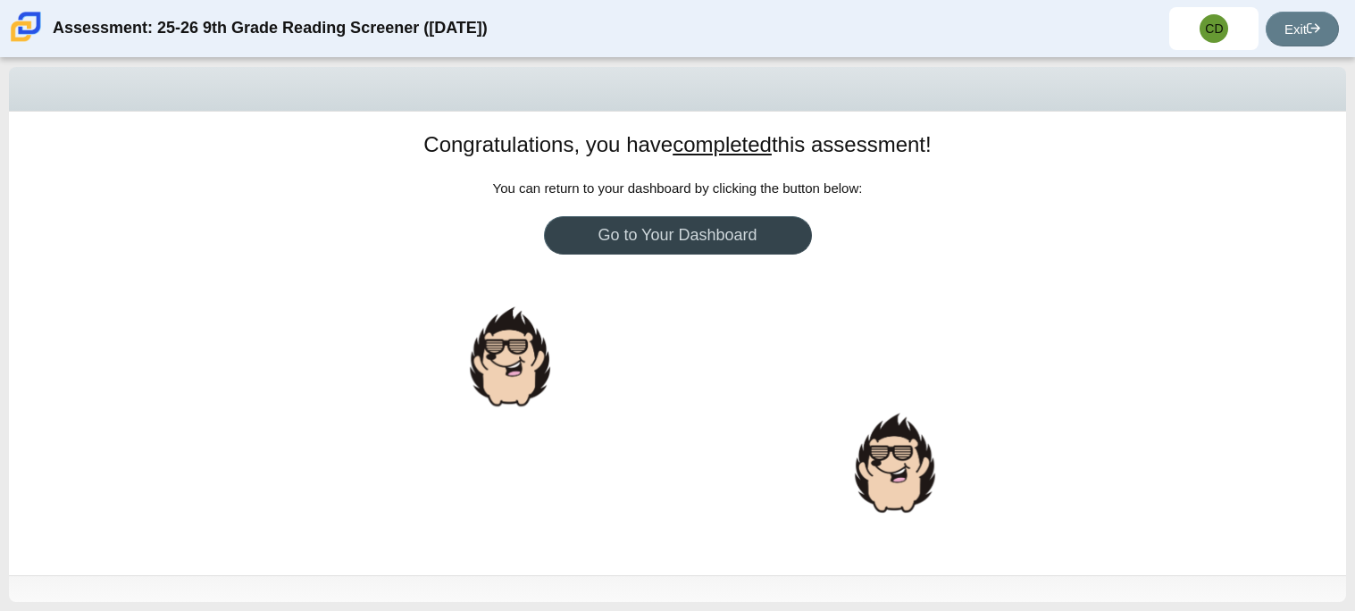
click at [737, 224] on link "Go to Your Dashboard" at bounding box center [678, 235] width 268 height 38
